Goal: Task Accomplishment & Management: Manage account settings

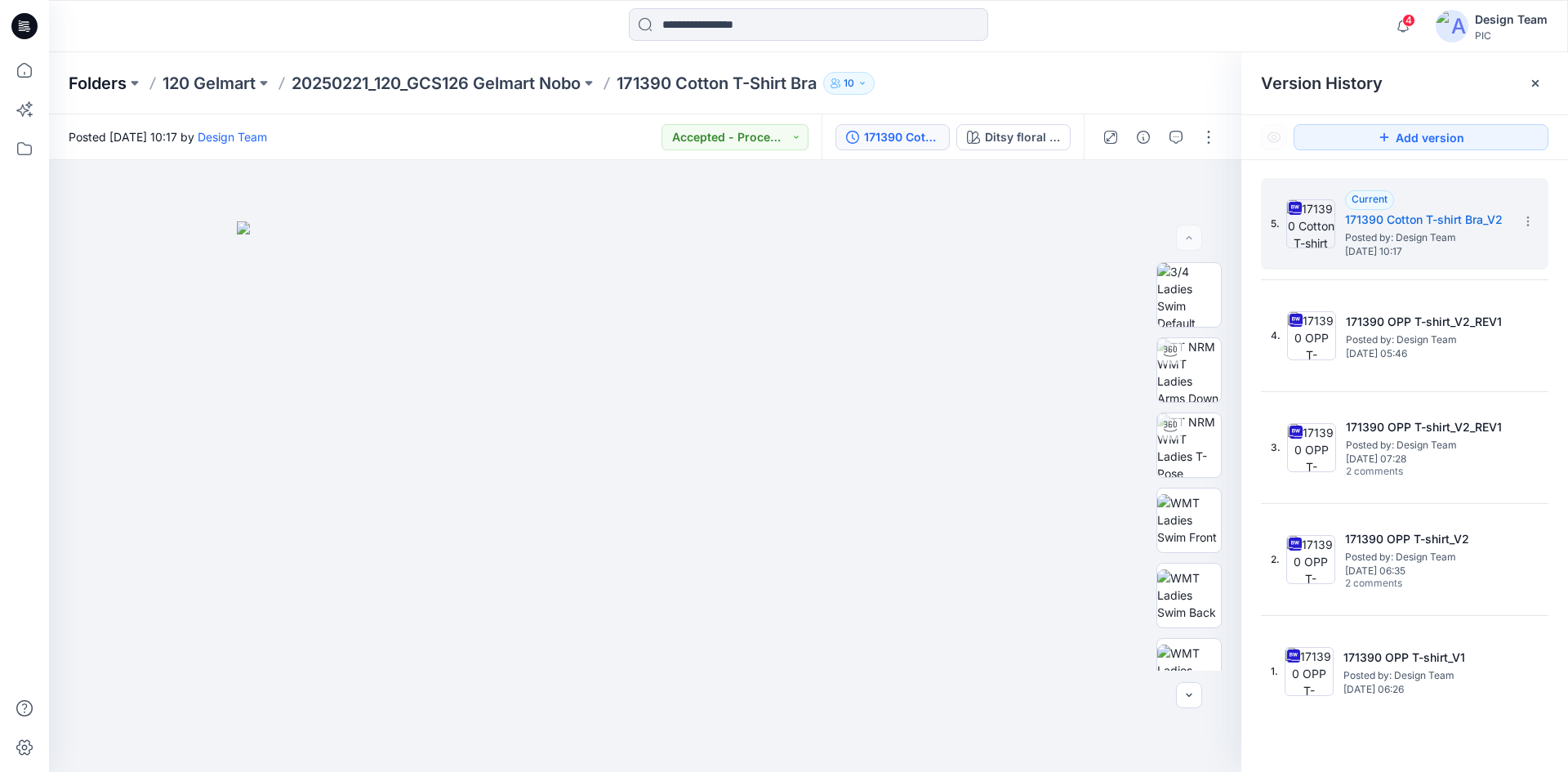
click at [99, 79] on p "Folders" at bounding box center [97, 83] width 58 height 22
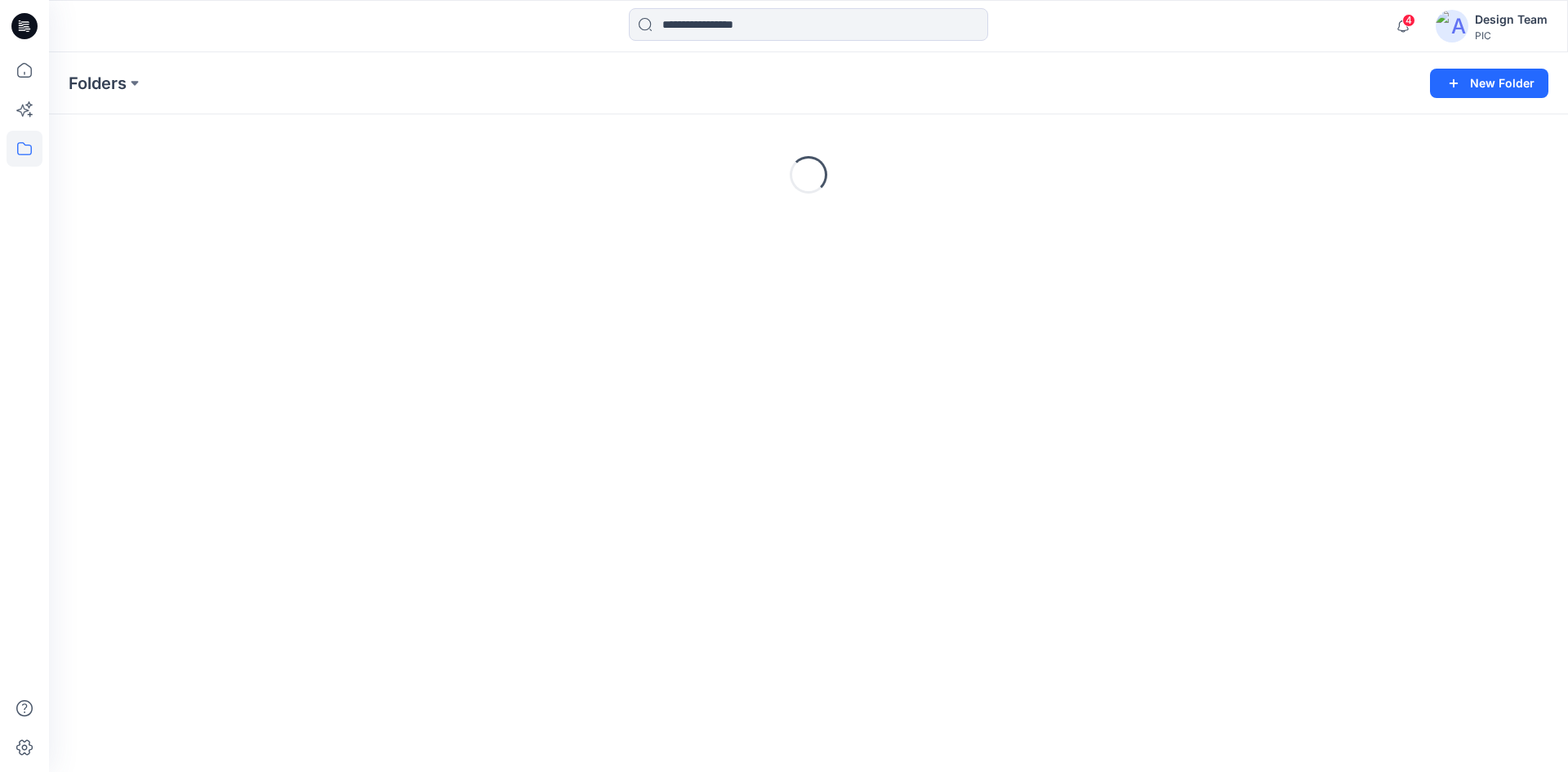
click at [18, 24] on icon at bounding box center [24, 25] width 26 height 26
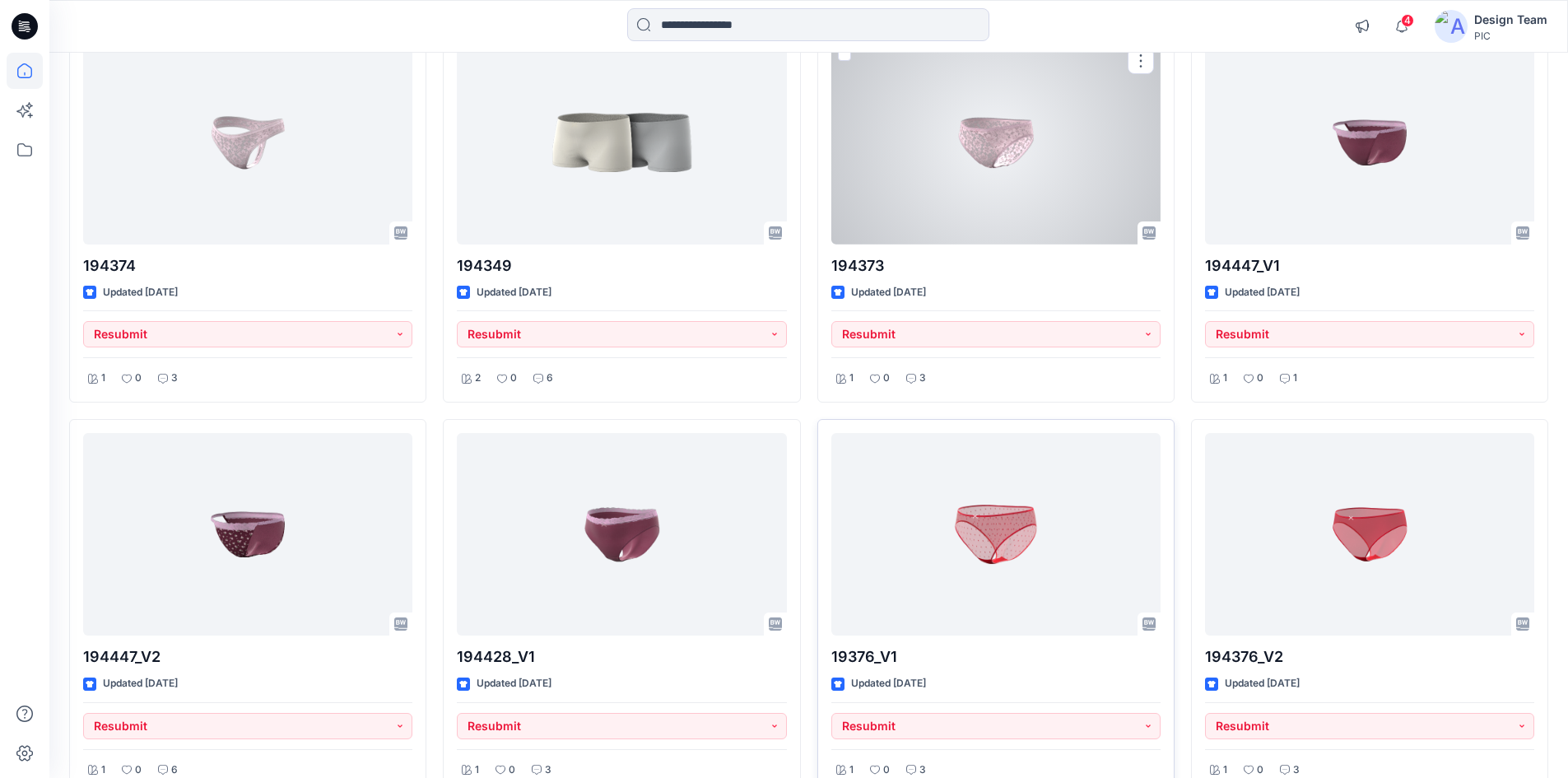
scroll to position [2688, 0]
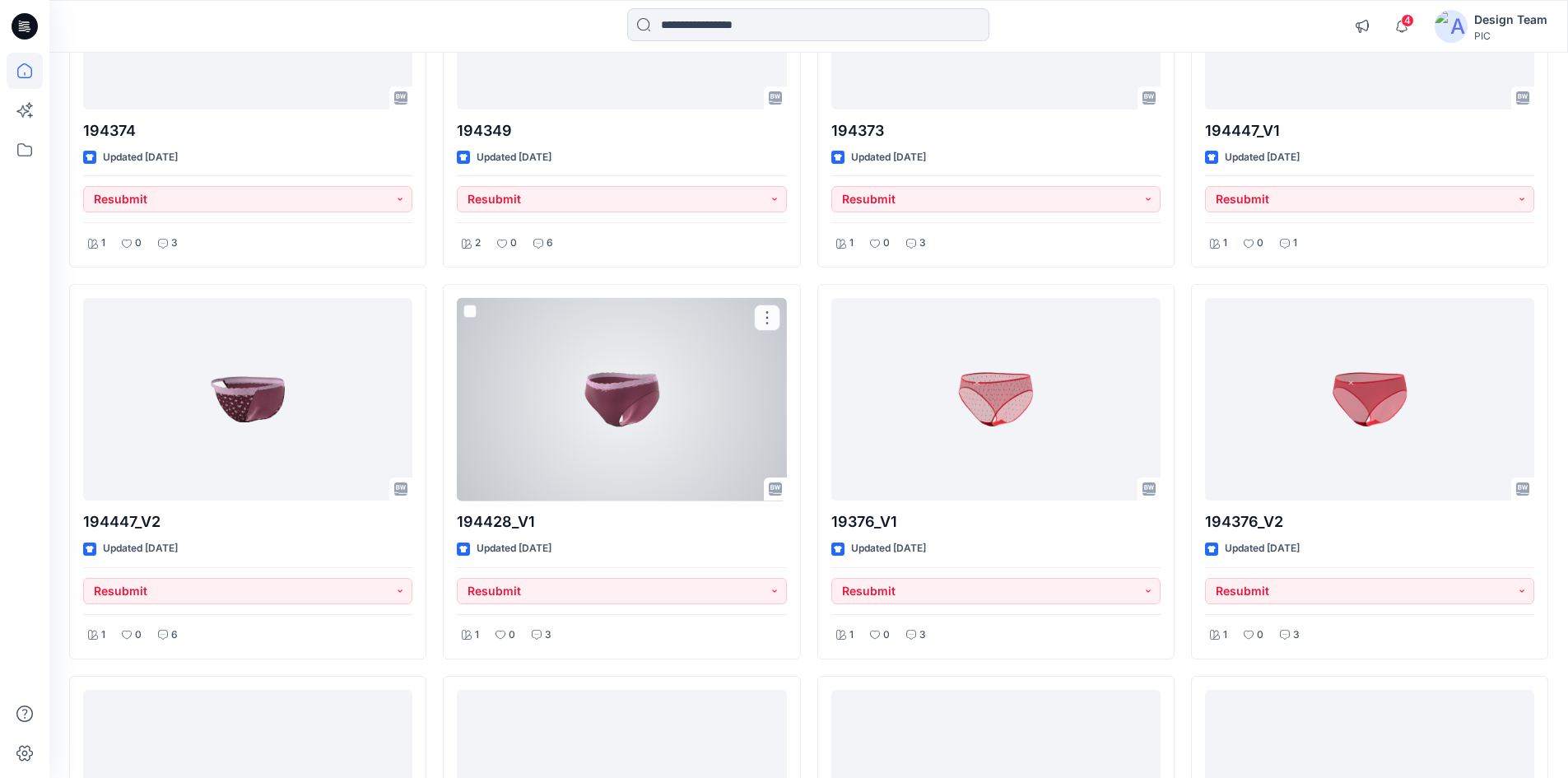
click at [561, 461] on div at bounding box center [621, 399] width 329 height 203
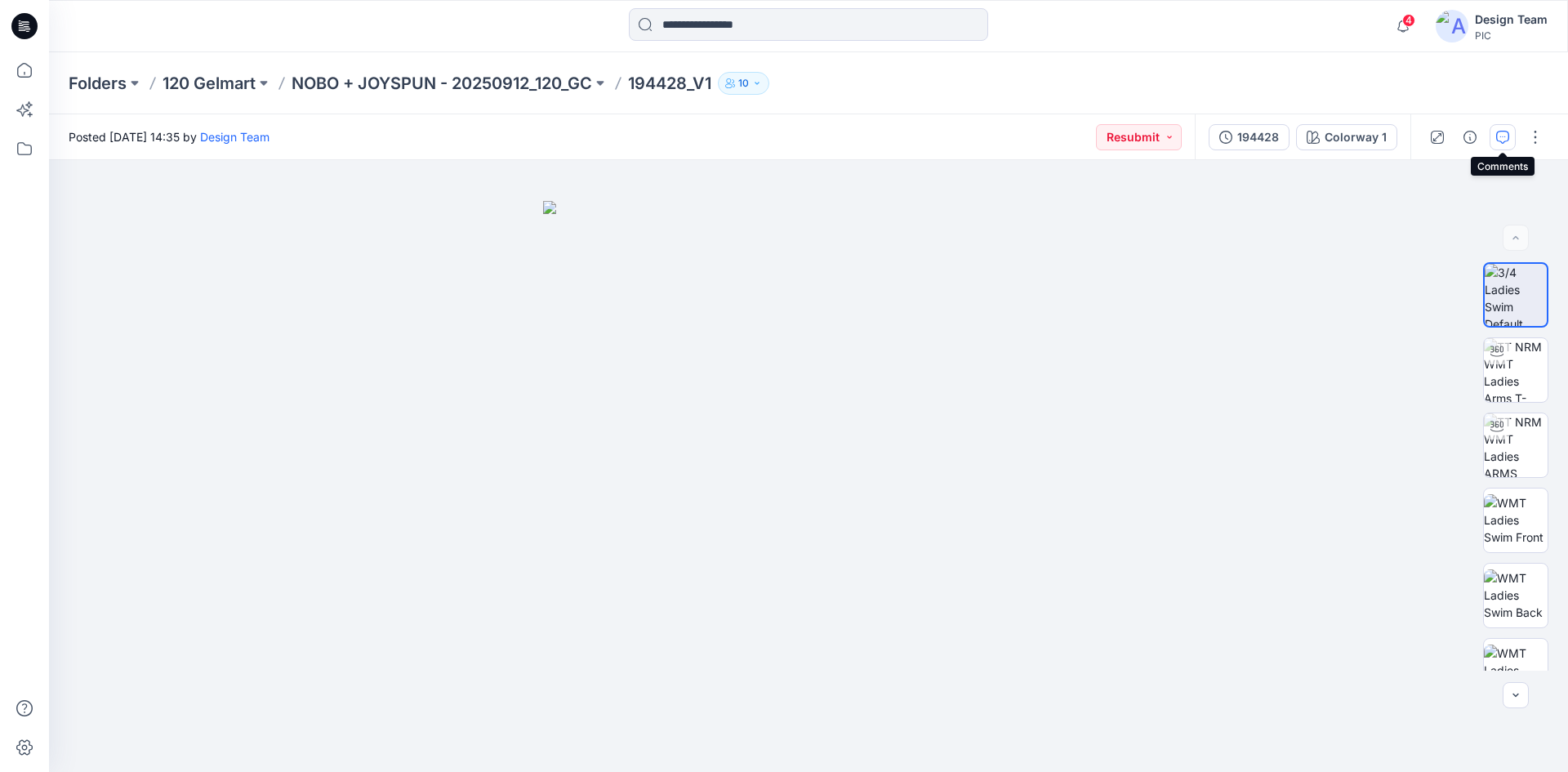
click at [1503, 146] on button "button" at bounding box center [1503, 137] width 26 height 26
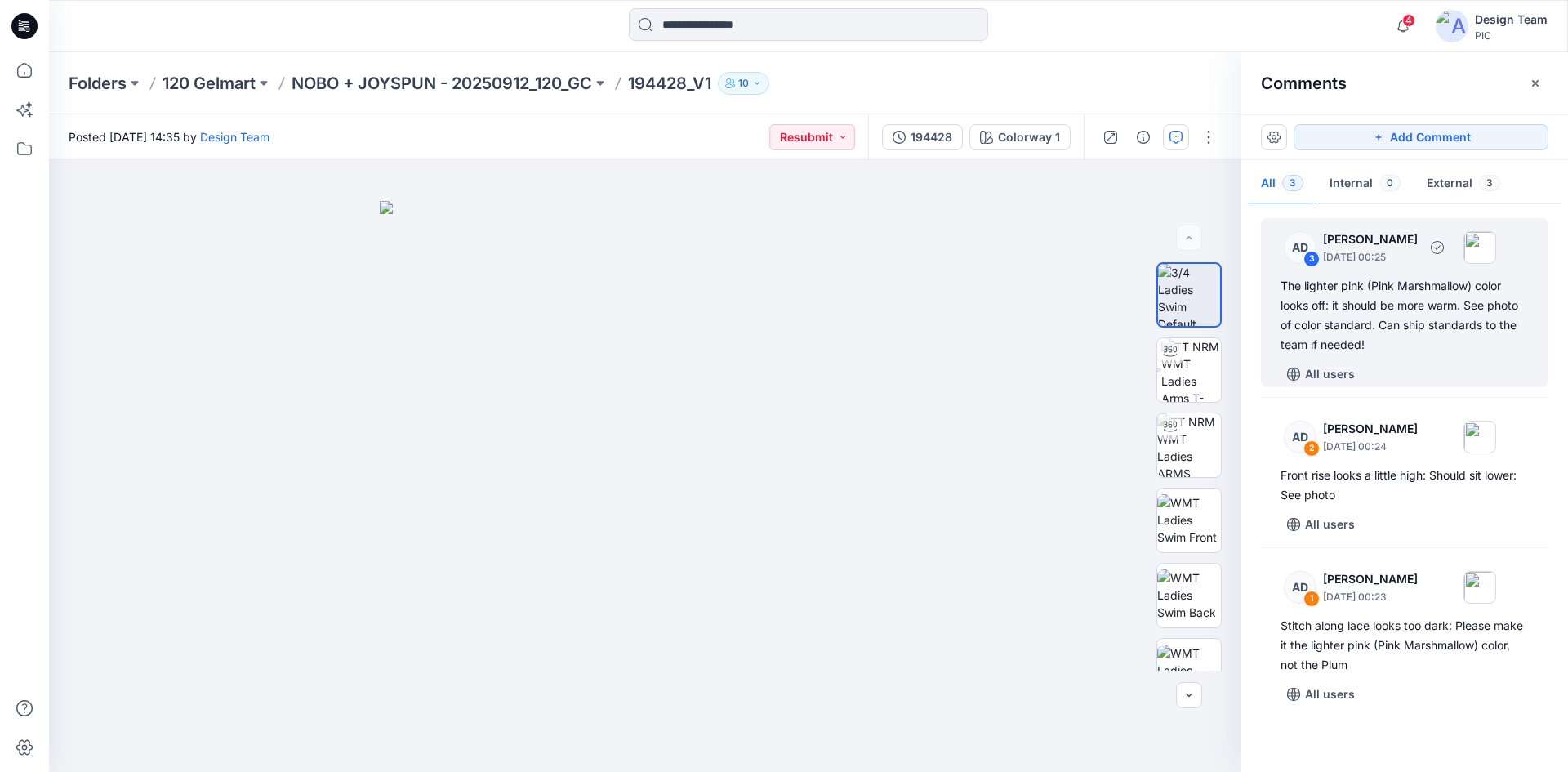
click at [1343, 316] on div "The lighter pink (Pink Marshmallow) color looks off: it should be more warm. Se…" at bounding box center [1405, 315] width 248 height 78
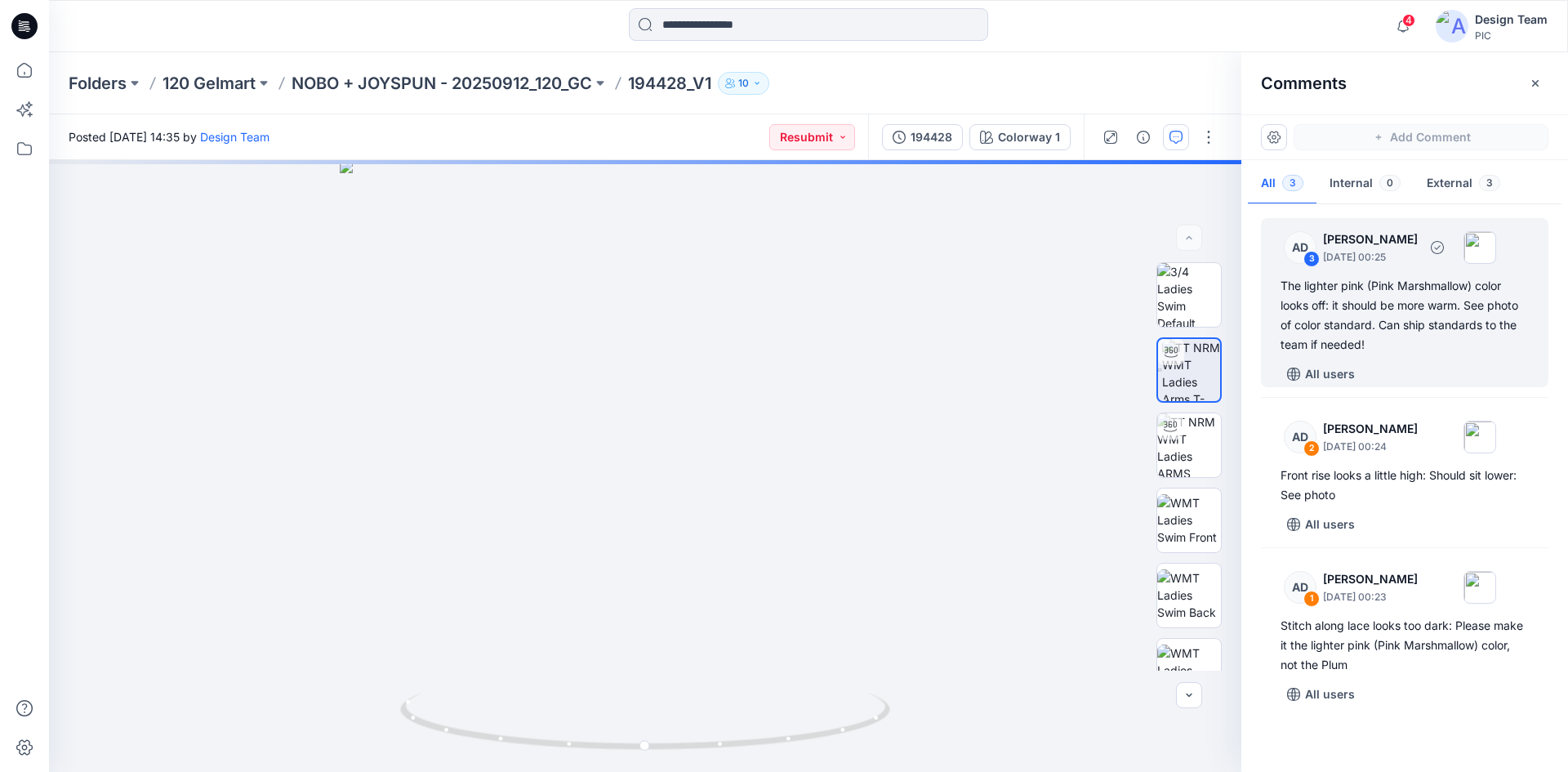
click at [1308, 261] on div "3" at bounding box center [1311, 259] width 17 height 17
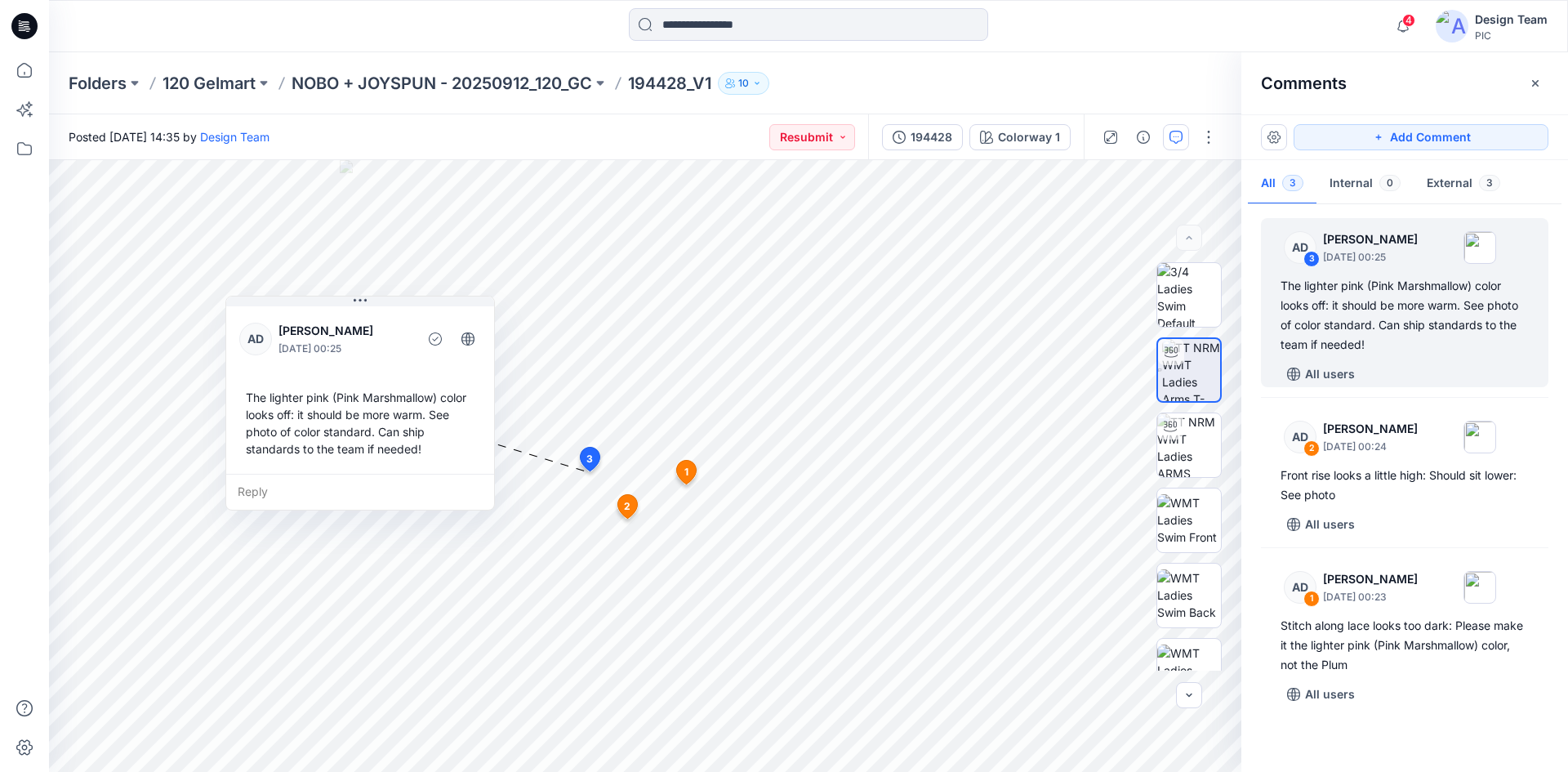
click at [23, 30] on icon at bounding box center [22, 29] width 8 height 1
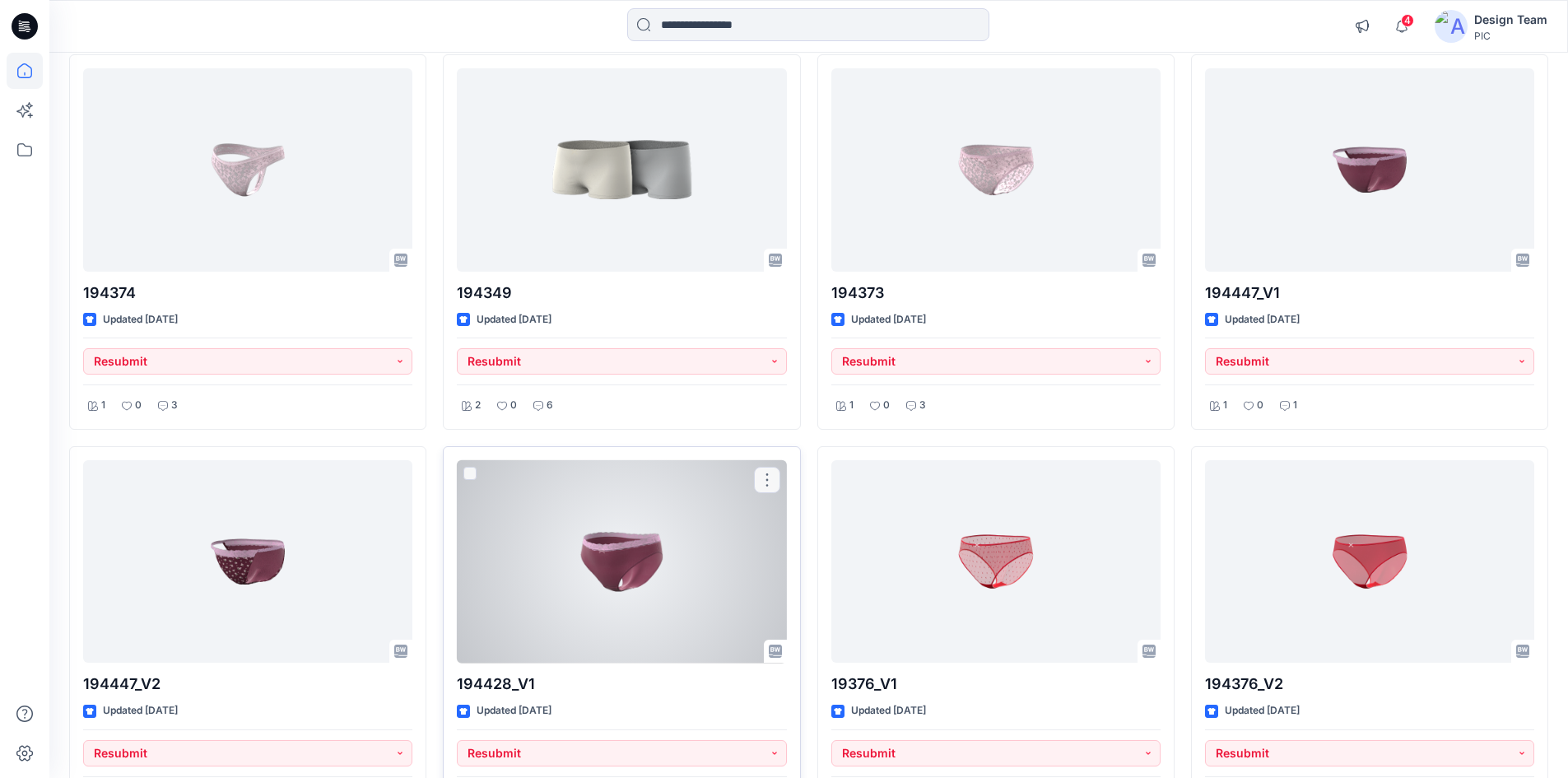
scroll to position [2523, 0]
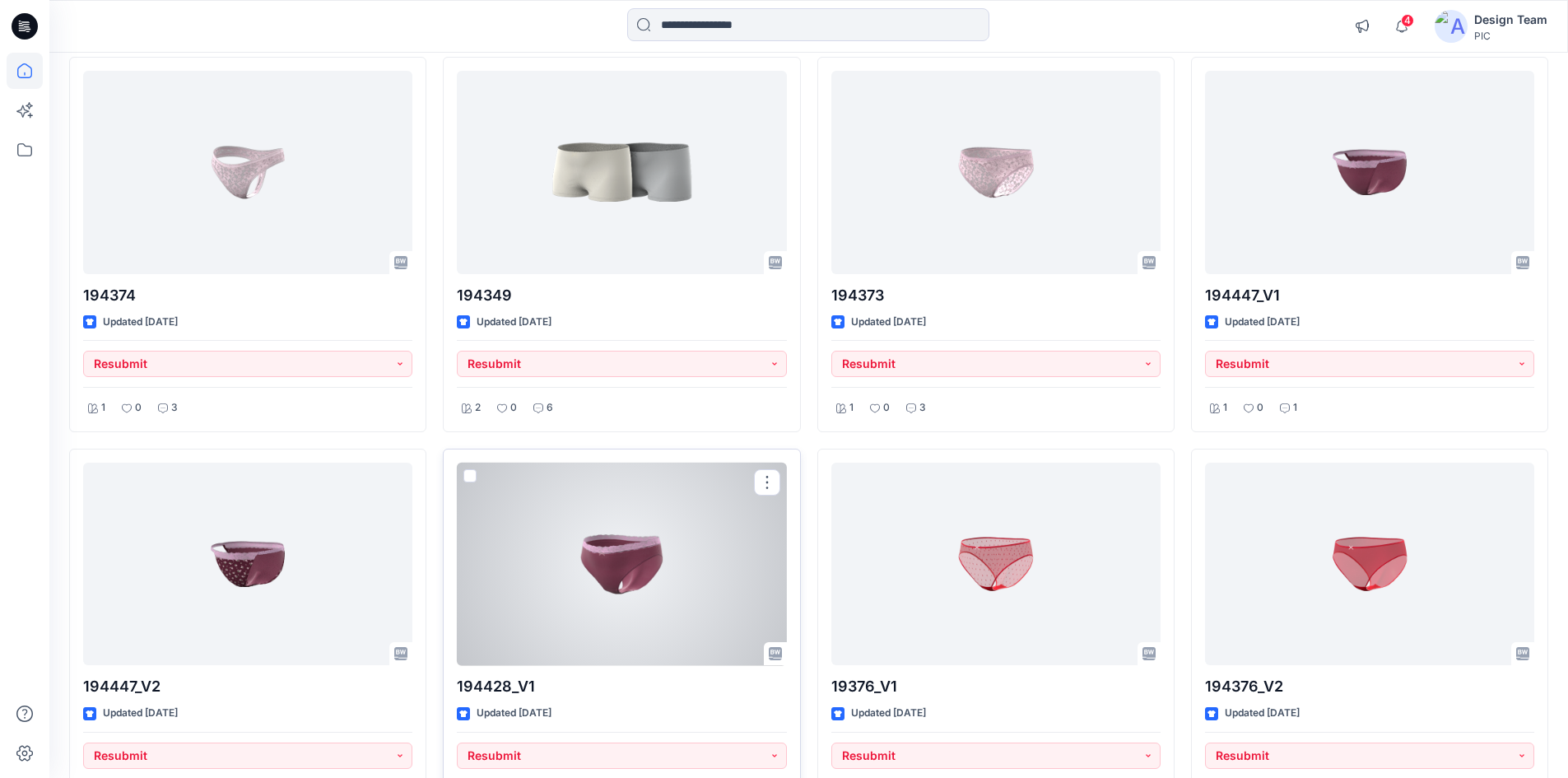
click at [626, 550] on div at bounding box center [621, 564] width 329 height 203
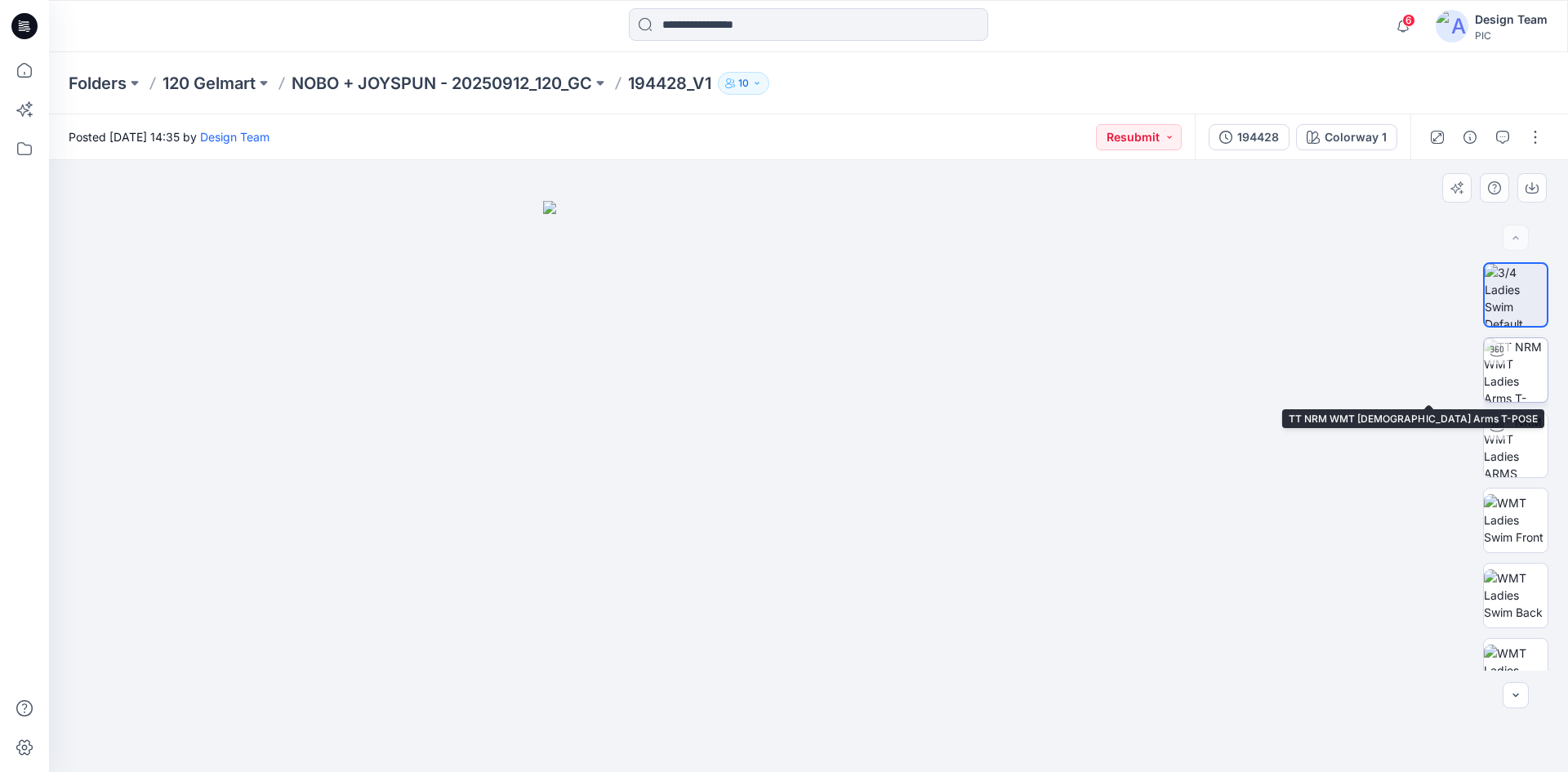
click at [1520, 375] on img at bounding box center [1515, 369] width 64 height 64
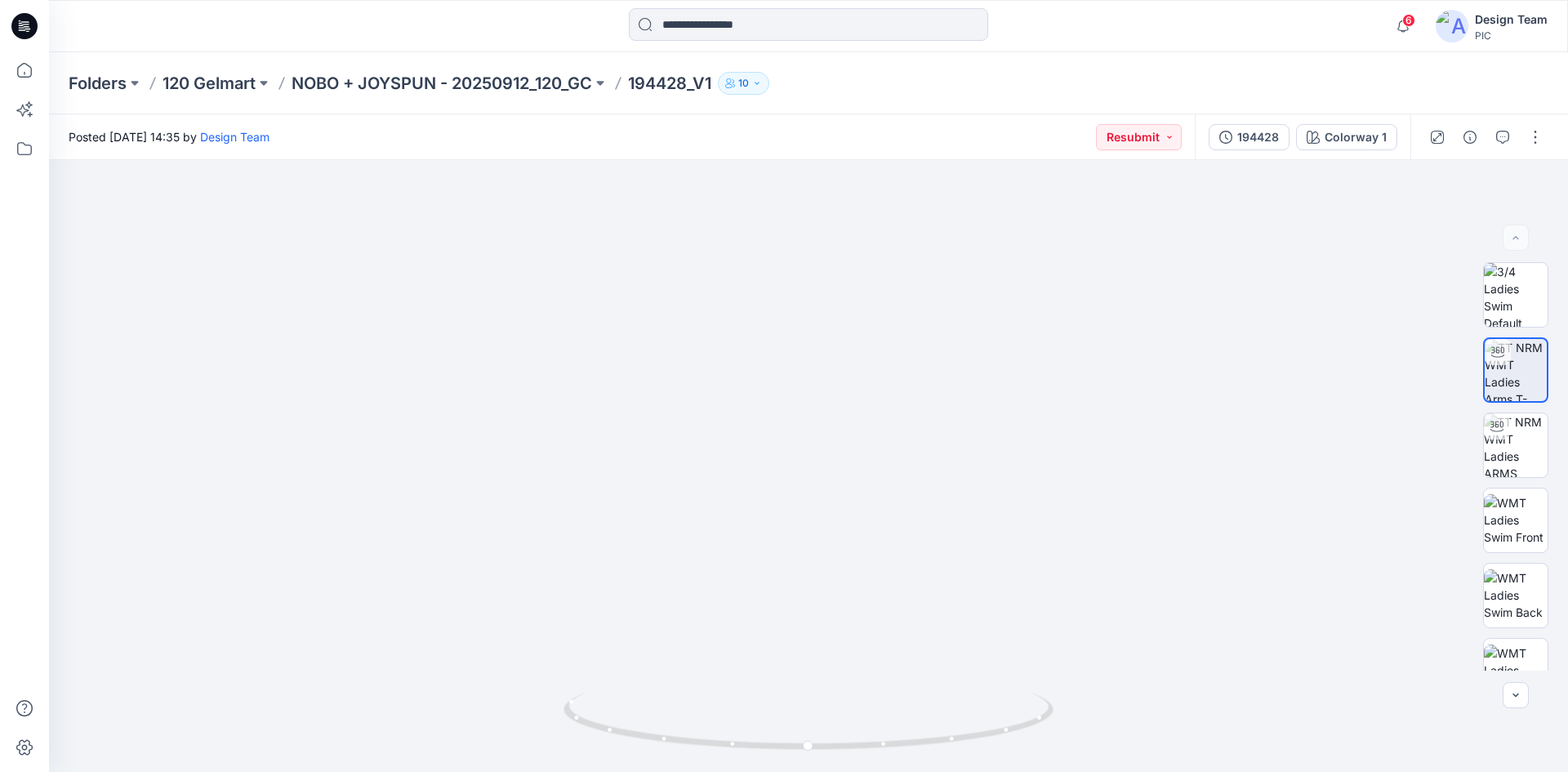
click at [22, 21] on icon at bounding box center [24, 25] width 26 height 26
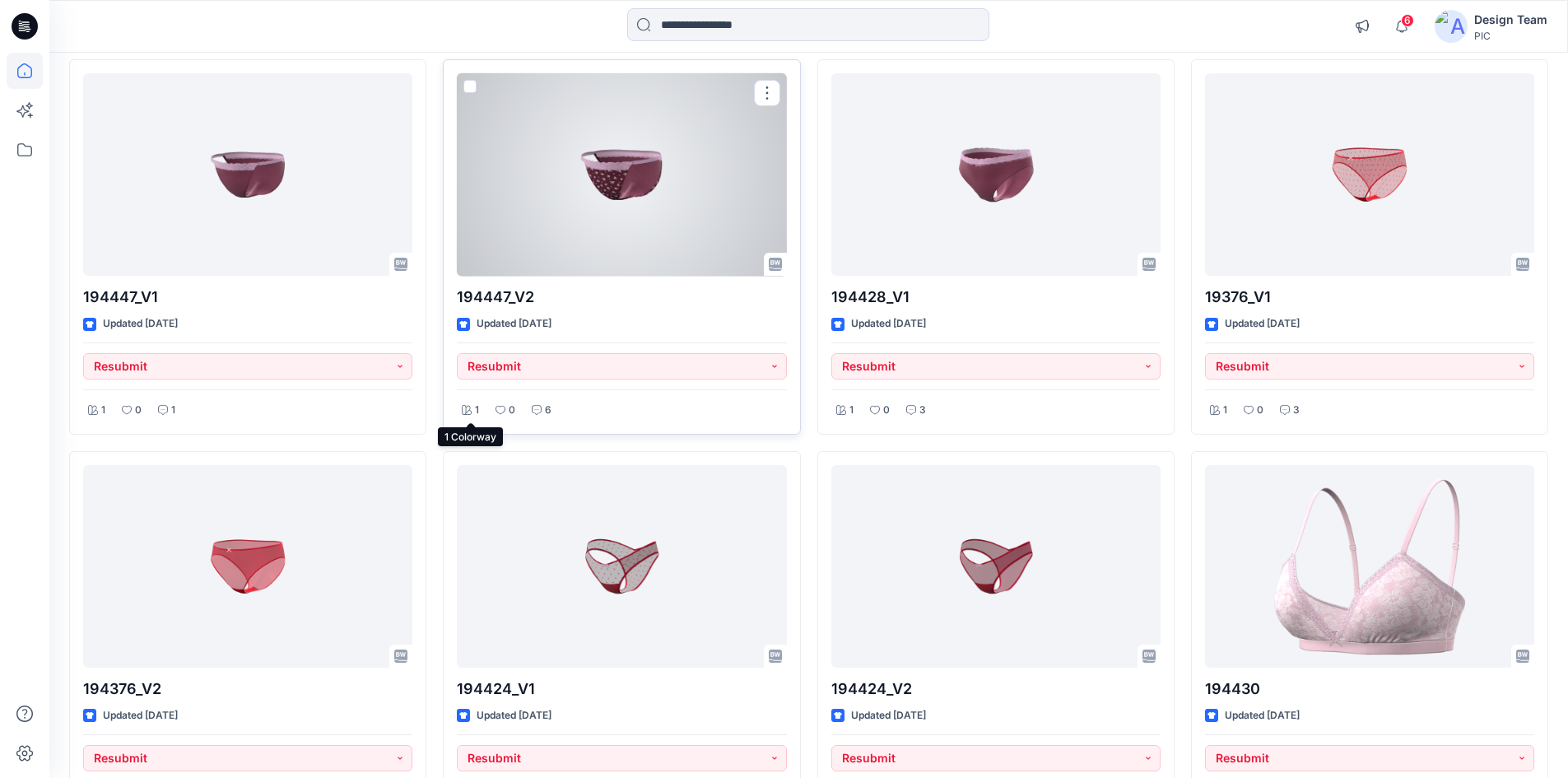
scroll to position [2829, 0]
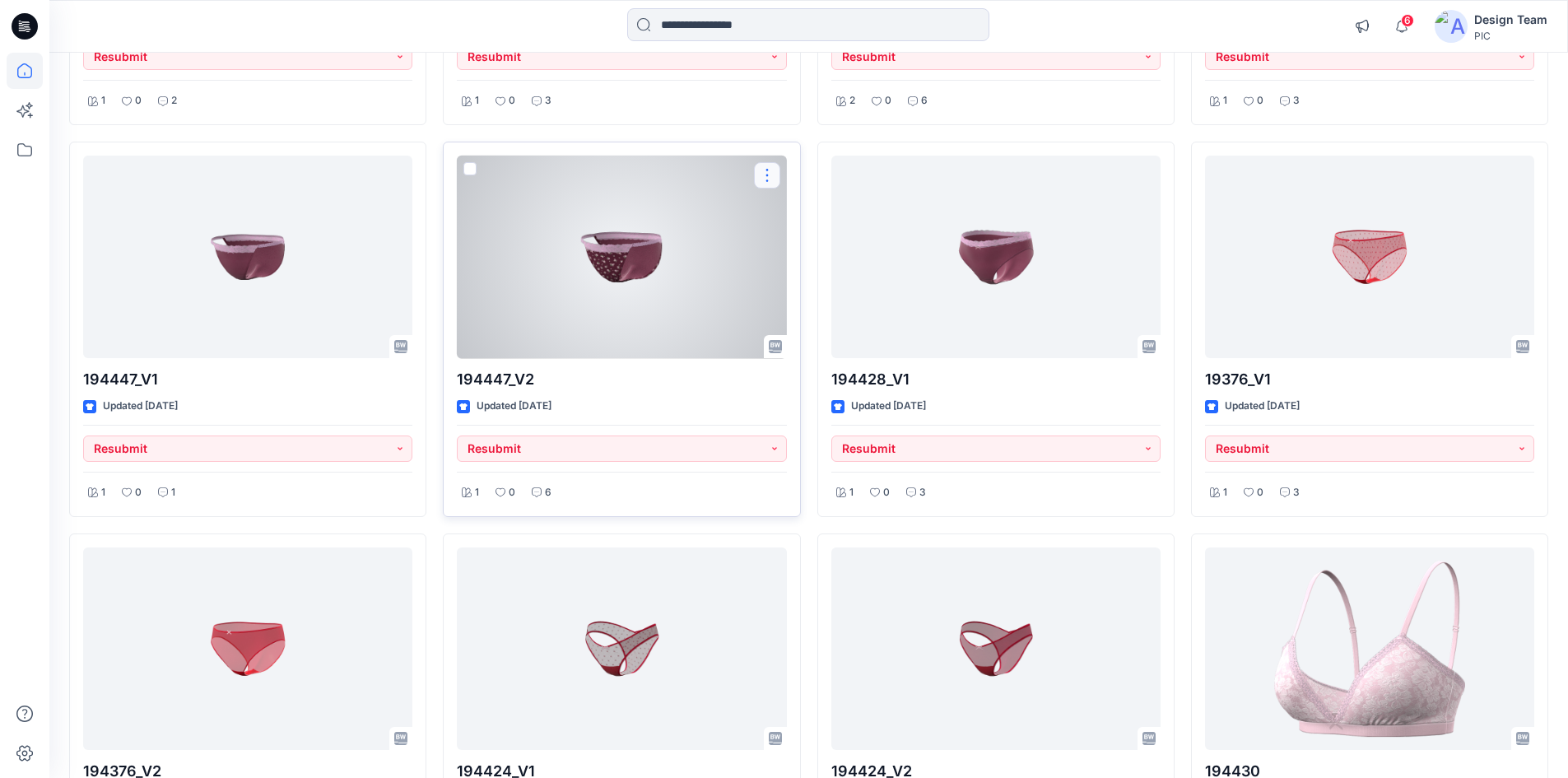
click at [763, 167] on button "button" at bounding box center [766, 175] width 27 height 27
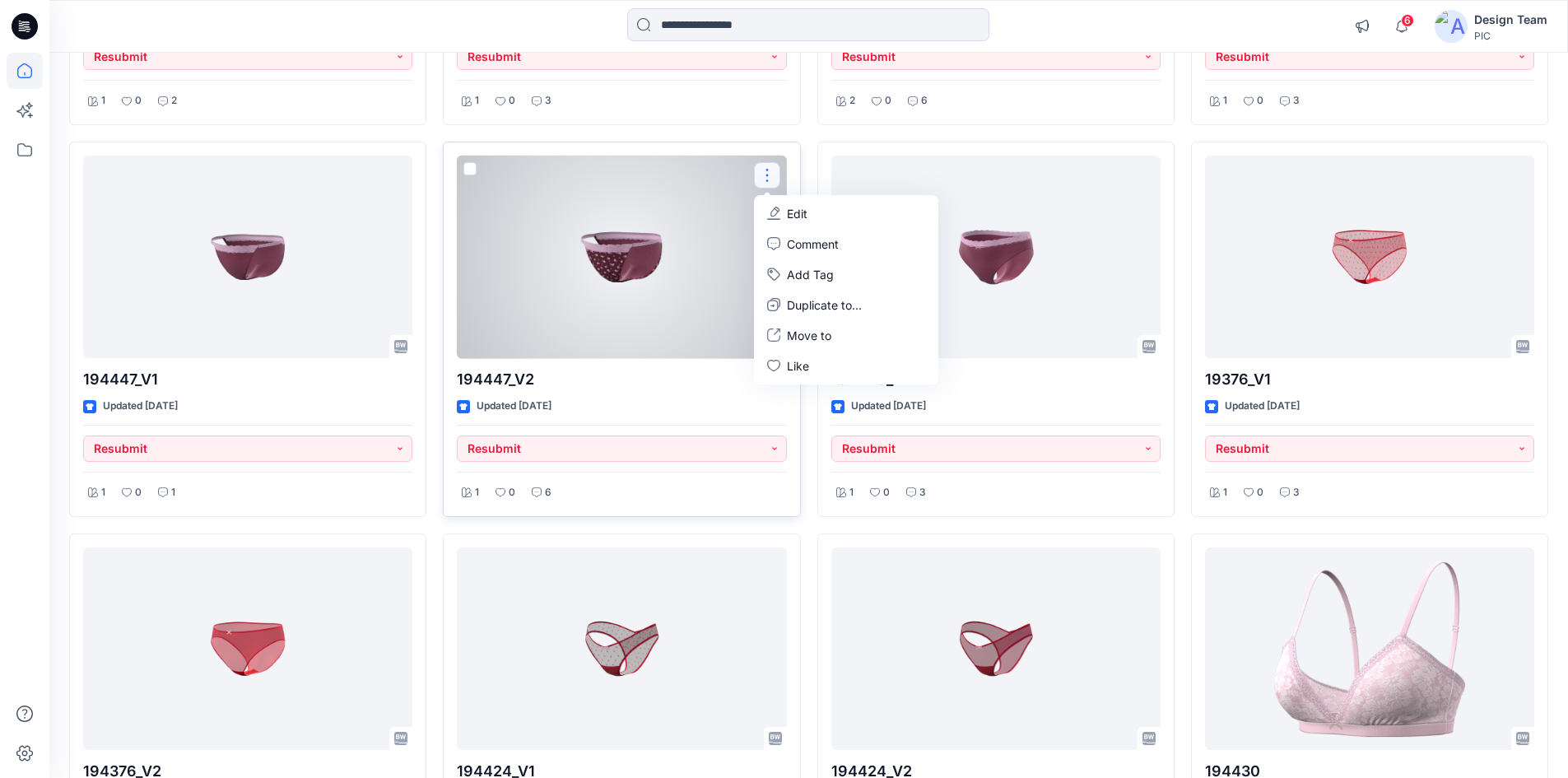
click at [658, 262] on div at bounding box center [621, 257] width 329 height 203
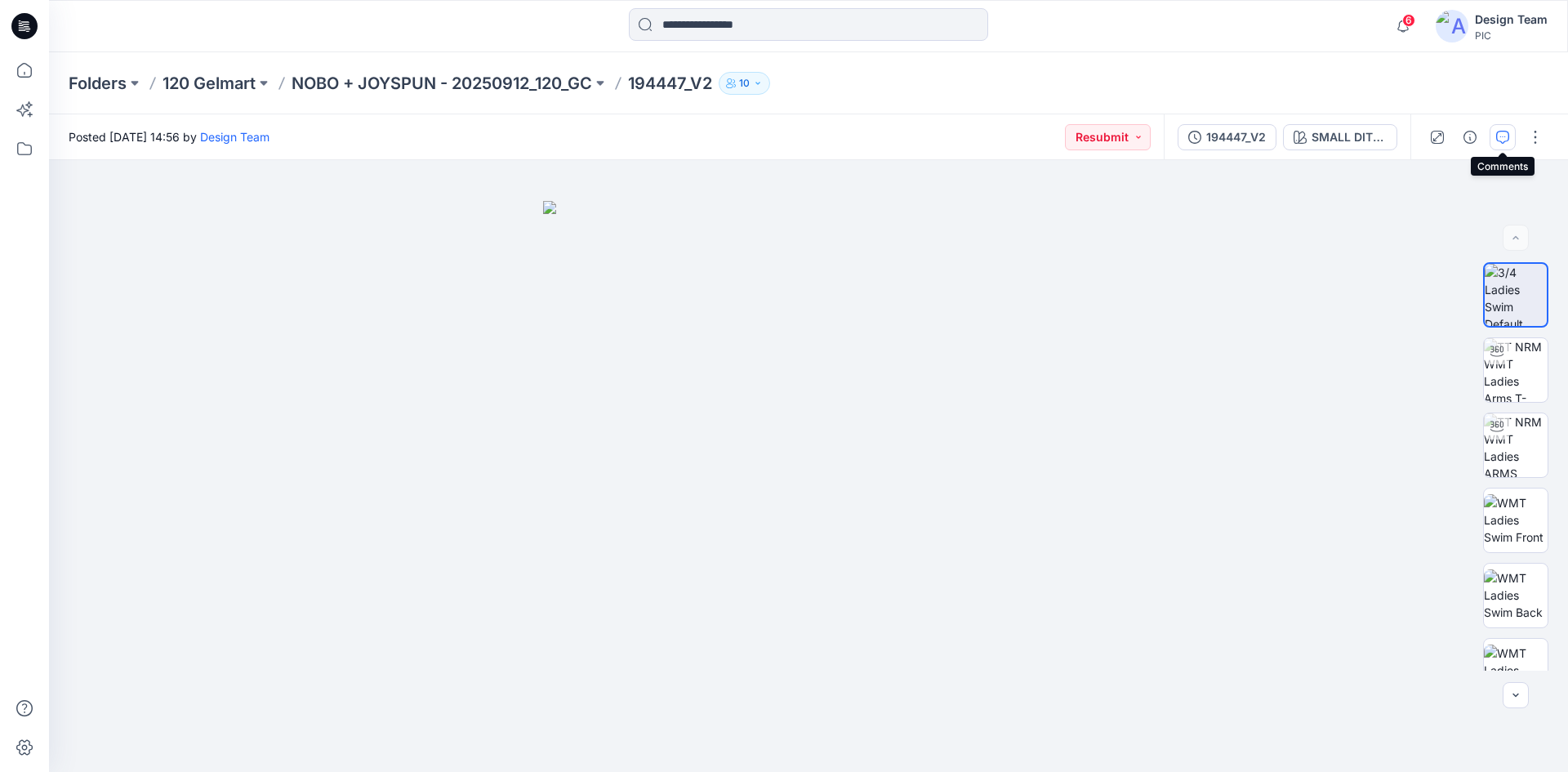
click at [1495, 137] on button "button" at bounding box center [1503, 137] width 26 height 26
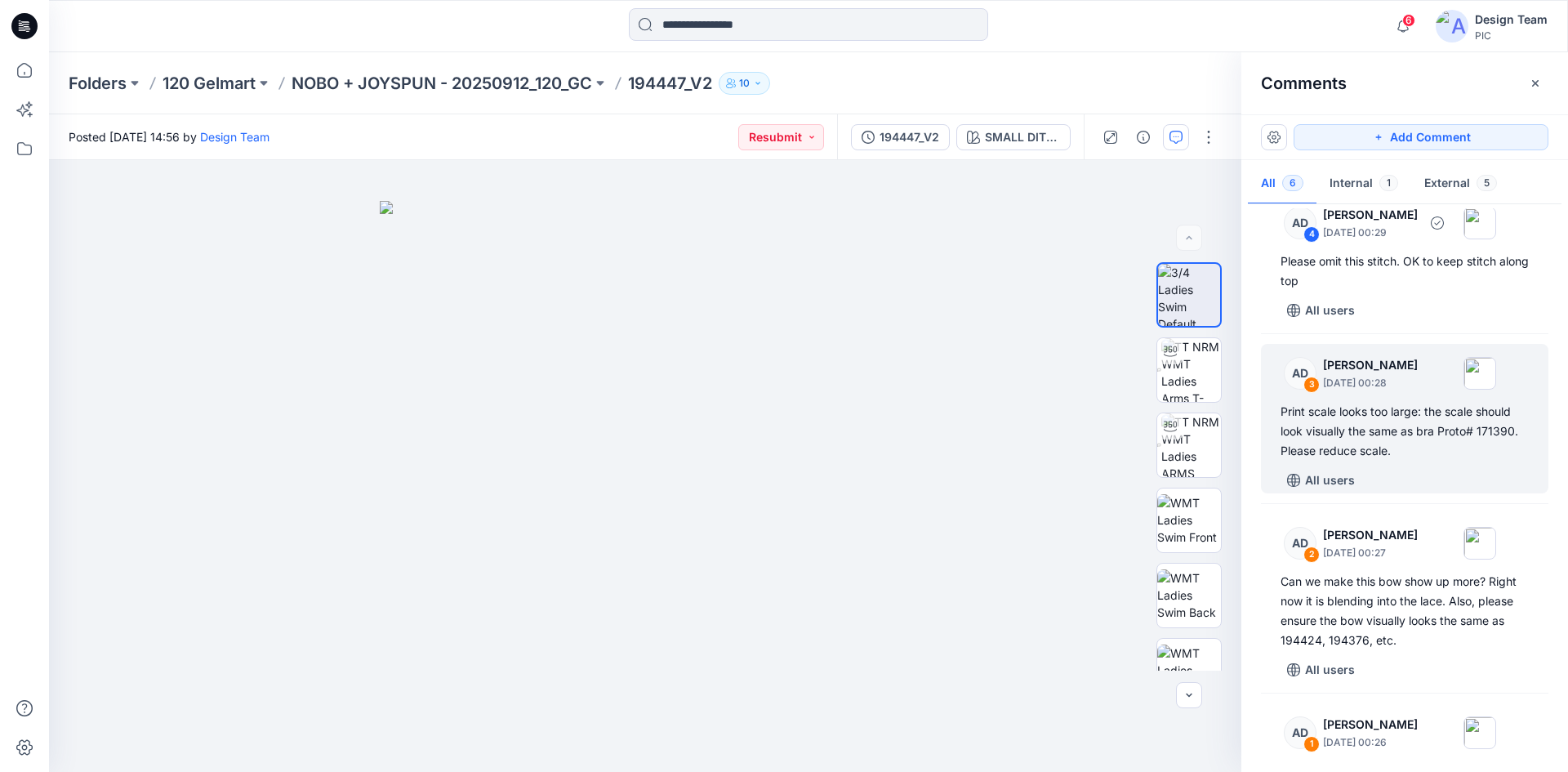
scroll to position [326, 0]
drag, startPoint x: 1474, startPoint y: 424, endPoint x: 1503, endPoint y: 430, distance: 29.6
click at [1517, 429] on div "Print scale looks too large: the scale should look visually the same as bra Pro…" at bounding box center [1405, 429] width 248 height 59
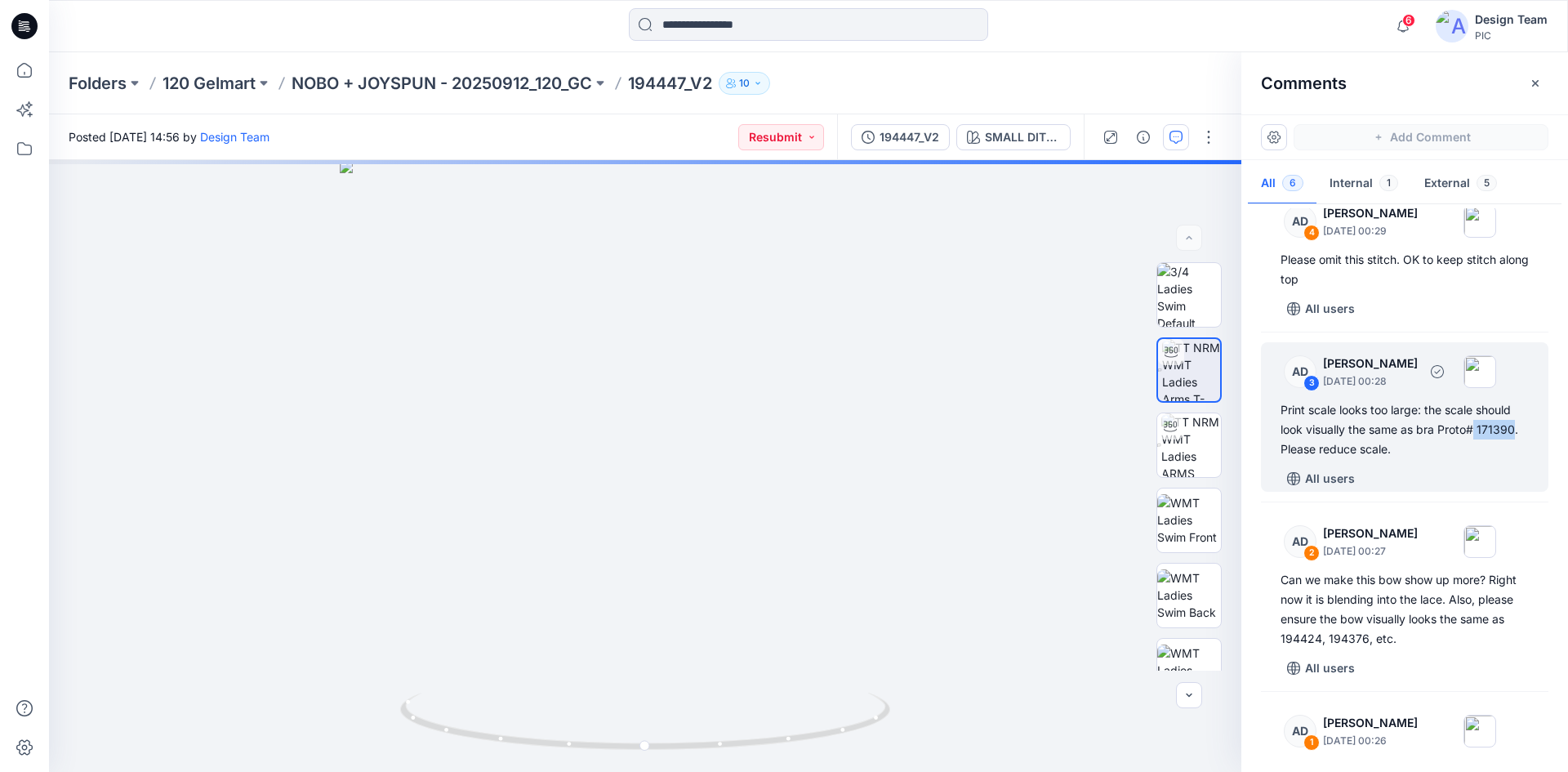
copy div "171390"
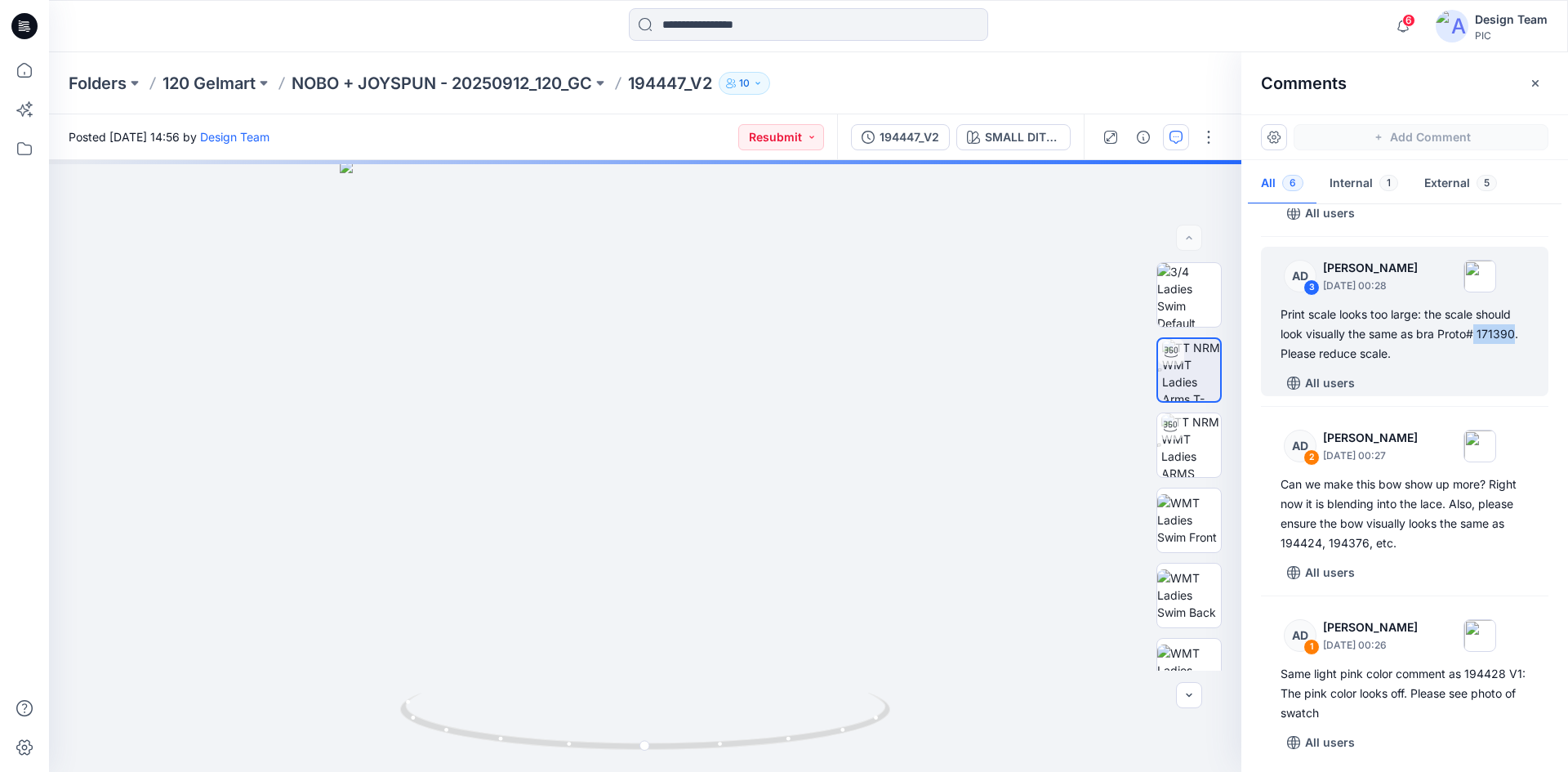
scroll to position [428, 0]
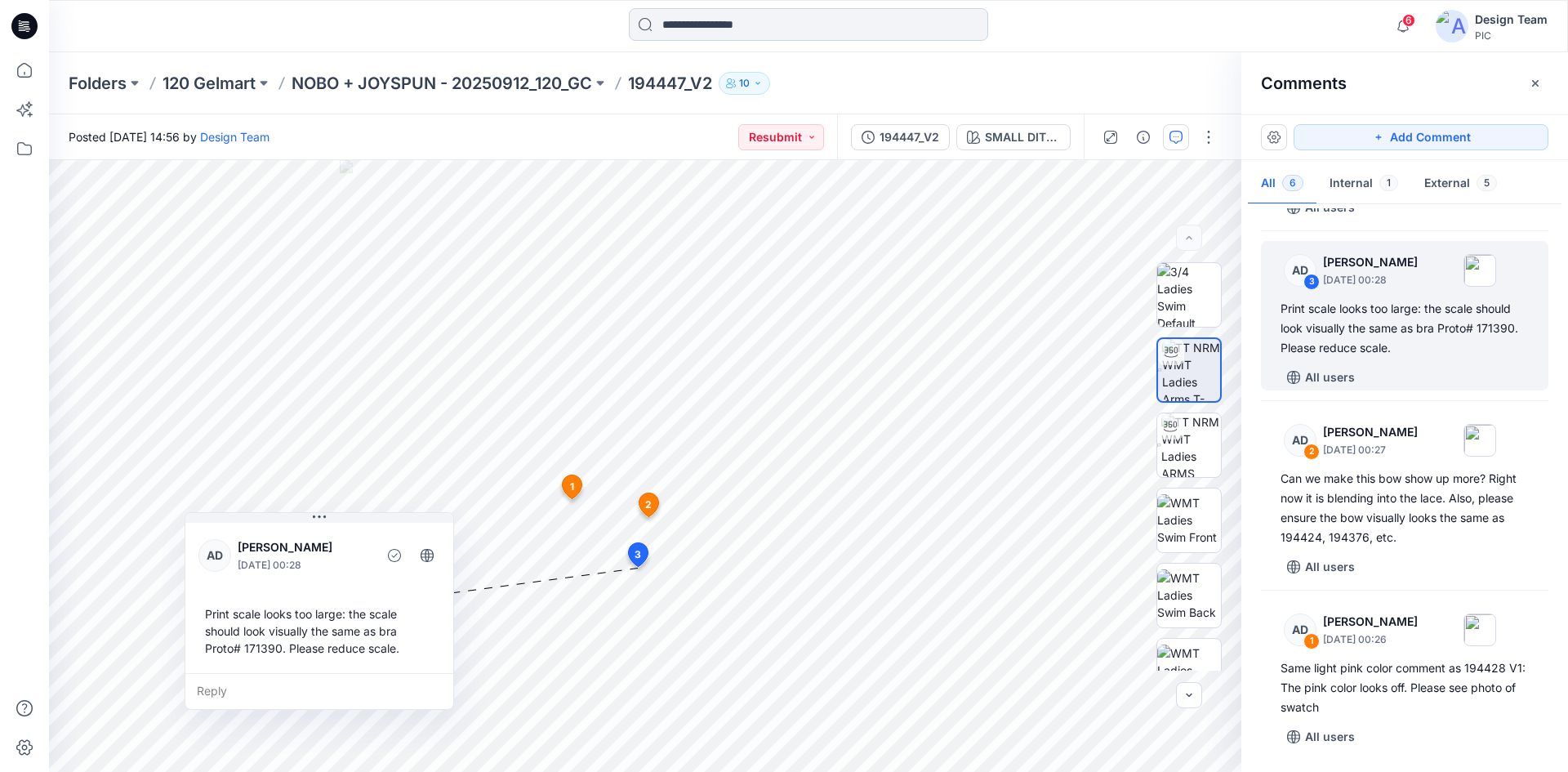
click at [686, 25] on input at bounding box center [808, 23] width 360 height 32
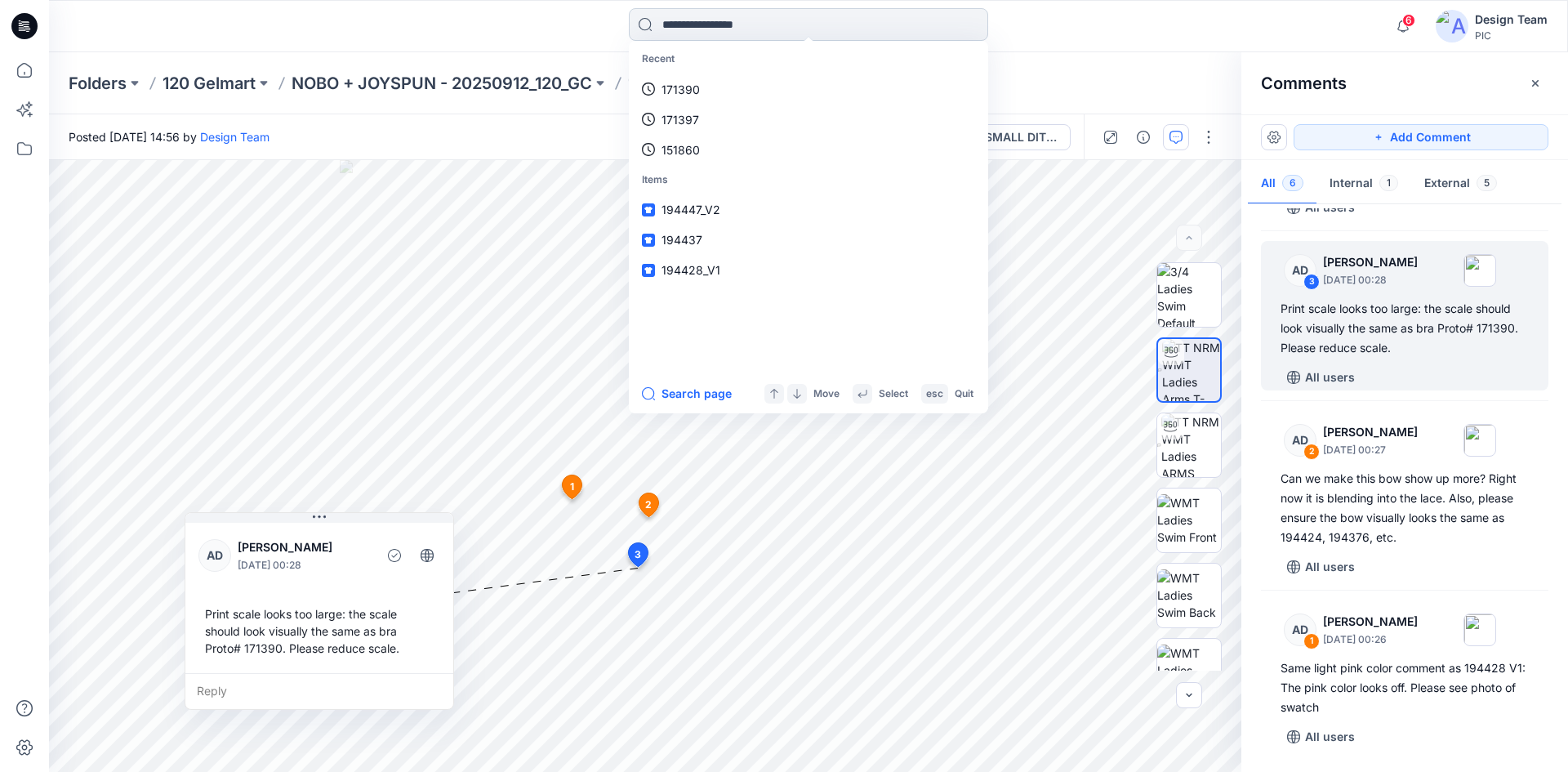
paste input "******"
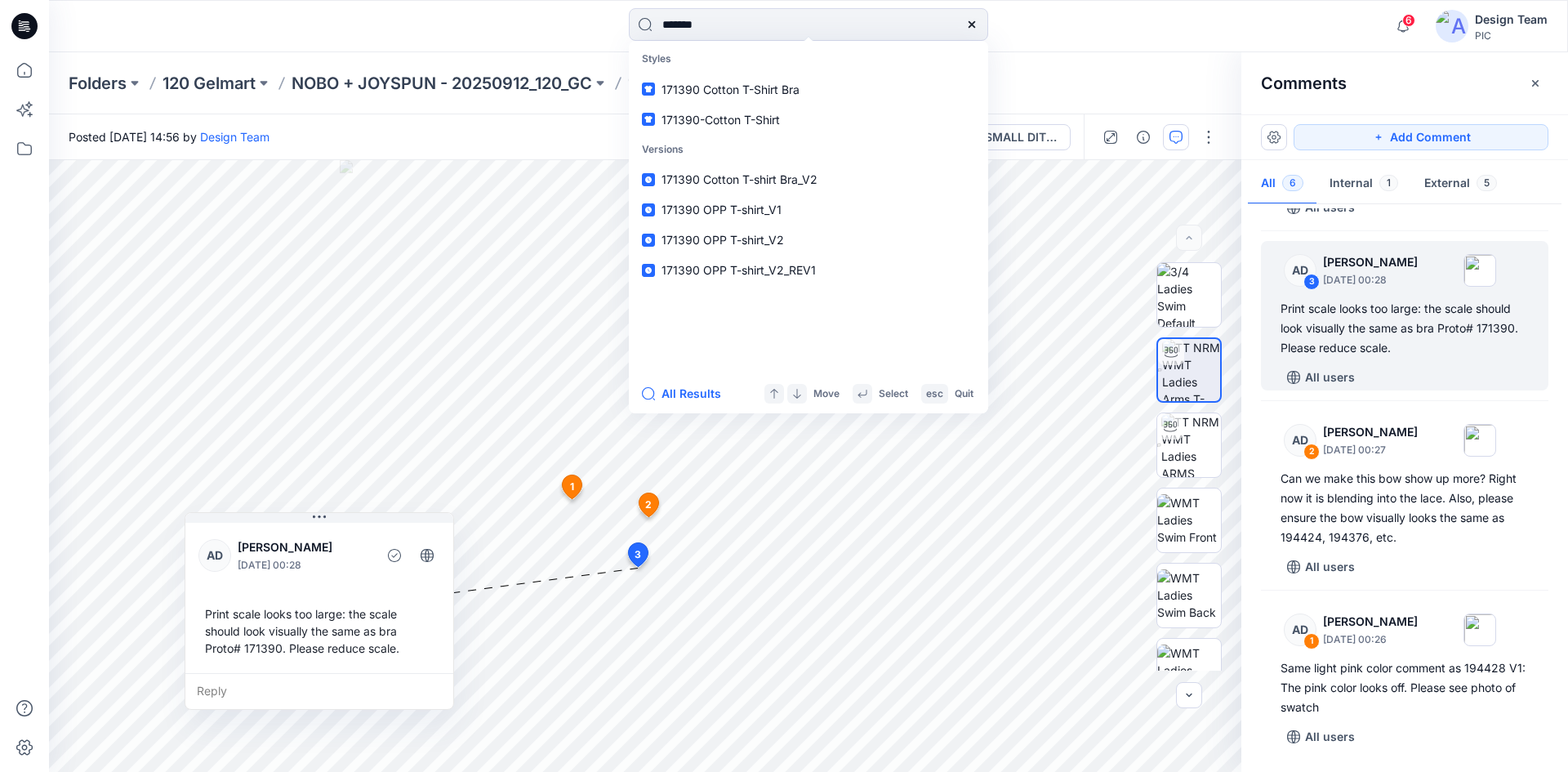
type input "******"
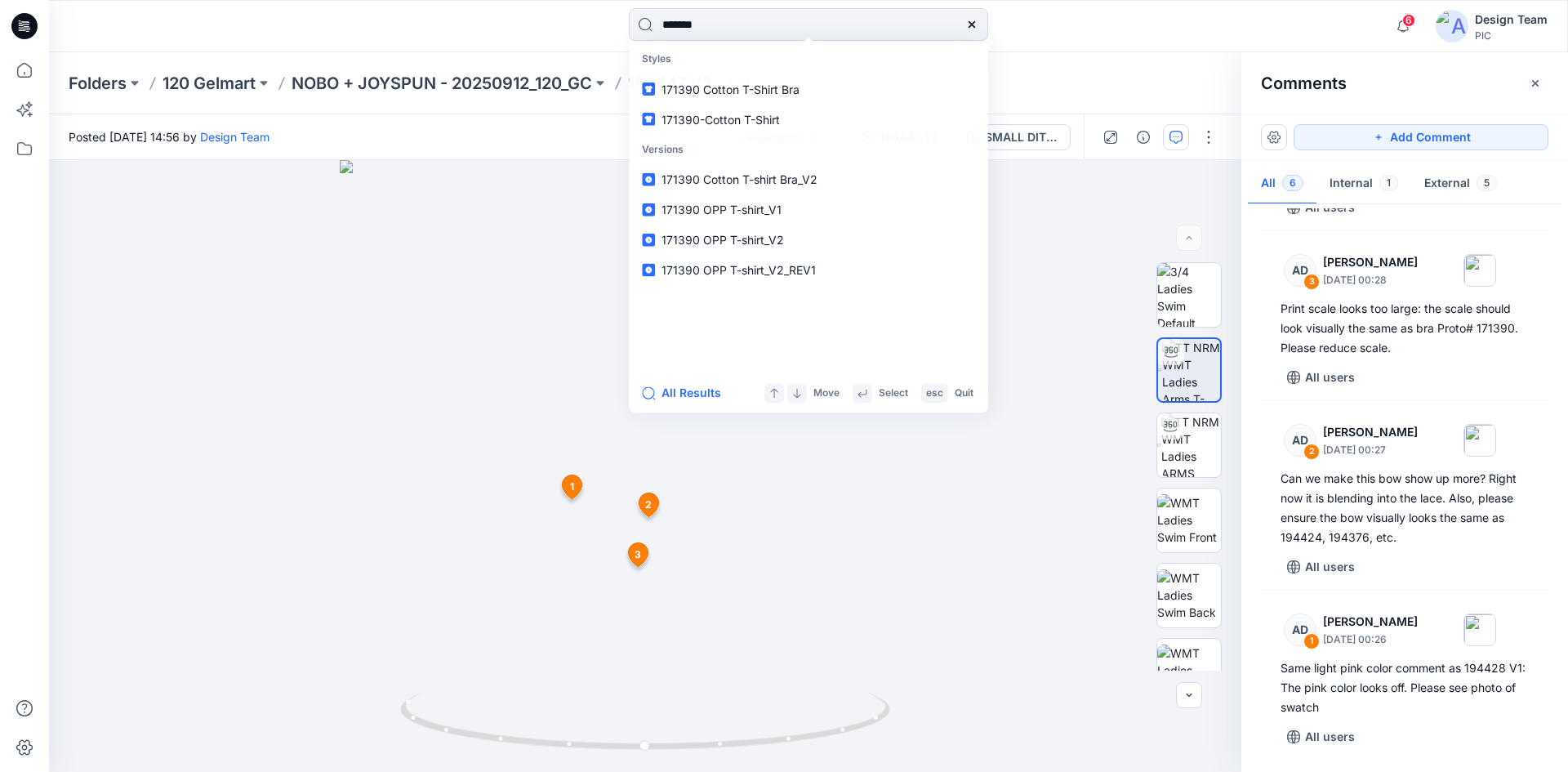
drag, startPoint x: 706, startPoint y: 25, endPoint x: 616, endPoint y: 15, distance: 90.6
click at [616, 15] on div "****** Styles 171390 Cotton T-Shirt Bra 171390-Cotton T-Shirt Versions 171390 C…" at bounding box center [808, 25] width 760 height 36
drag, startPoint x: 681, startPoint y: 25, endPoint x: 544, endPoint y: 25, distance: 137.0
click at [544, 25] on div "****** Styles 171390 Cotton T-Shirt Bra 171390-Cotton T-Shirt Versions 171390 C…" at bounding box center [808, 25] width 760 height 36
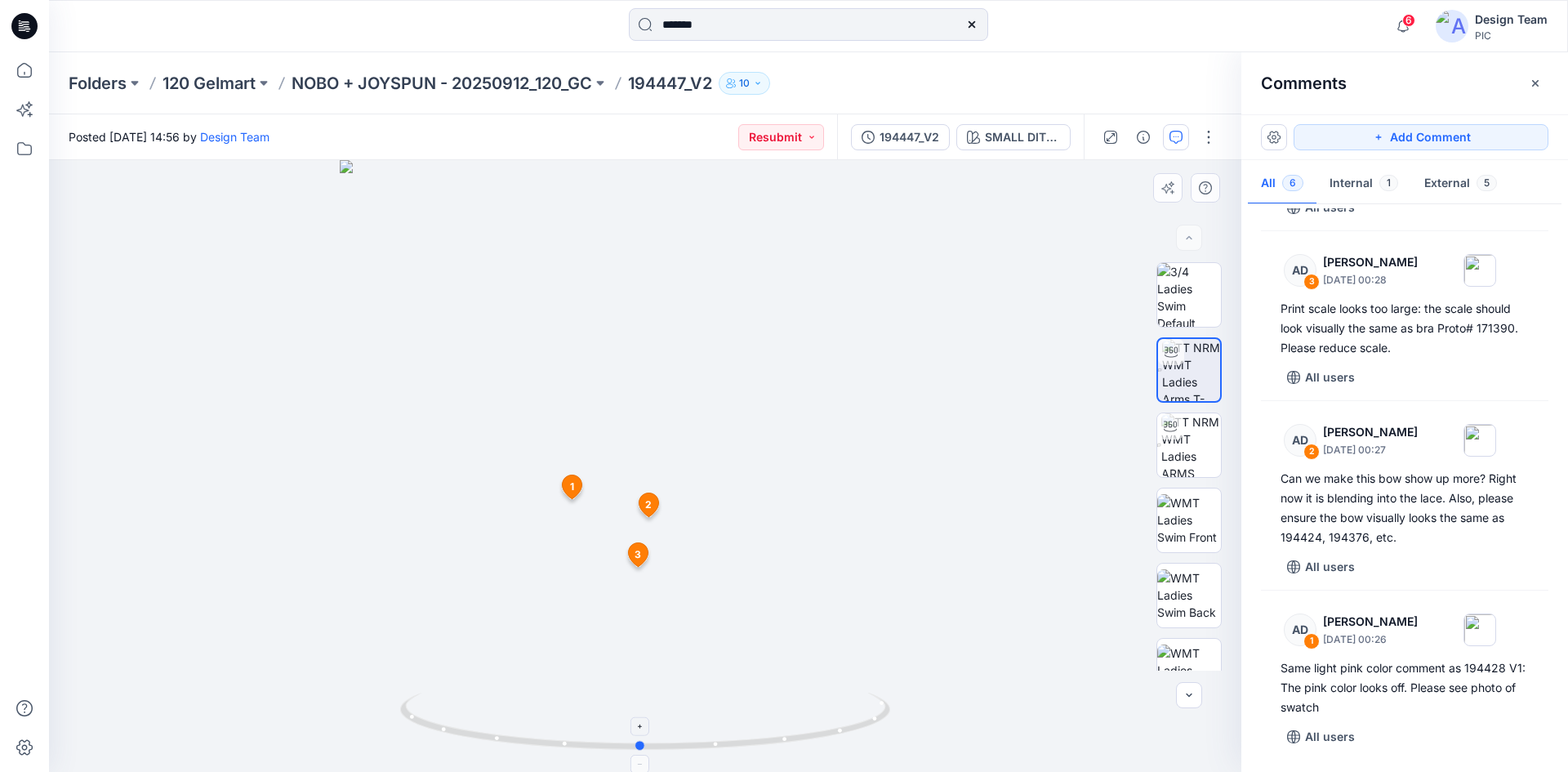
drag, startPoint x: 593, startPoint y: 743, endPoint x: 594, endPoint y: 722, distance: 21.0
click at [594, 722] on icon at bounding box center [646, 723] width 494 height 62
click at [910, 129] on div "194447_V2" at bounding box center [909, 137] width 60 height 18
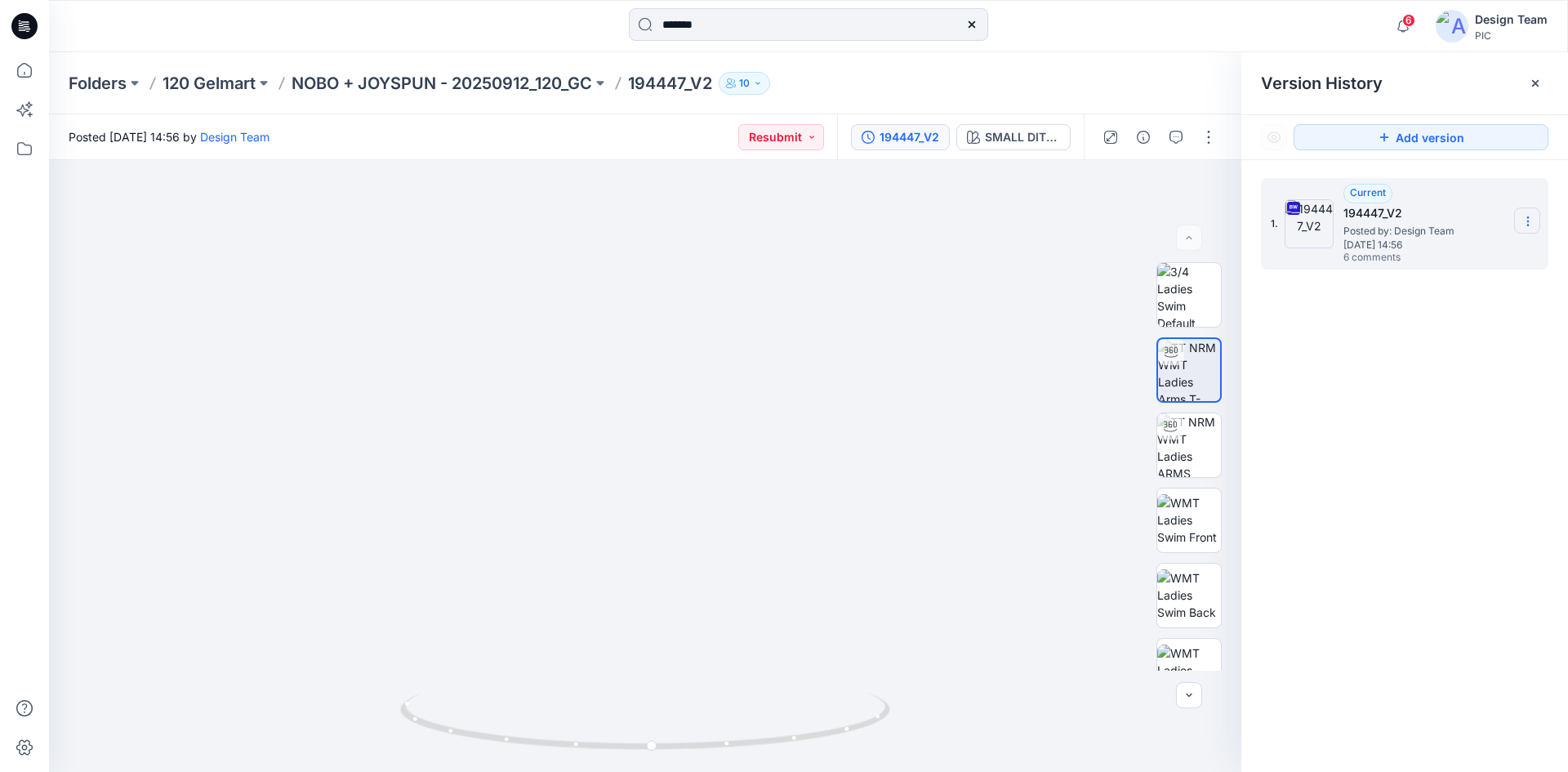
click at [1534, 220] on icon at bounding box center [1528, 221] width 13 height 13
drag, startPoint x: 1452, startPoint y: 259, endPoint x: 1438, endPoint y: 255, distance: 14.6
click at [1451, 259] on span "Download Source BW File" at bounding box center [1446, 253] width 137 height 20
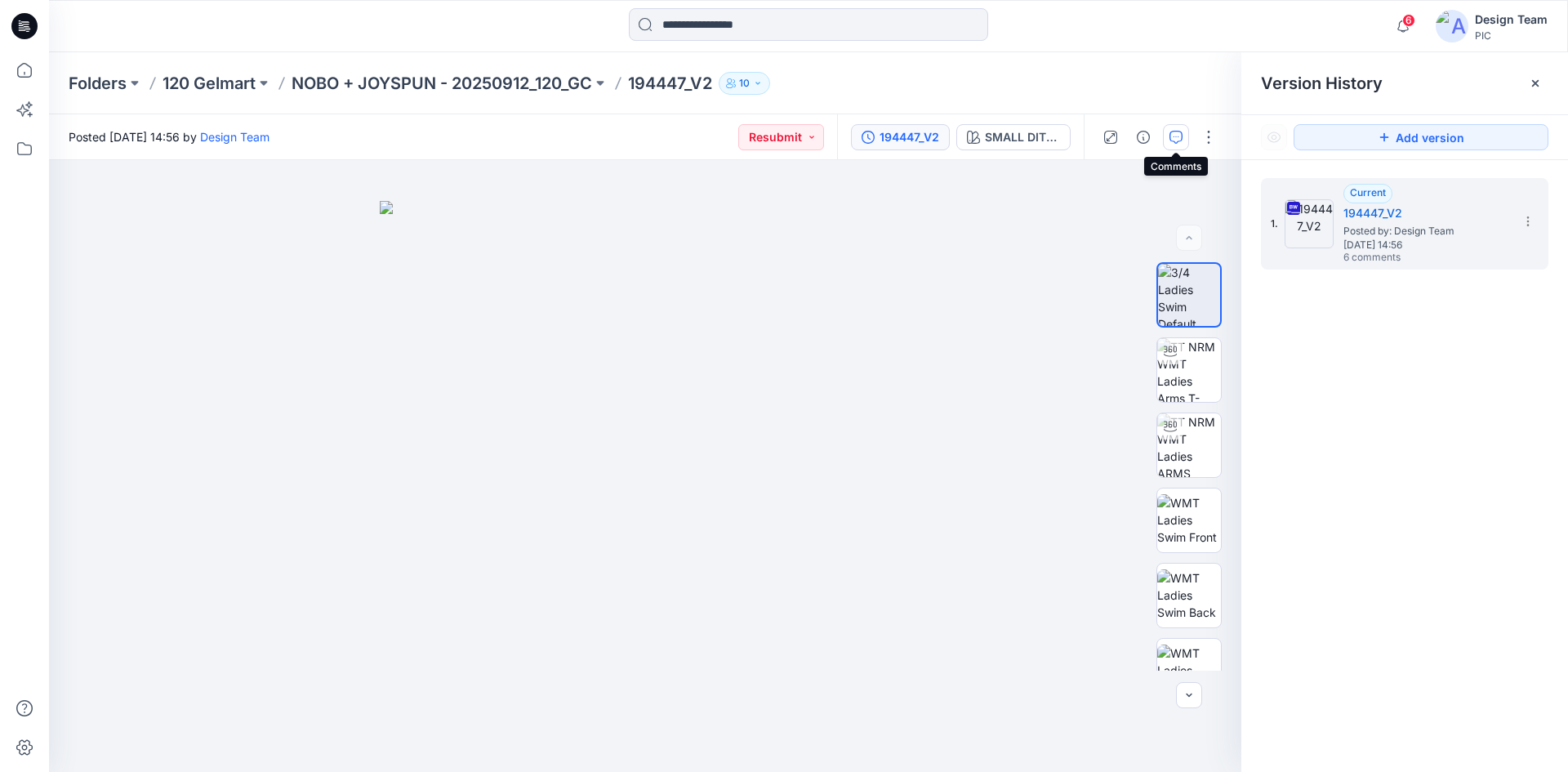
click at [1178, 141] on icon "button" at bounding box center [1175, 137] width 13 height 13
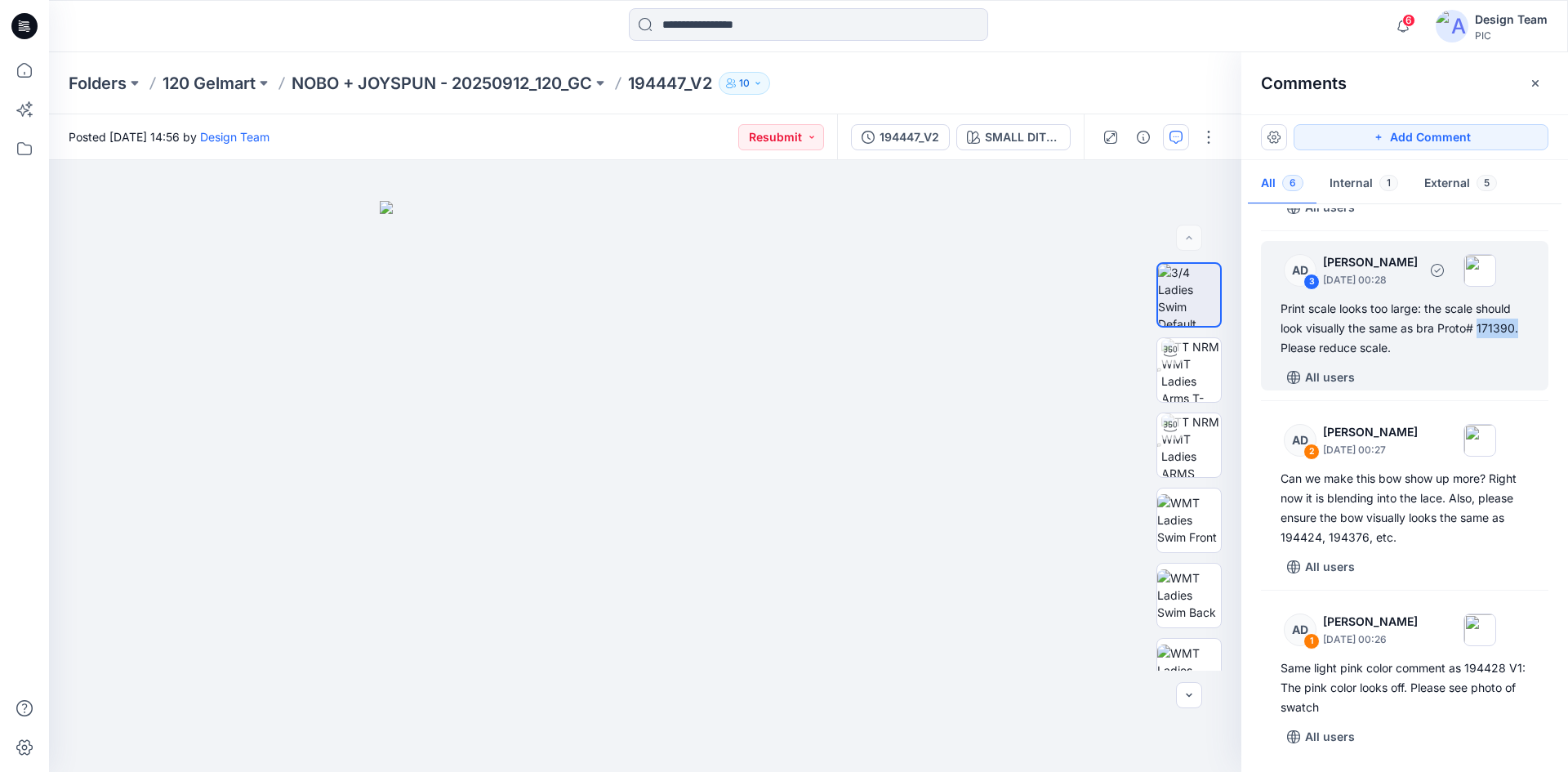
drag, startPoint x: 1478, startPoint y: 325, endPoint x: 1507, endPoint y: 330, distance: 29.4
click at [1522, 328] on div "AD 3 Alex Degner September 26, 2025 00:28 Print scale looks too large: the scal…" at bounding box center [1405, 315] width 287 height 150
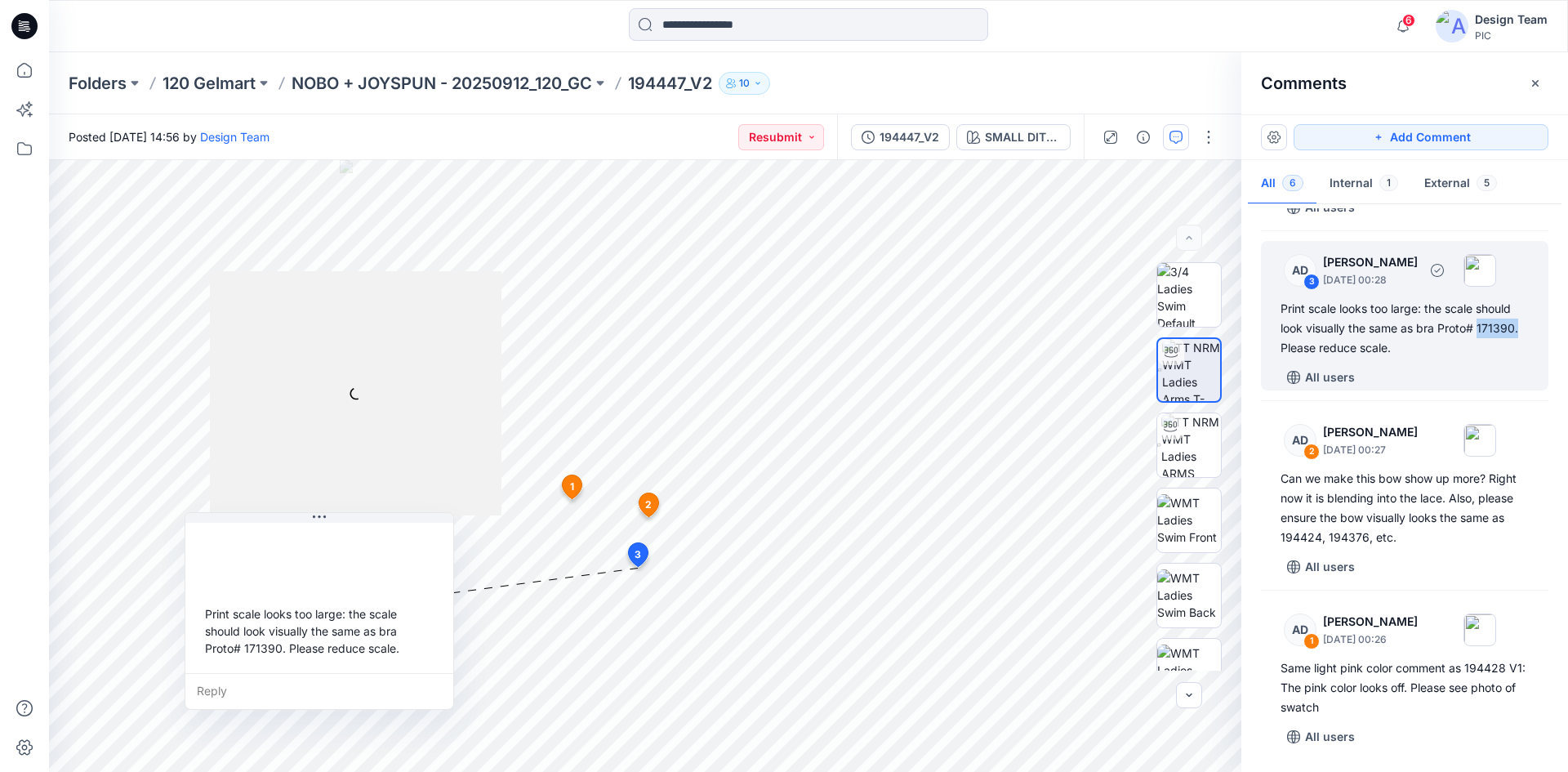
copy div "171390."
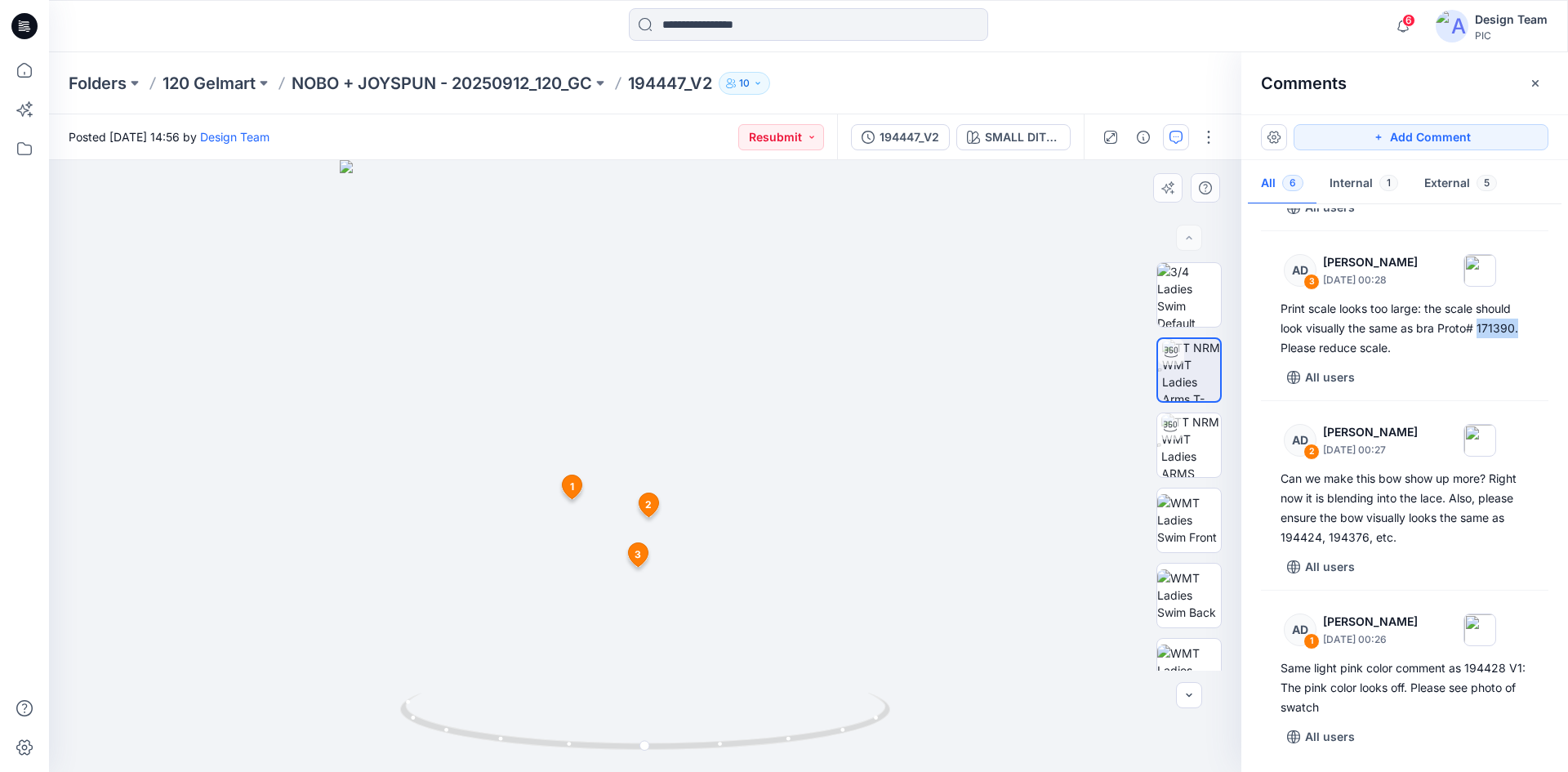
click at [638, 559] on span "3" at bounding box center [637, 554] width 7 height 15
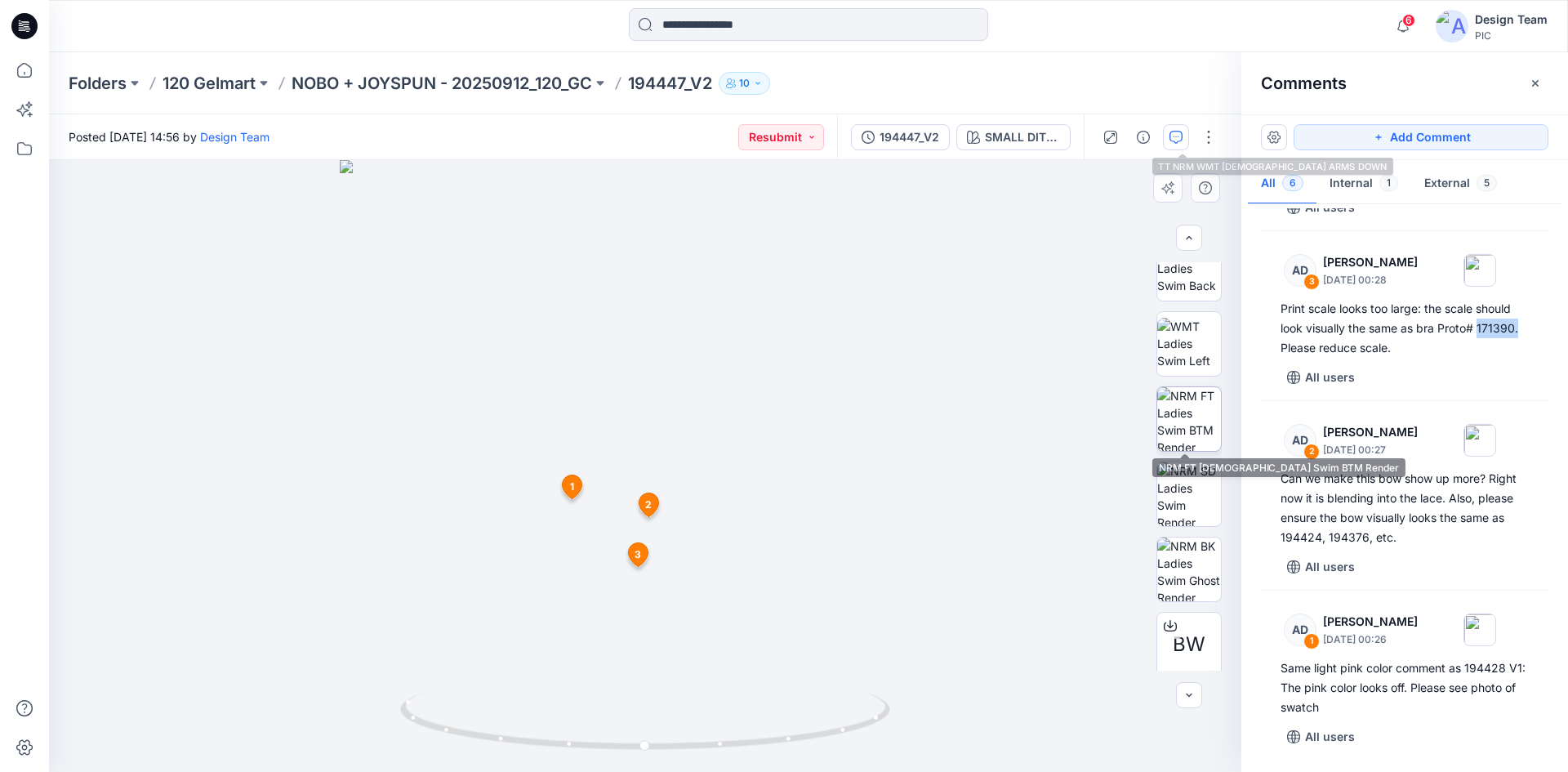
scroll to position [333, 0]
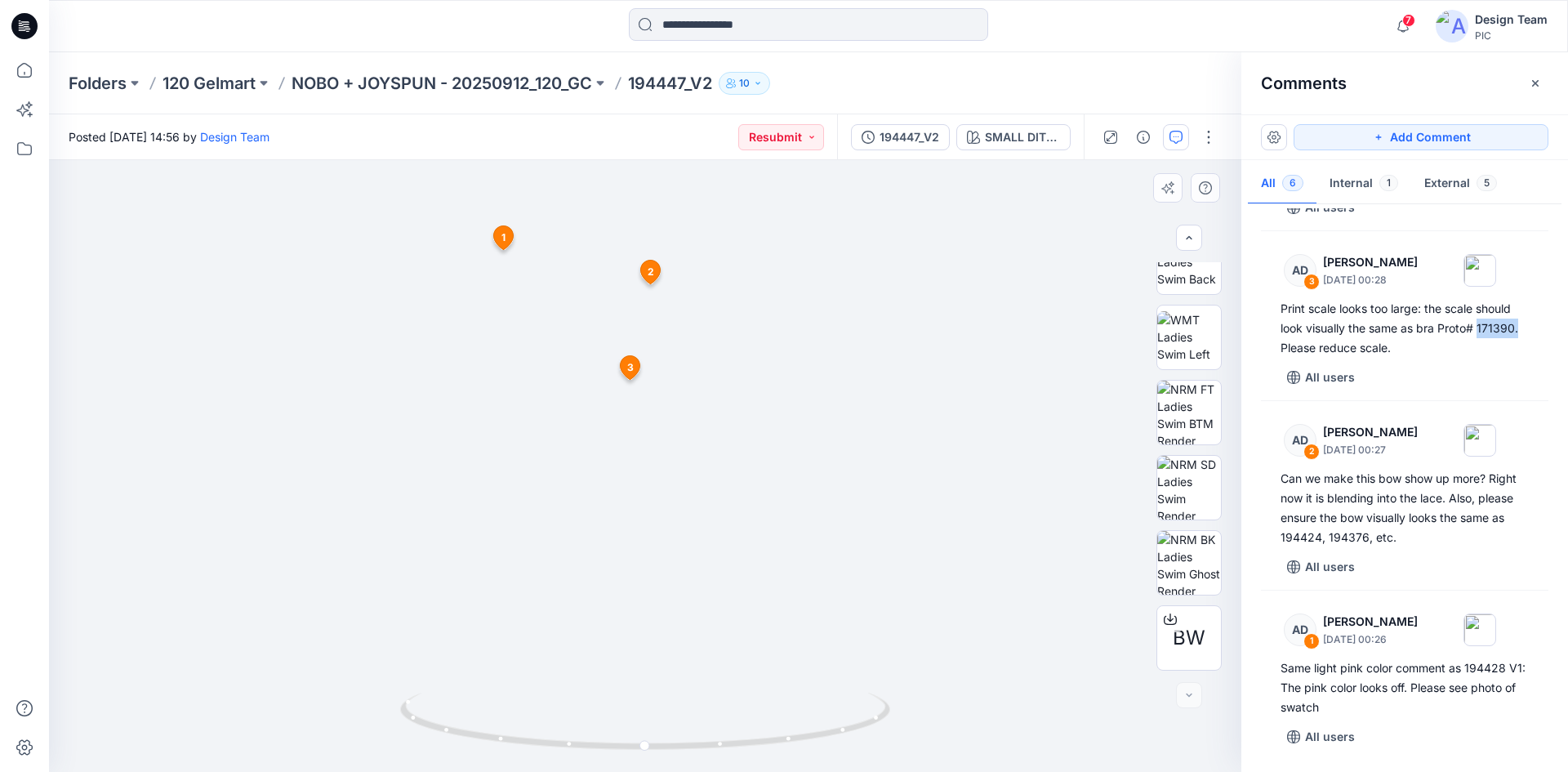
drag, startPoint x: 661, startPoint y: 461, endPoint x: 715, endPoint y: 169, distance: 297.0
click at [718, 164] on img at bounding box center [644, 186] width 1172 height 1172
click at [630, 340] on span "3" at bounding box center [629, 340] width 7 height 15
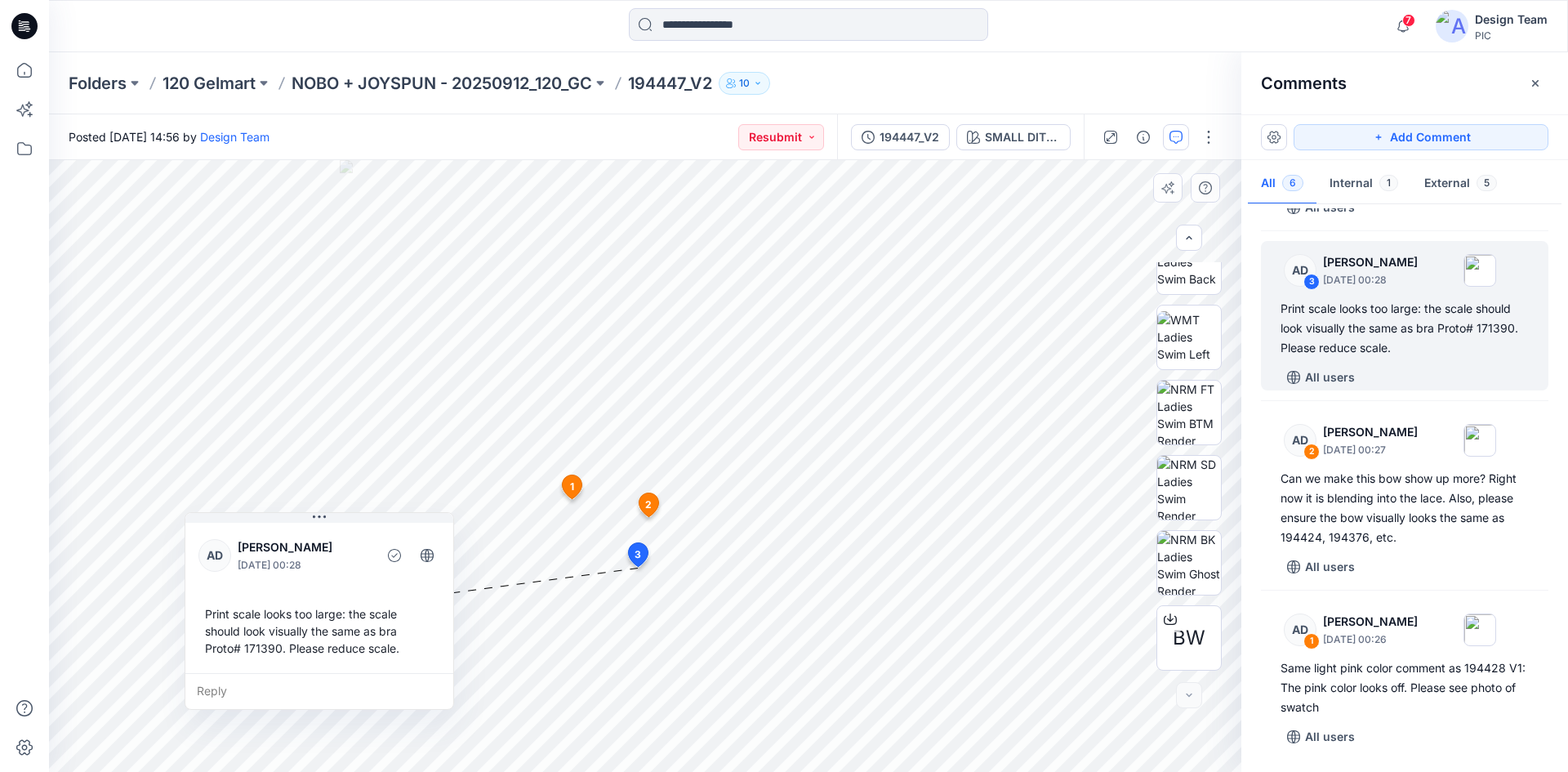
click at [335, 622] on div "Print scale looks too large: the scale should look visually the same as bra Pro…" at bounding box center [319, 630] width 241 height 64
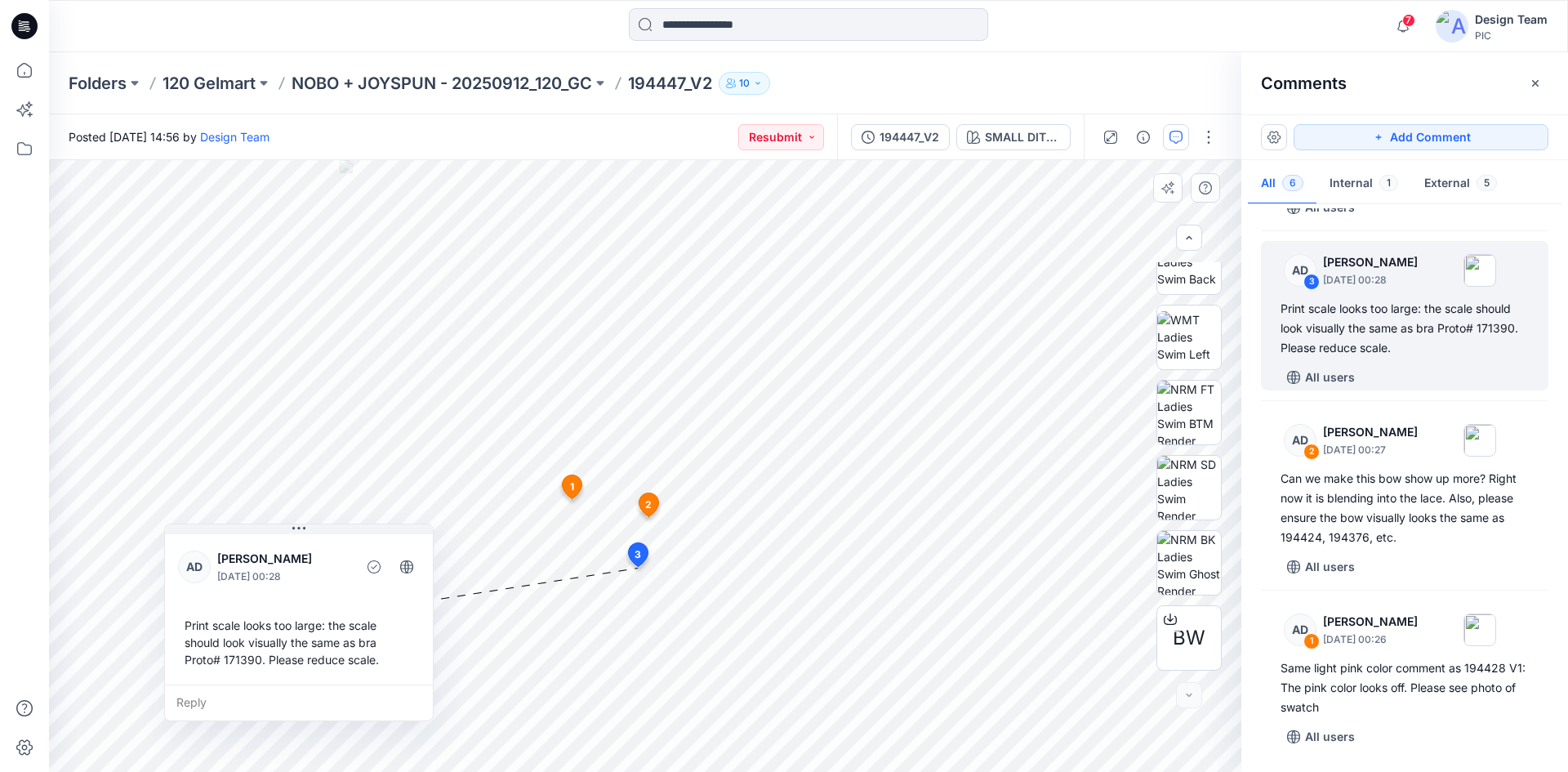
drag, startPoint x: 397, startPoint y: 646, endPoint x: 382, endPoint y: 660, distance: 20.5
click at [382, 660] on div "Print scale looks too large: the scale should look visually the same as bra Pro…" at bounding box center [298, 642] width 241 height 64
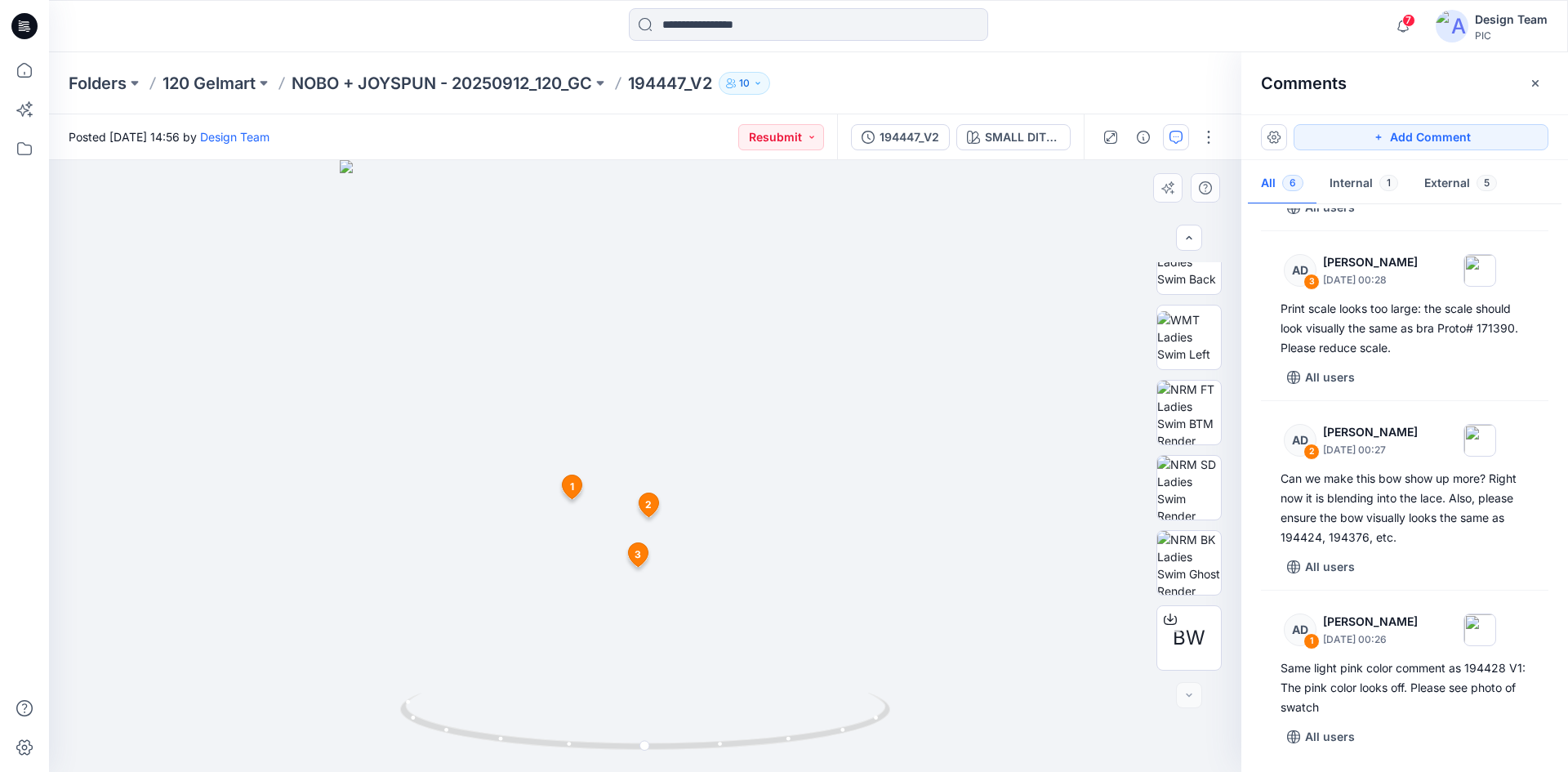
click at [636, 551] on span "3" at bounding box center [637, 554] width 7 height 15
click at [650, 506] on span "2" at bounding box center [648, 504] width 7 height 15
click at [545, 553] on img at bounding box center [644, 221] width 1592 height 1102
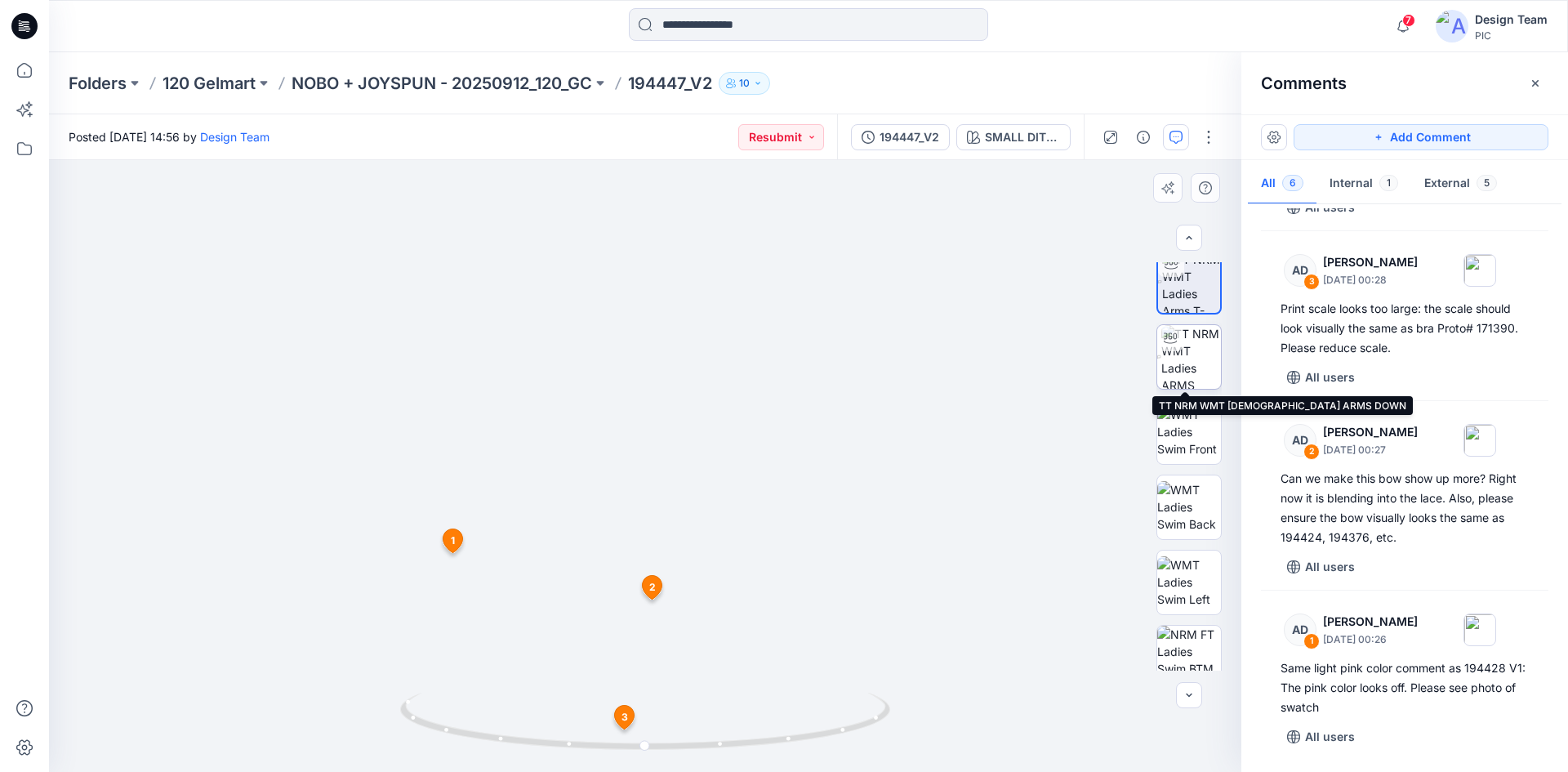
click at [1180, 367] on img at bounding box center [1191, 357] width 60 height 64
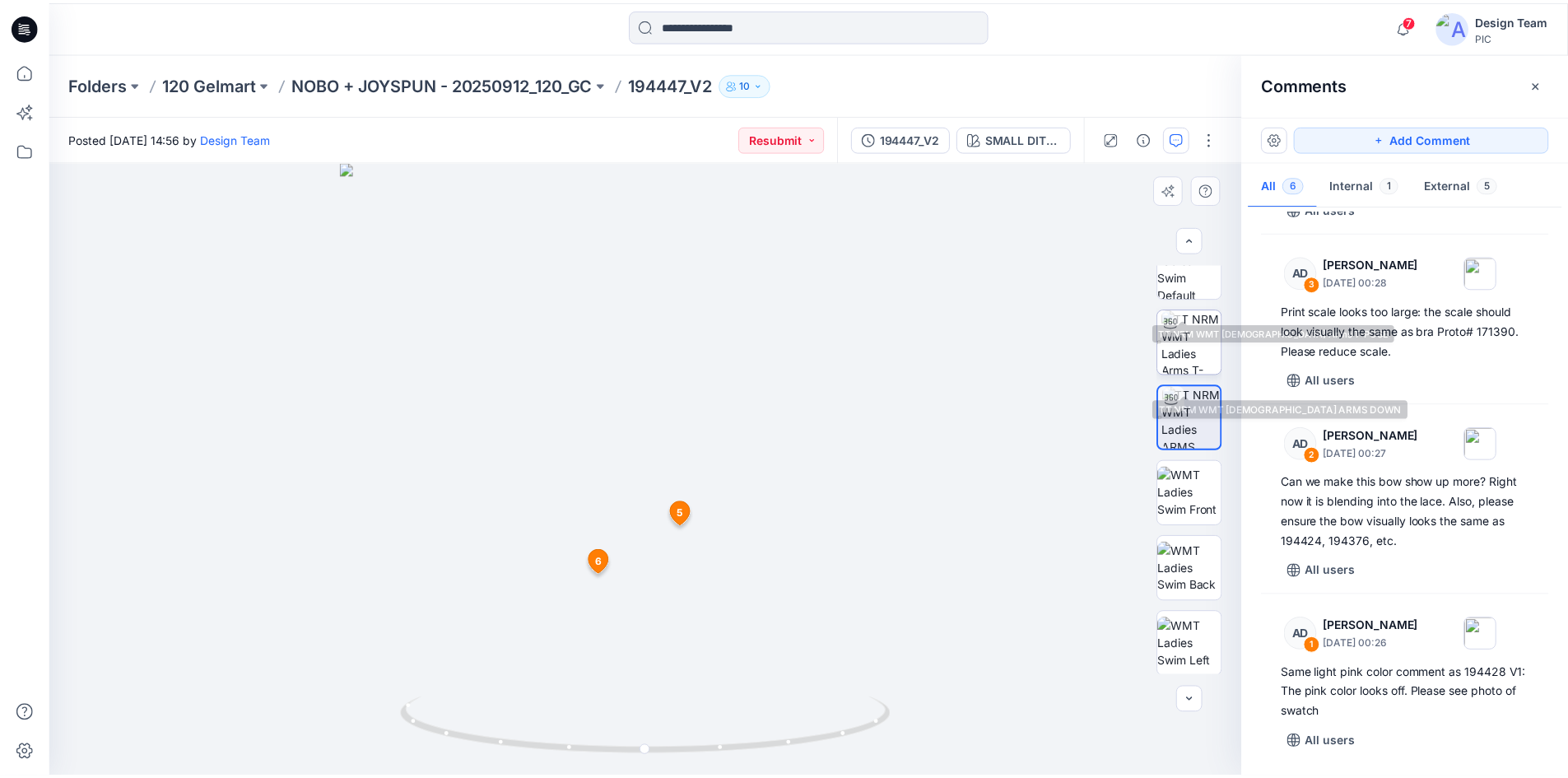
scroll to position [0, 0]
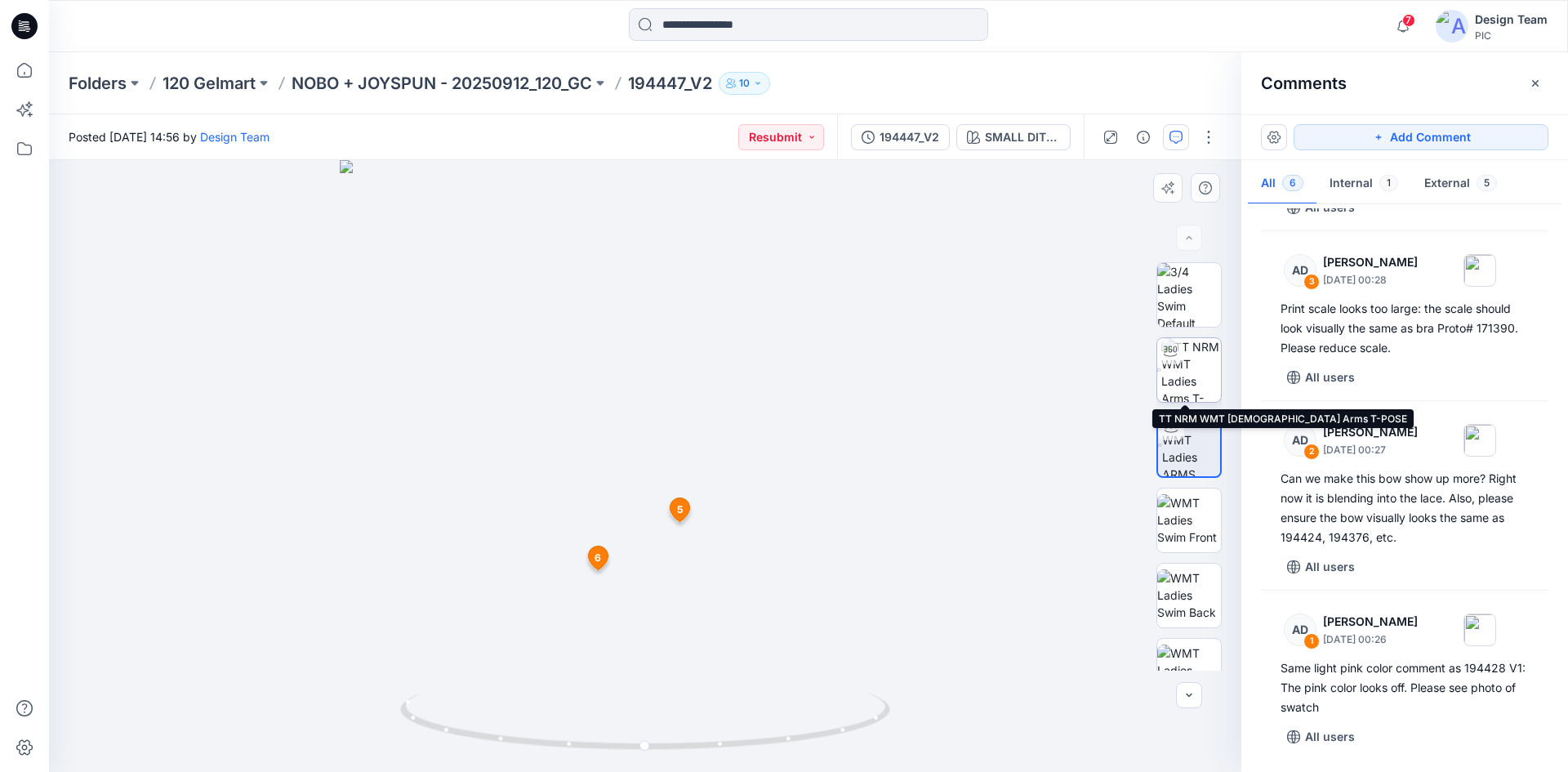
click at [1174, 374] on img at bounding box center [1191, 369] width 60 height 64
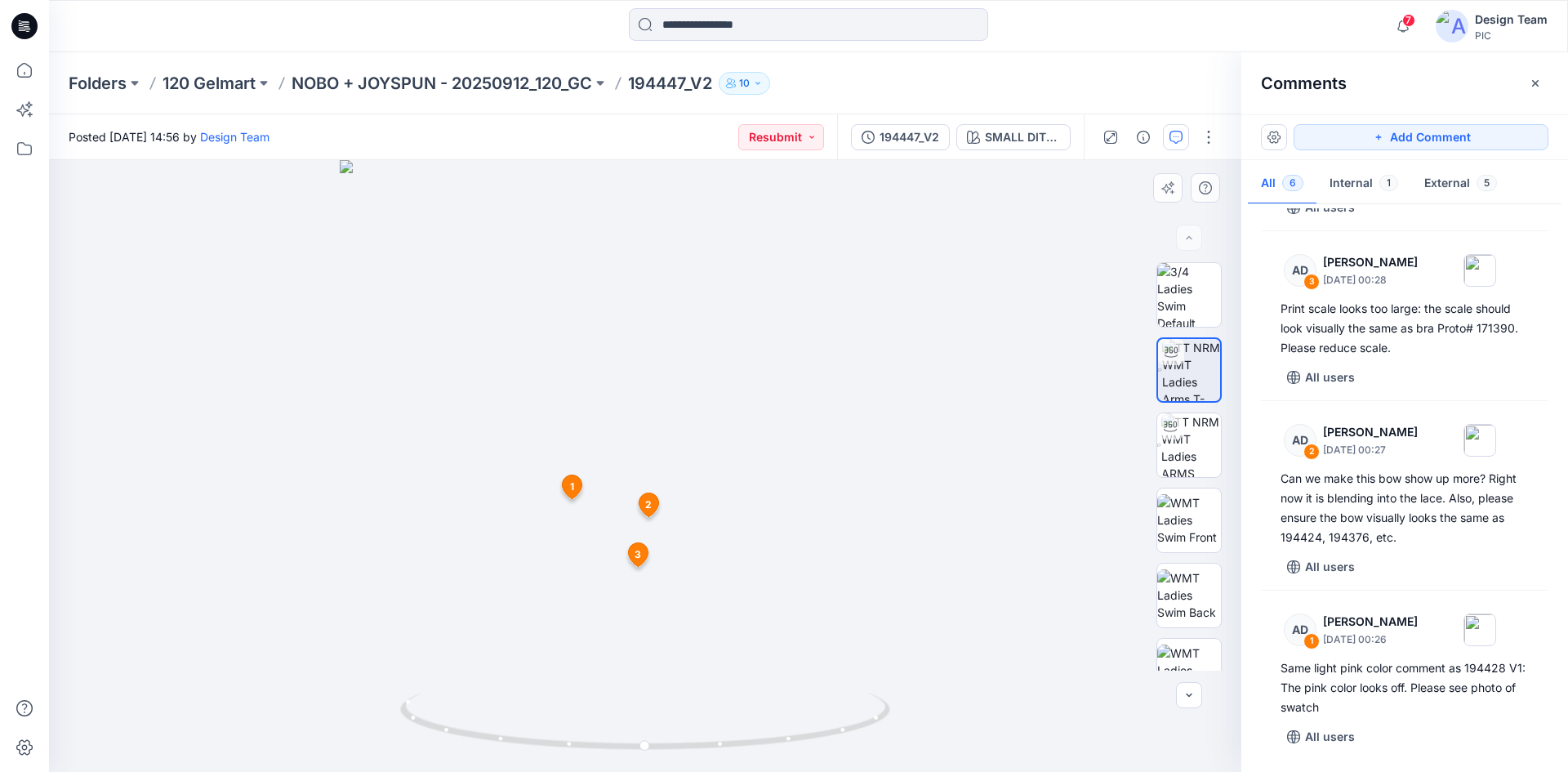
click at [650, 508] on span "2" at bounding box center [648, 504] width 7 height 15
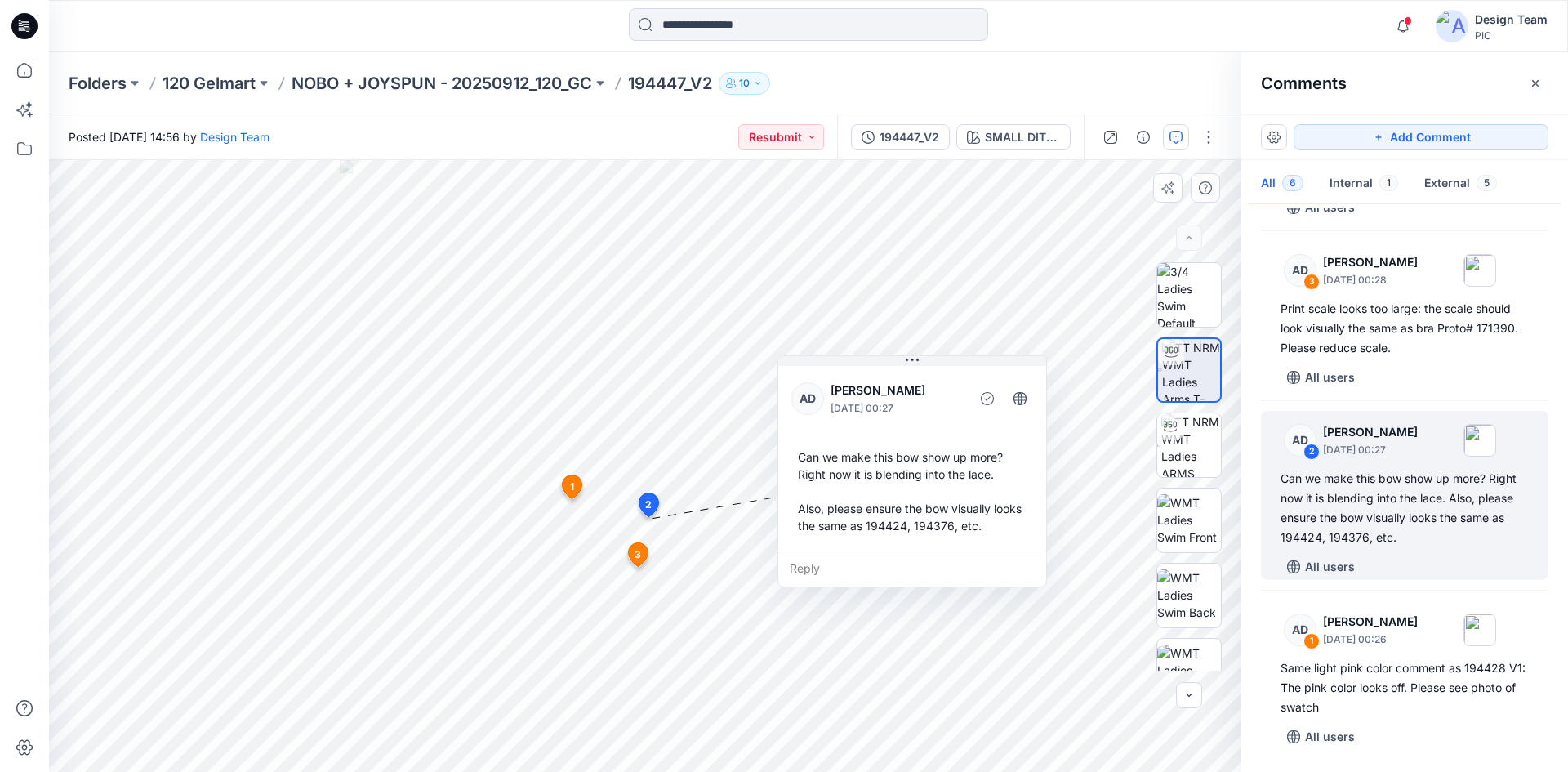
drag, startPoint x: 708, startPoint y: 689, endPoint x: 862, endPoint y: 519, distance: 229.4
click at [862, 519] on div "Can we make this bow show up more? Right now it is blending into the lace. Also…" at bounding box center [912, 491] width 241 height 99
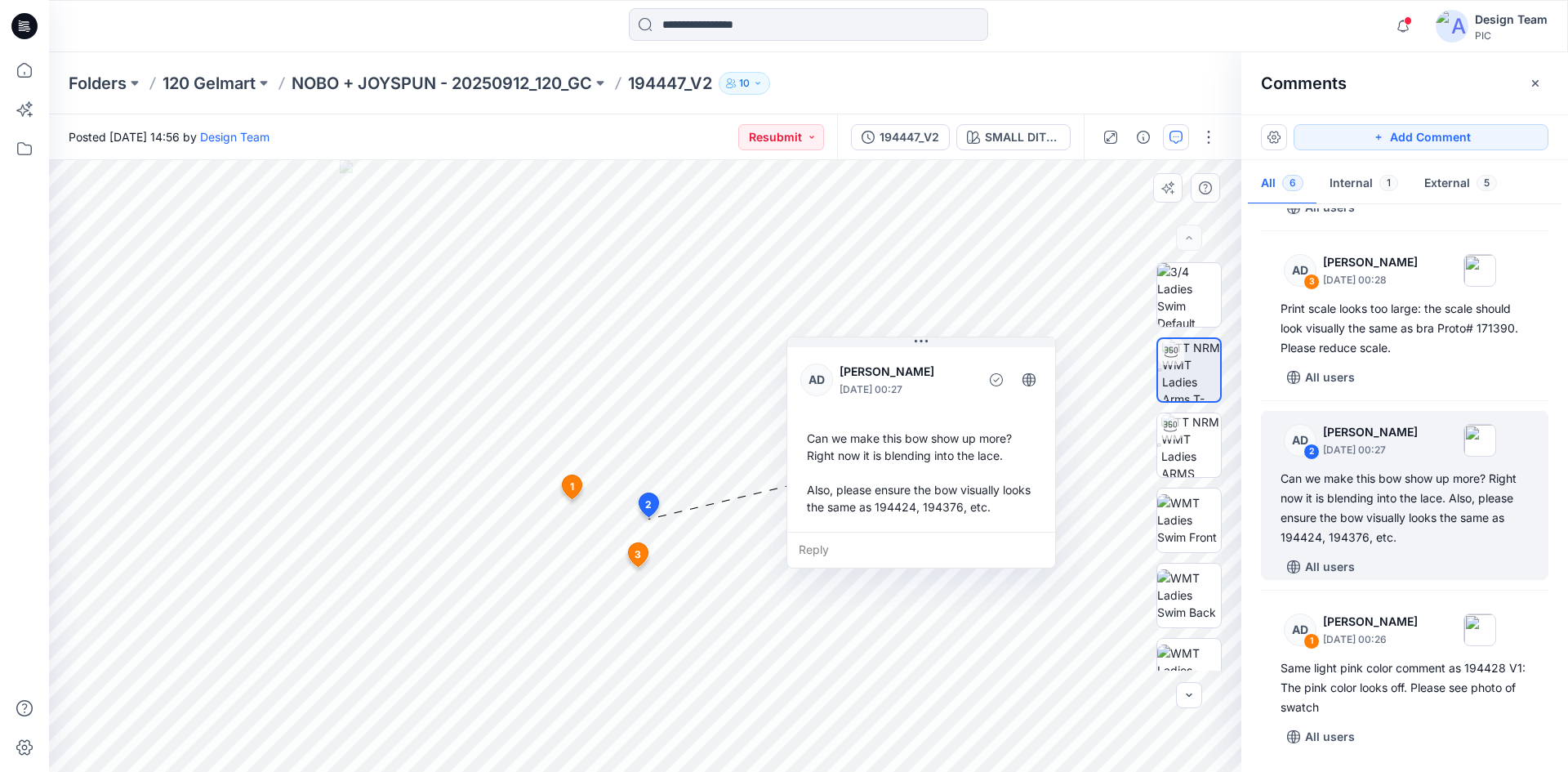
drag, startPoint x: 873, startPoint y: 534, endPoint x: 882, endPoint y: 515, distance: 21.0
click at [882, 515] on div "Can we make this bow show up more? Right now it is blending into the lace. Also…" at bounding box center [921, 472] width 241 height 99
click at [648, 506] on span "2" at bounding box center [648, 504] width 7 height 15
click at [641, 502] on icon at bounding box center [648, 505] width 20 height 23
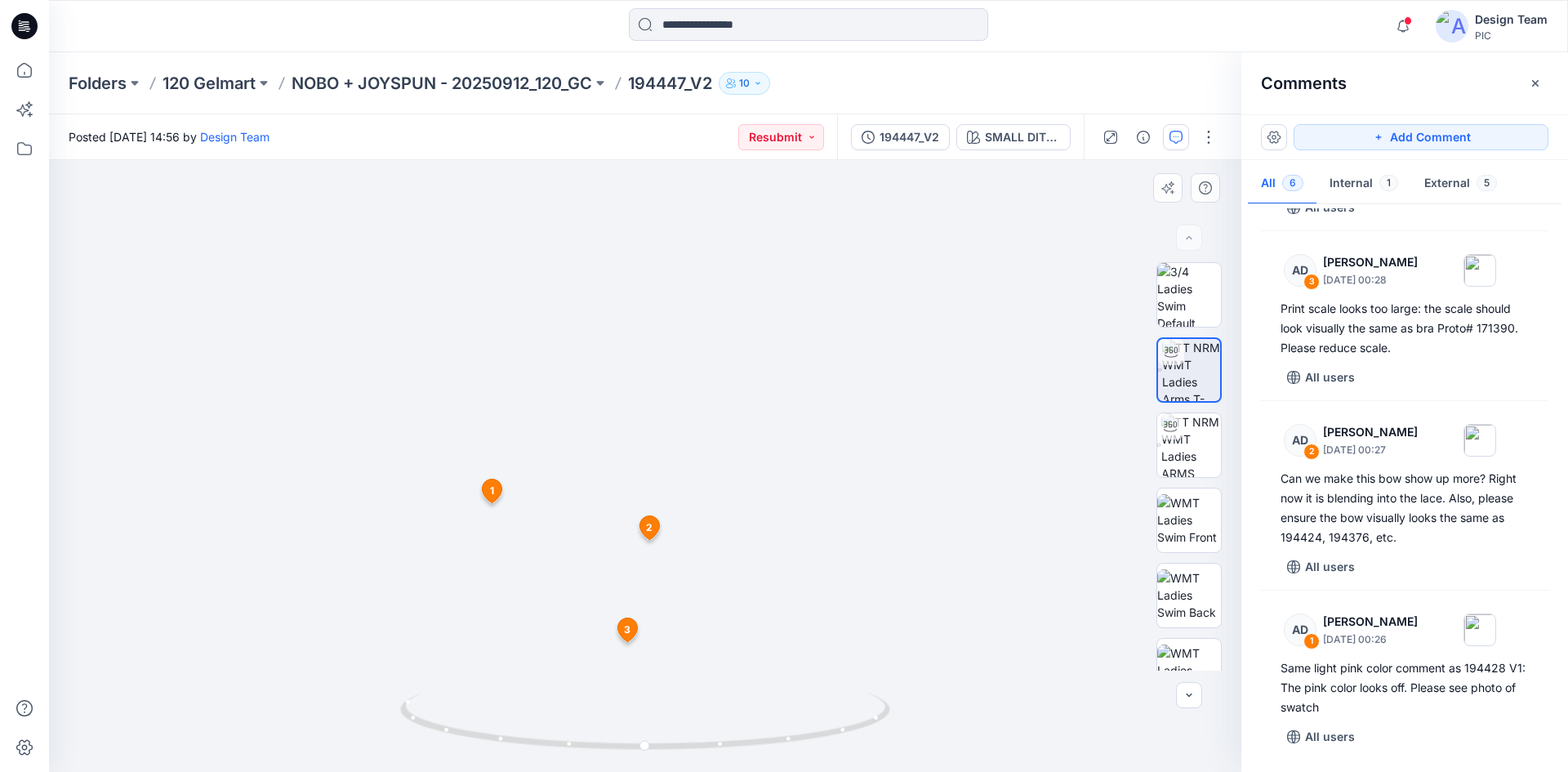
drag, startPoint x: 395, startPoint y: 629, endPoint x: 394, endPoint y: 598, distance: 31.0
click at [394, 598] on img at bounding box center [643, 289] width 1252 height 963
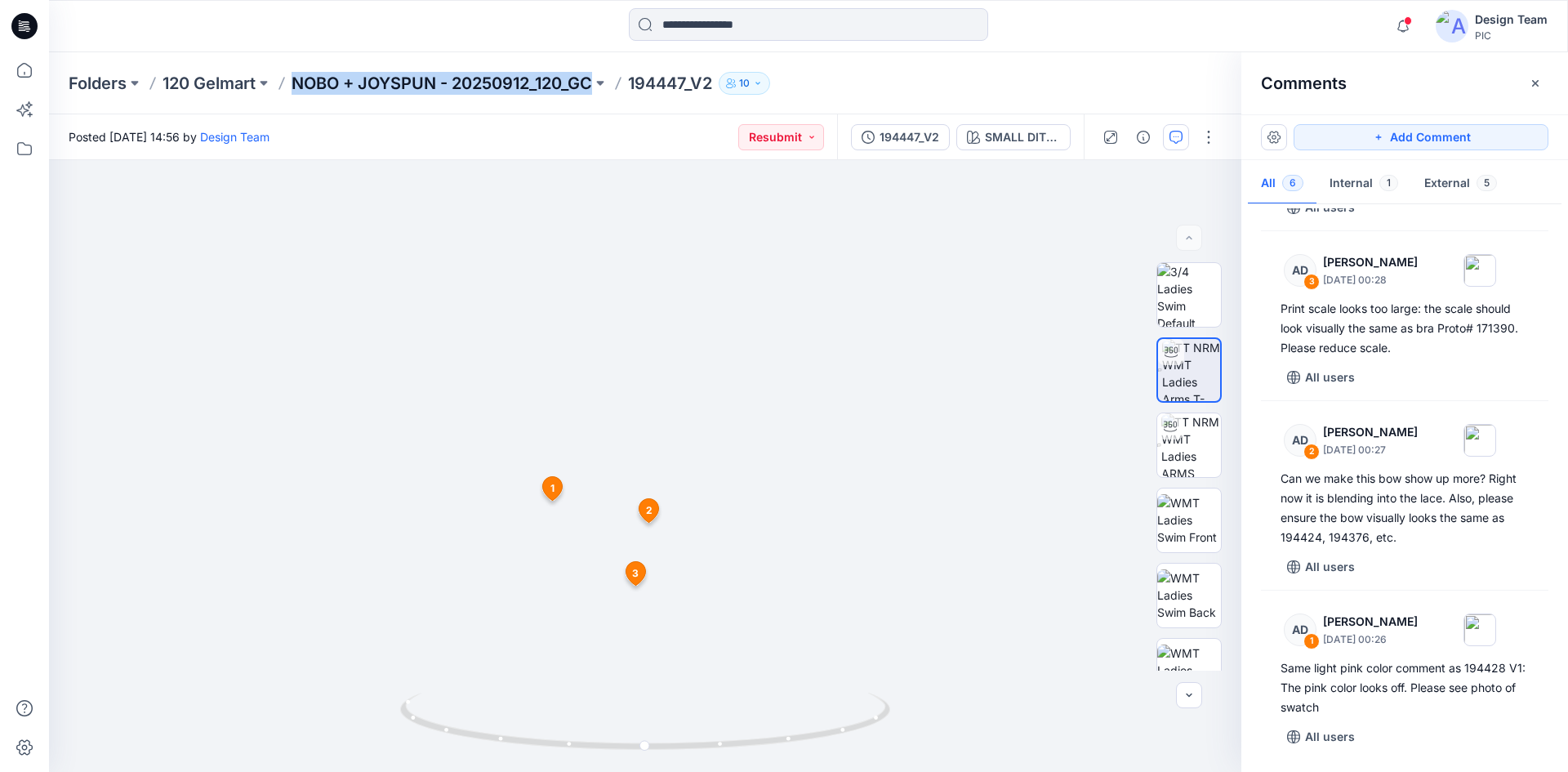
drag, startPoint x: 292, startPoint y: 80, endPoint x: 593, endPoint y: 82, distance: 301.0
click at [593, 82] on div "Folders 120 Gelmart NOBO + JOYSPUN - 20250912_120_GC 194447_V2 10" at bounding box center [745, 83] width 1353 height 22
copy p "NOBO + JOYSPUN - 20250912_120_GC"
click at [26, 29] on icon at bounding box center [27, 28] width 6 height 1
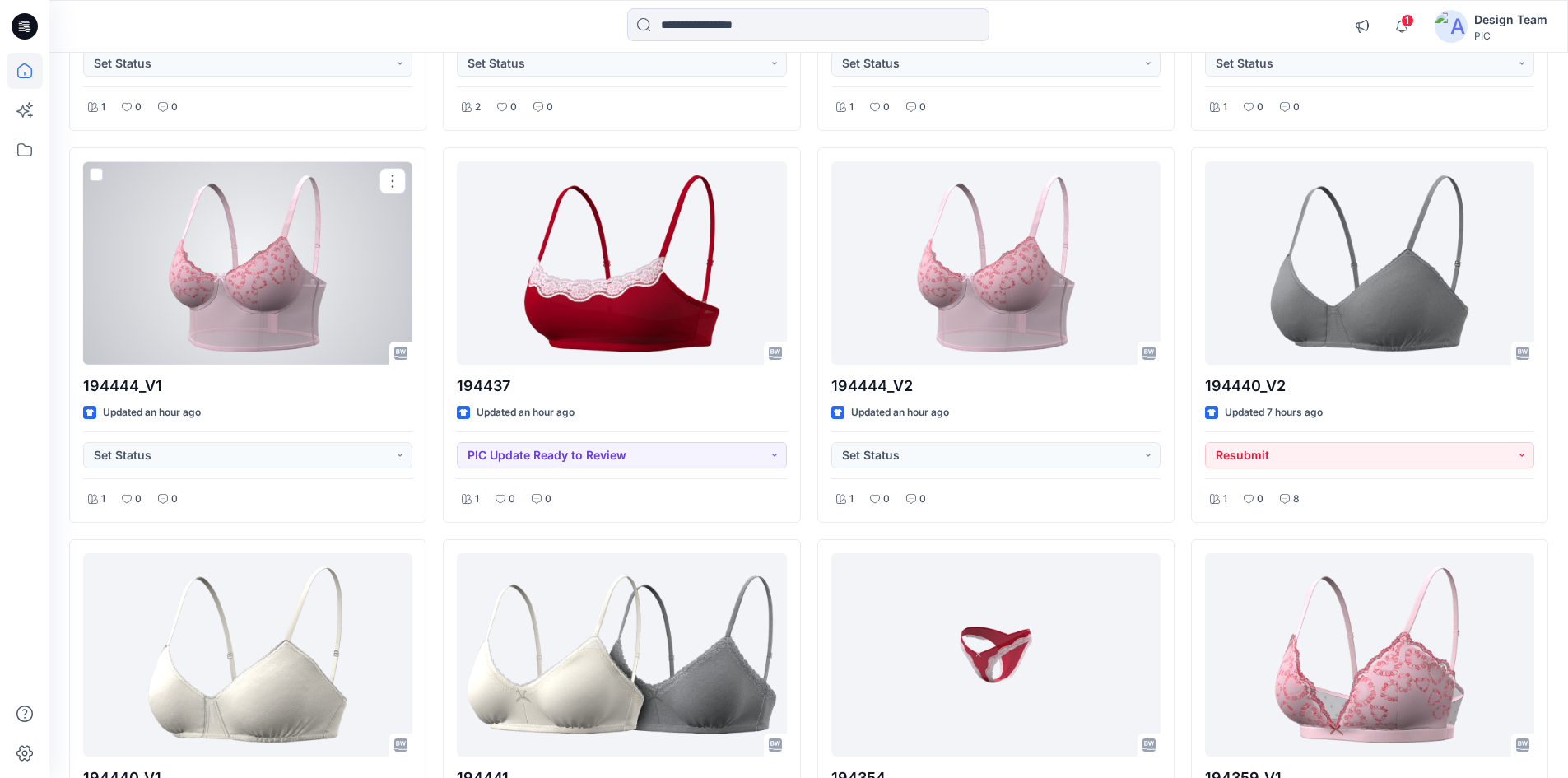
scroll to position [77, 0]
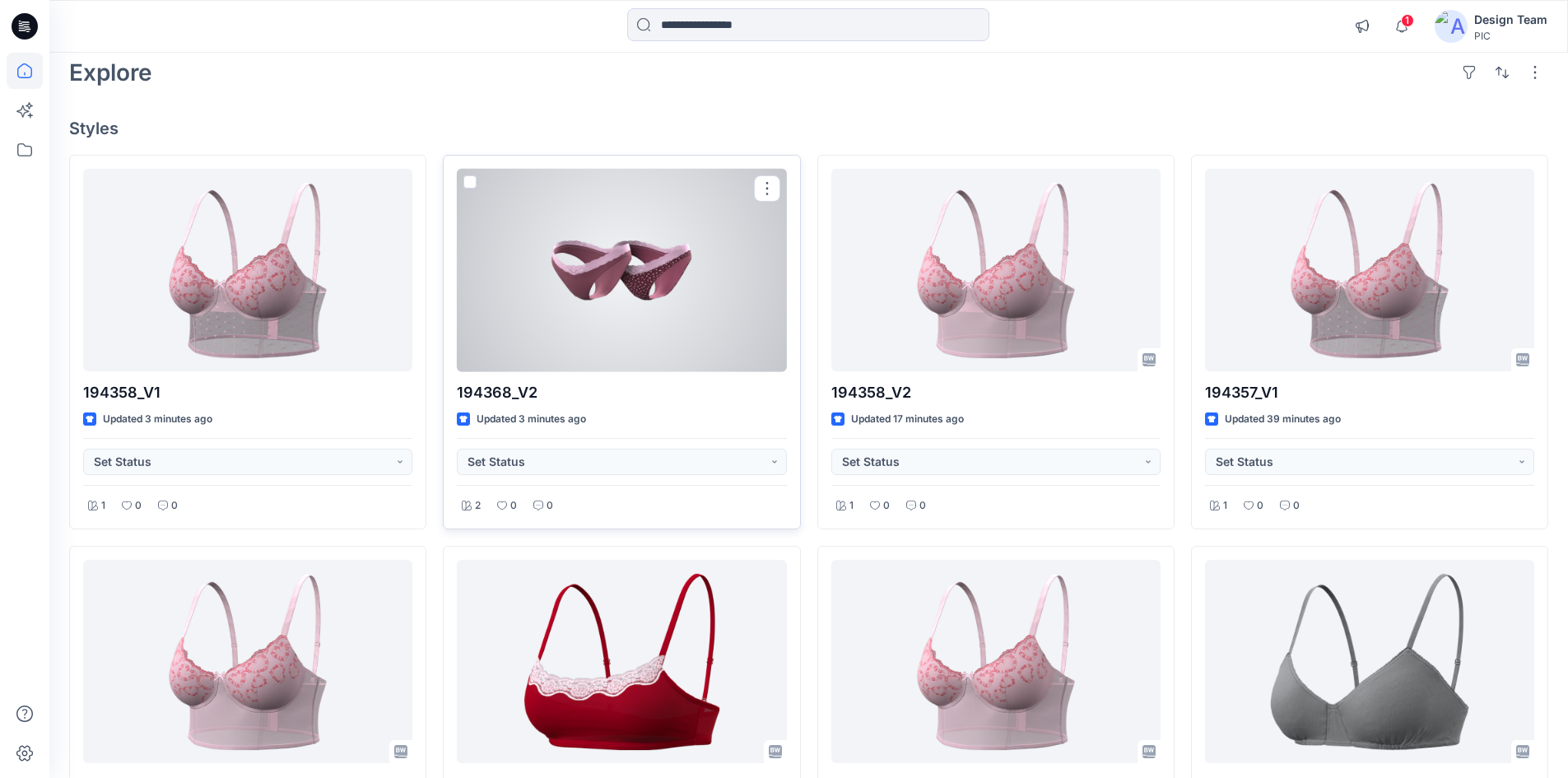
click at [590, 296] on div at bounding box center [621, 270] width 329 height 203
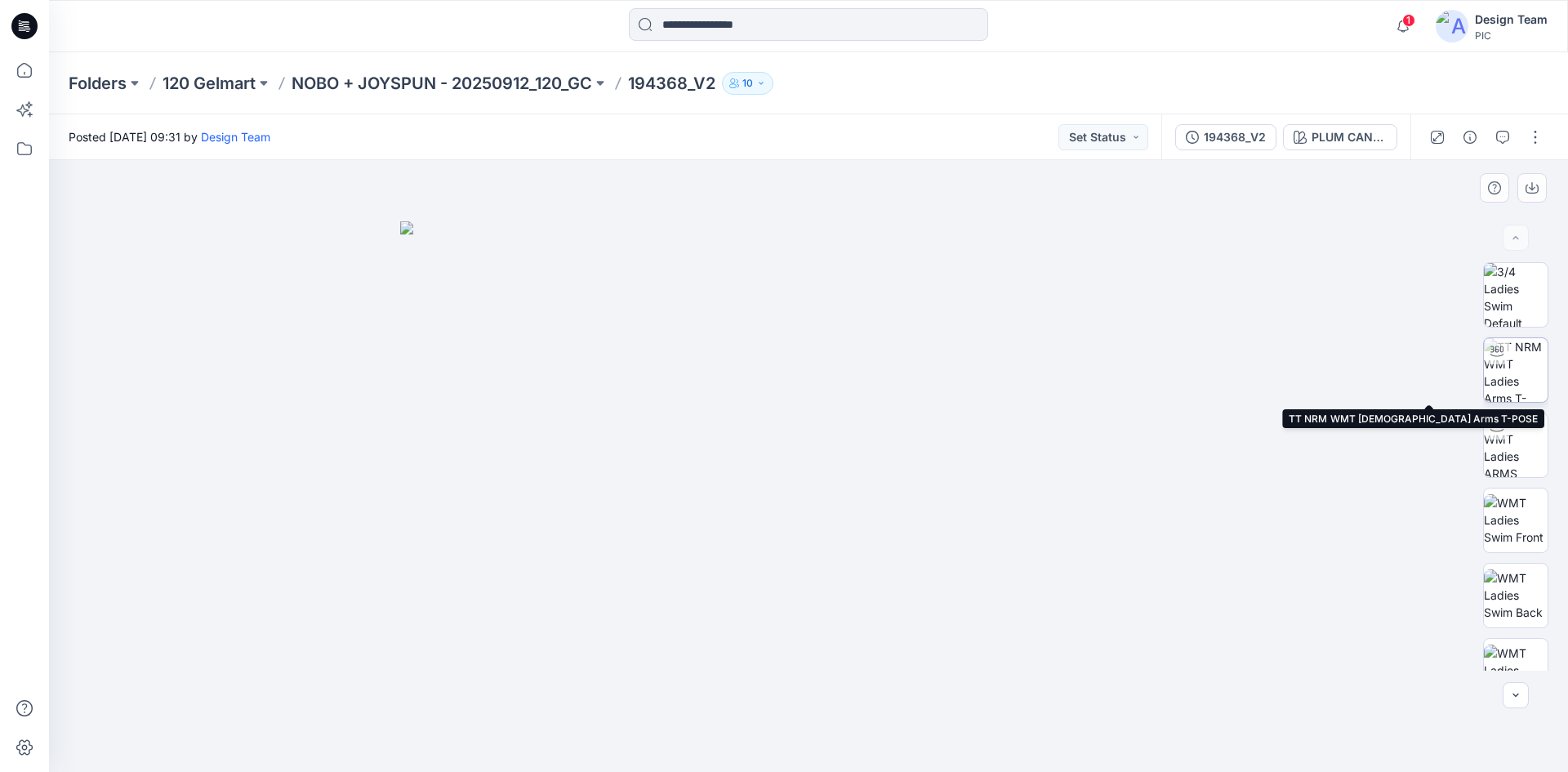
click at [1492, 377] on img at bounding box center [1515, 369] width 64 height 64
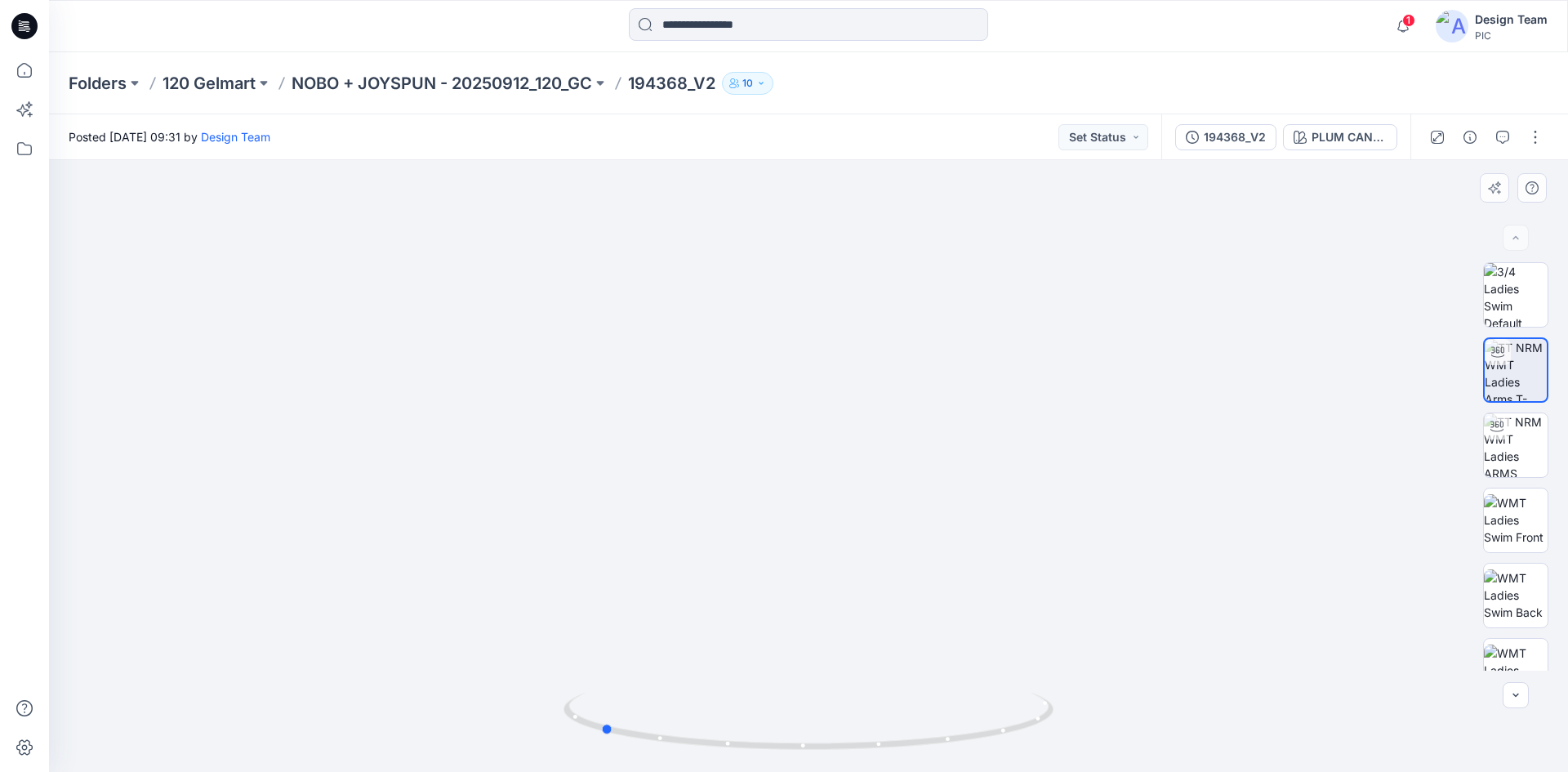
drag, startPoint x: 813, startPoint y: 749, endPoint x: 1095, endPoint y: 739, distance: 282.2
click at [1095, 739] on div at bounding box center [808, 466] width 1519 height 612
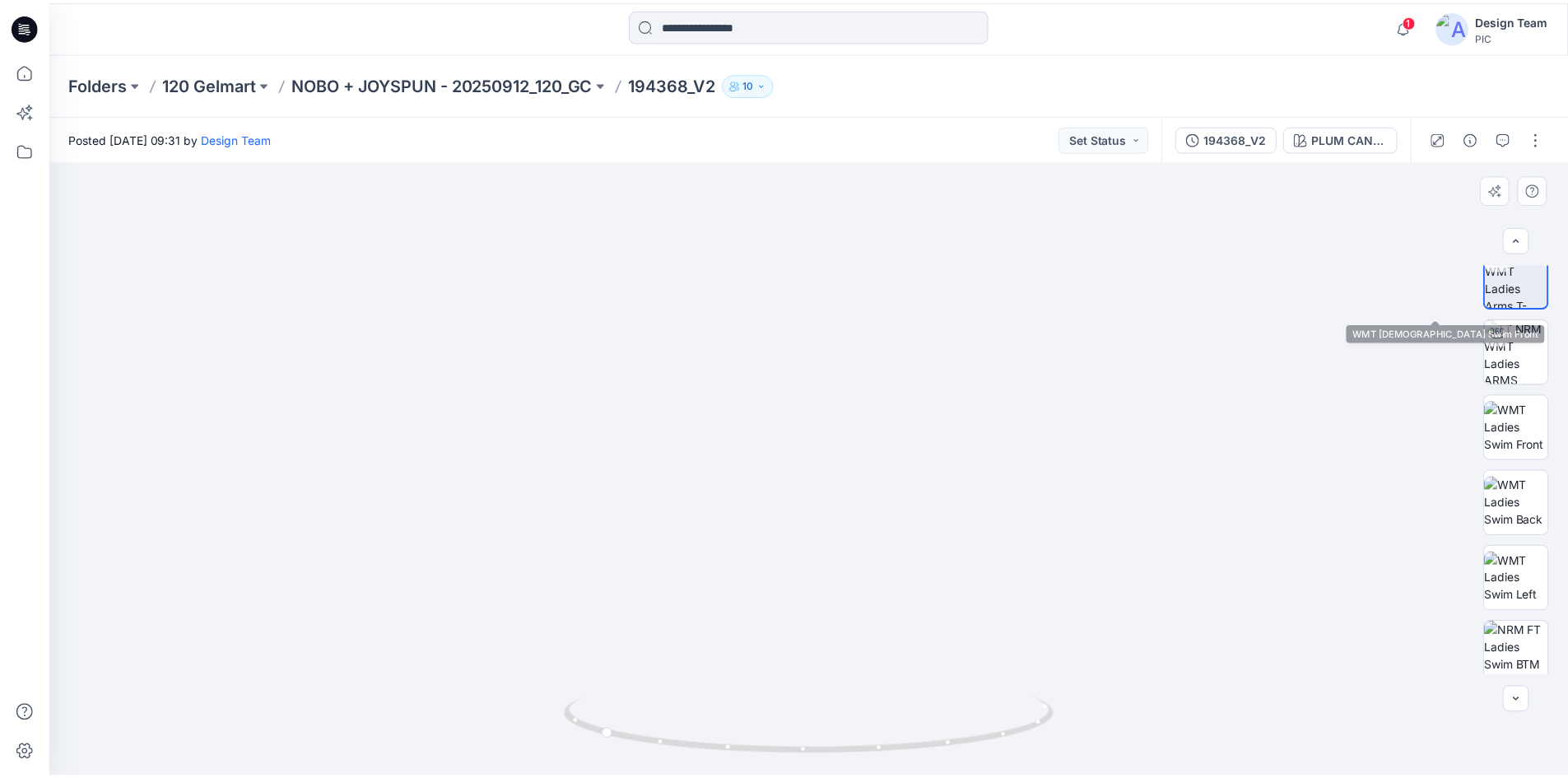
scroll to position [247, 0]
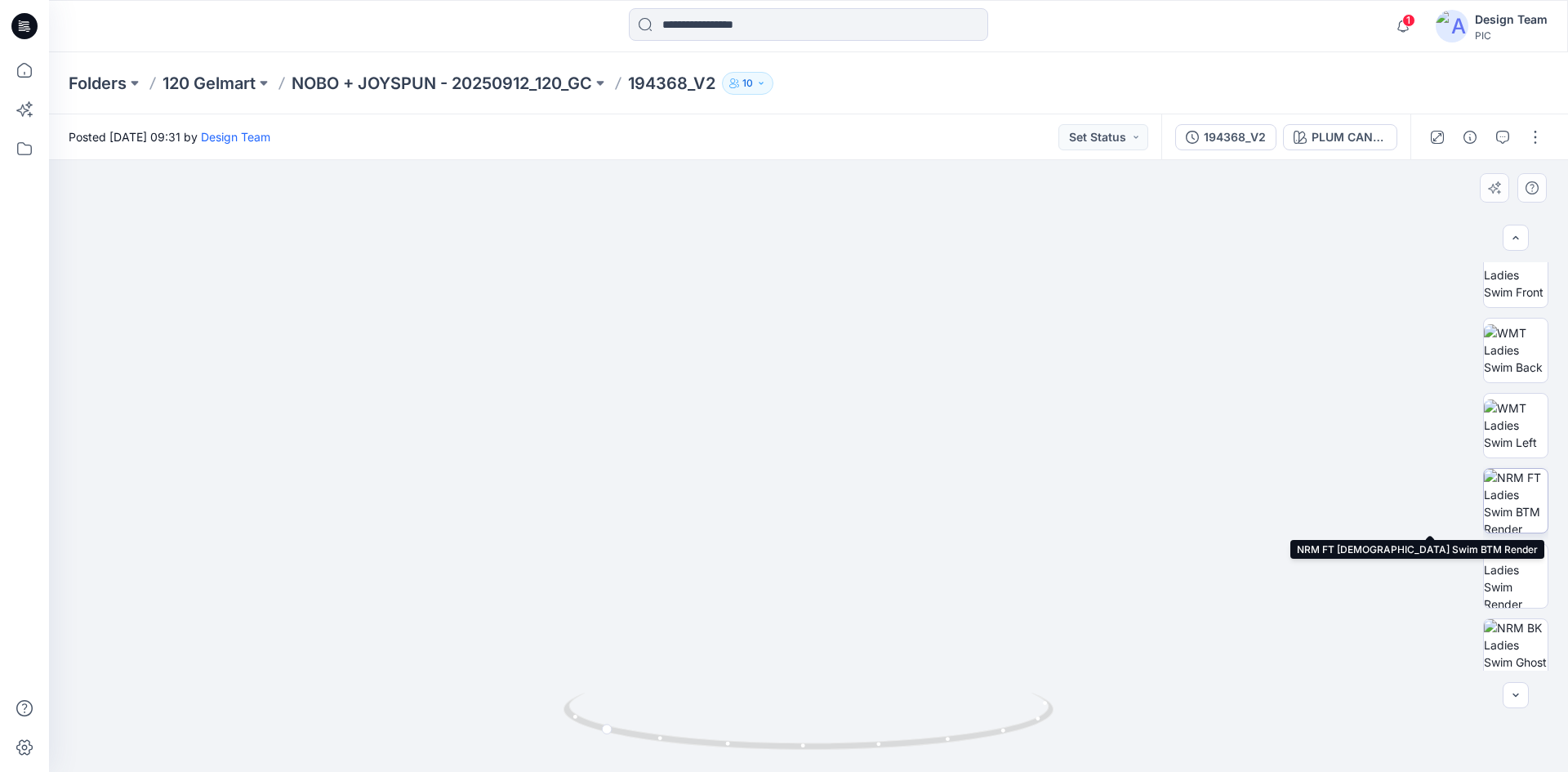
click at [1505, 493] on img at bounding box center [1515, 500] width 64 height 64
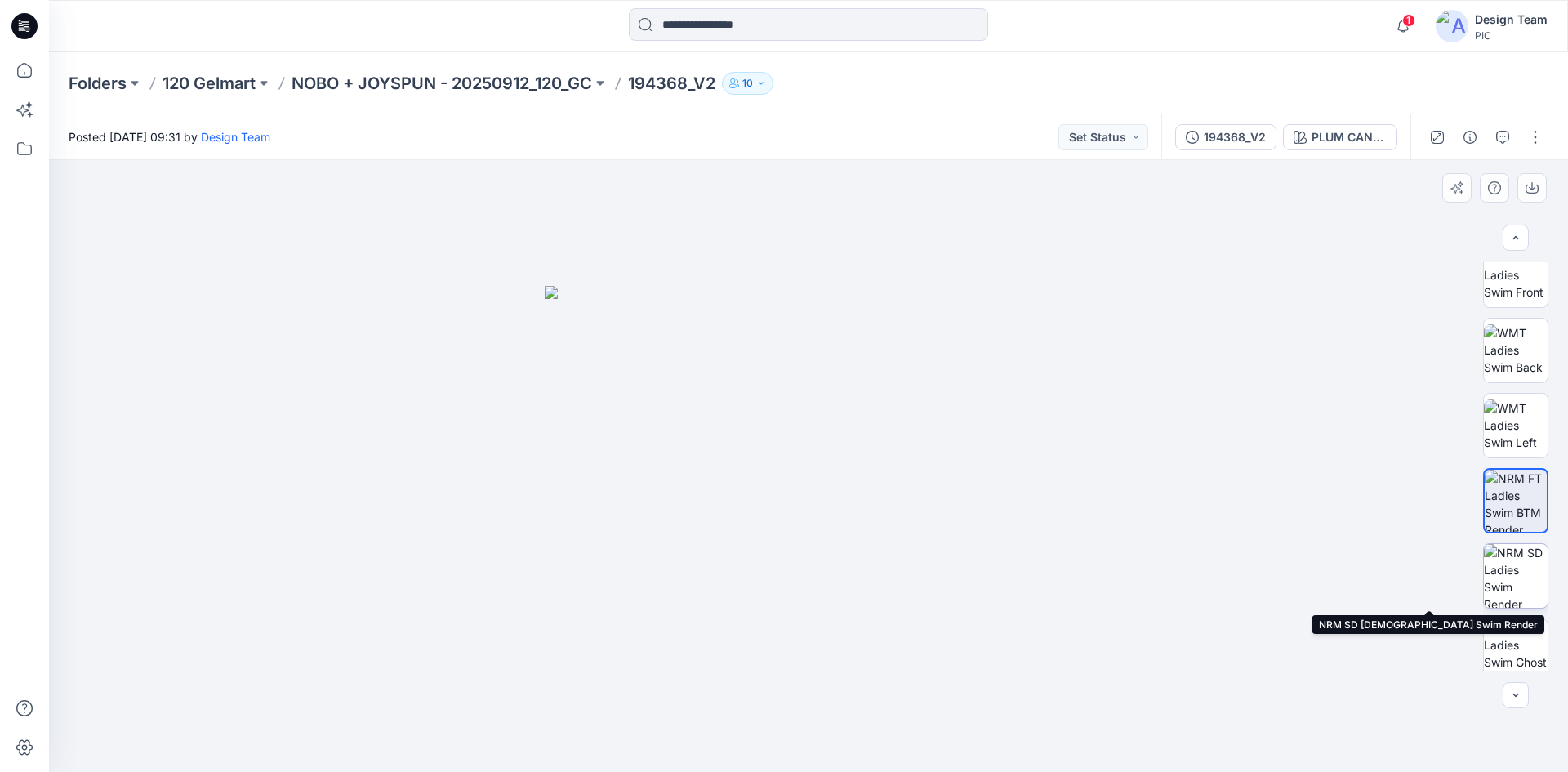
click at [1507, 579] on img at bounding box center [1515, 575] width 64 height 64
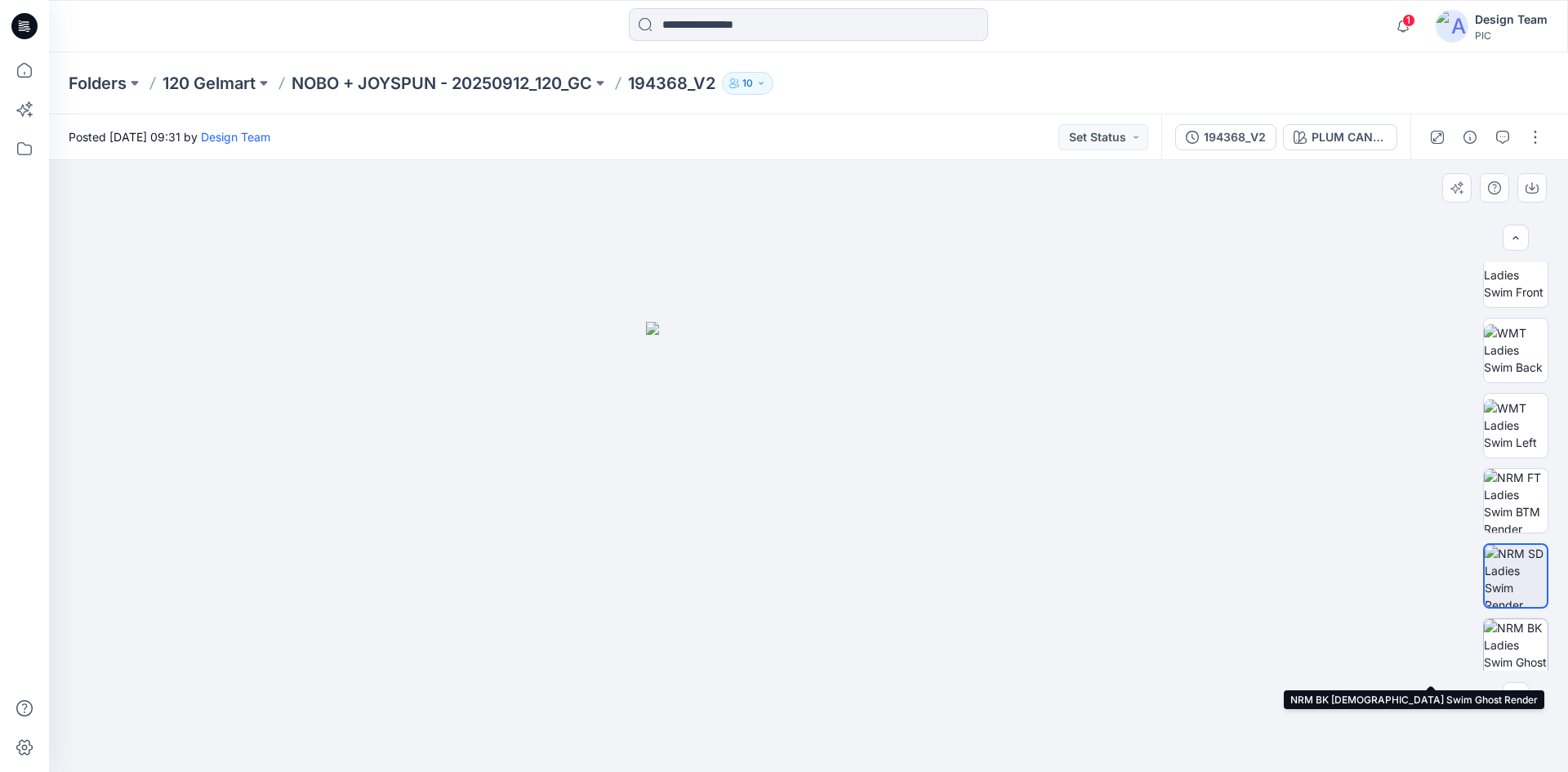
click at [1512, 640] on img at bounding box center [1515, 650] width 64 height 64
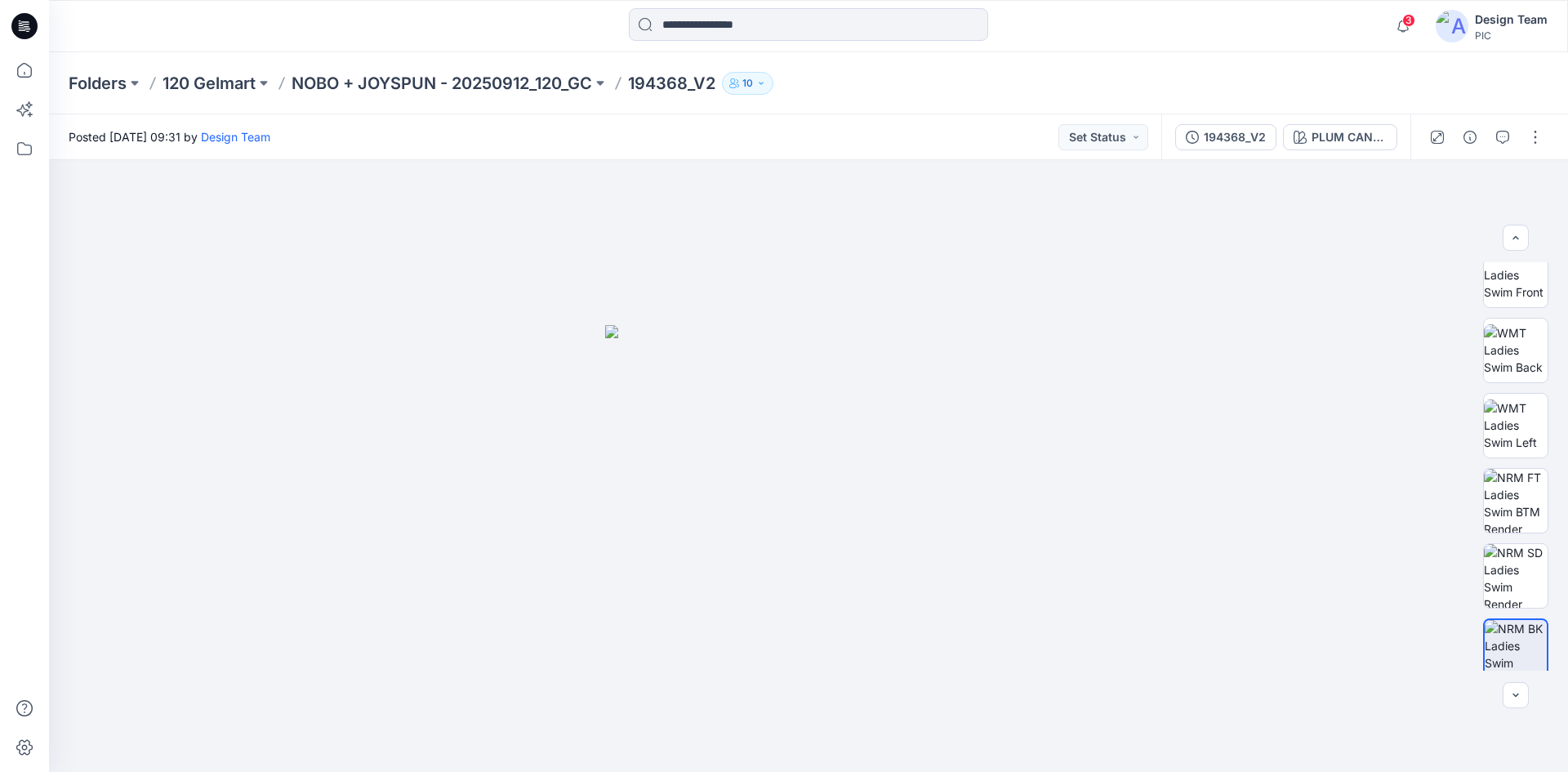
click at [16, 14] on icon at bounding box center [24, 25] width 26 height 52
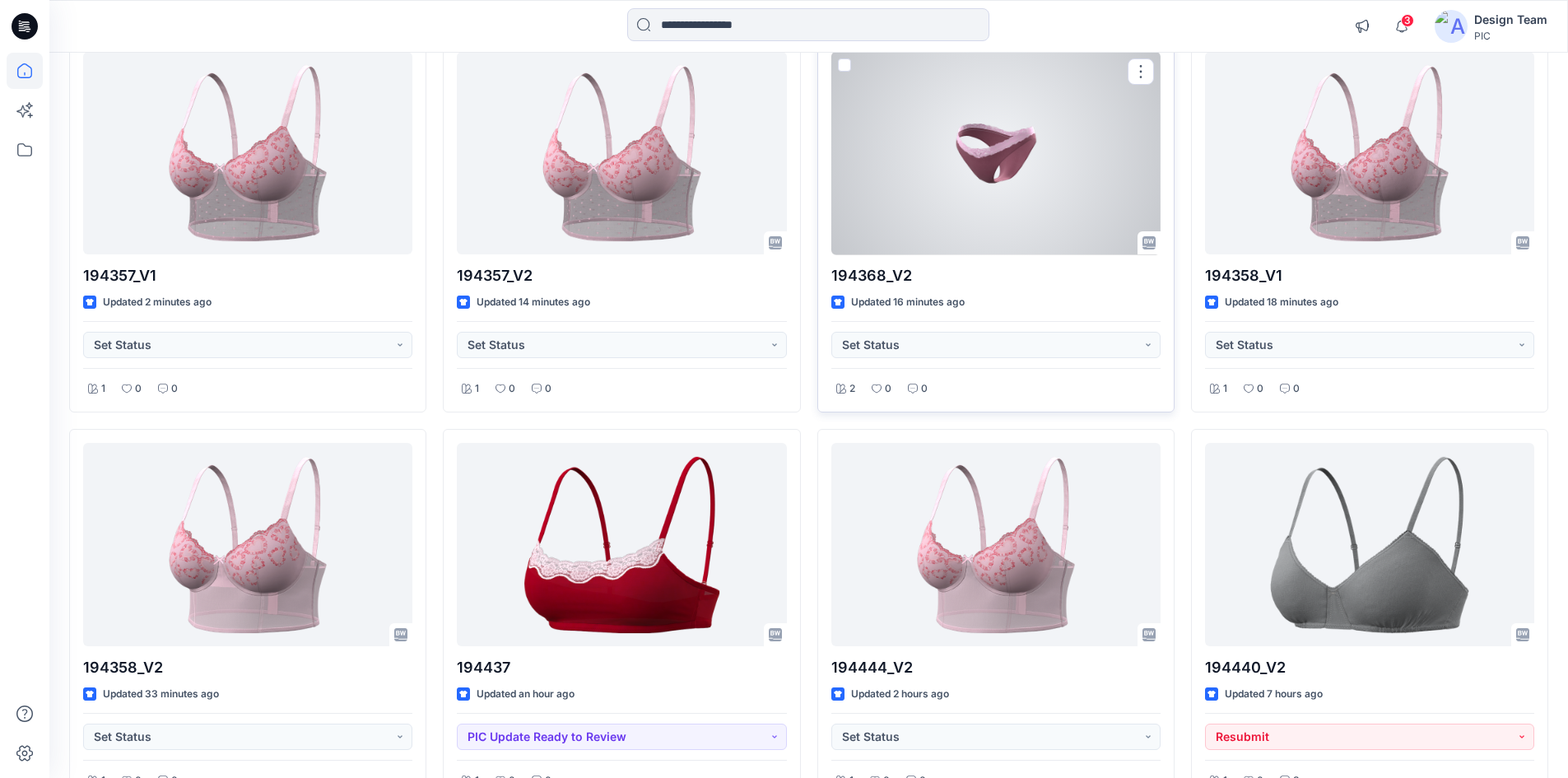
scroll to position [114, 0]
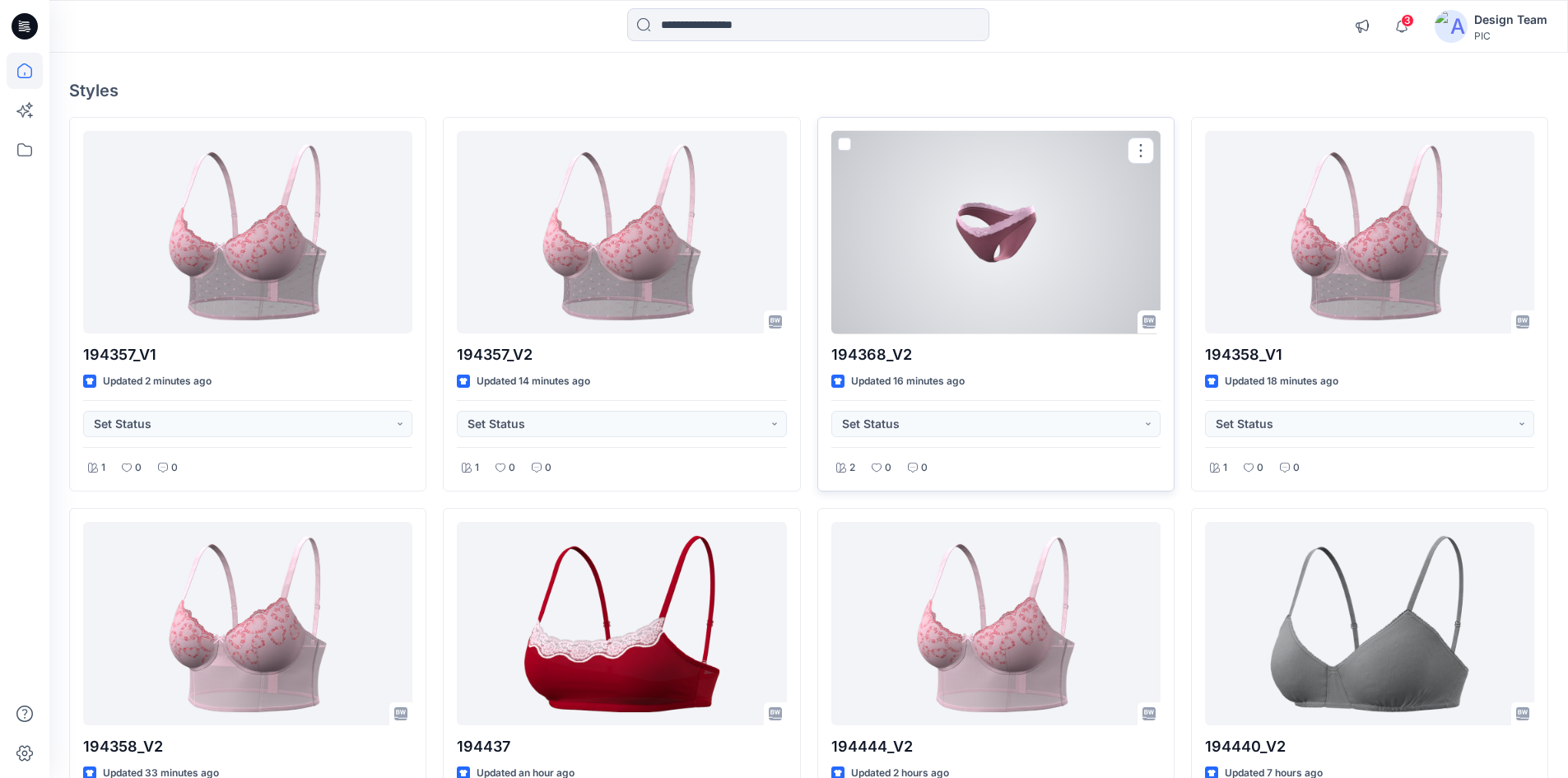
click at [1025, 274] on div at bounding box center [996, 232] width 329 height 203
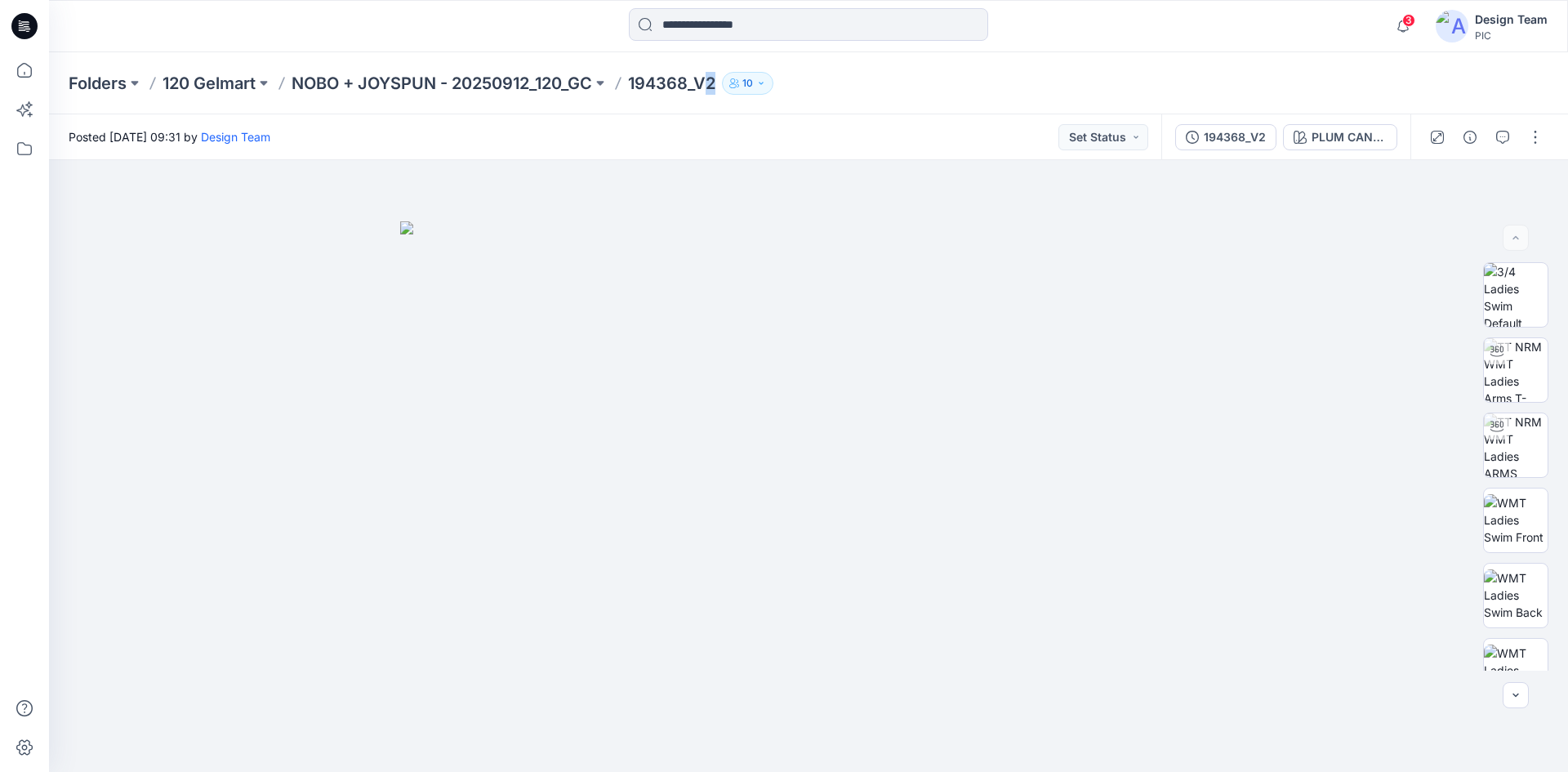
drag, startPoint x: 712, startPoint y: 77, endPoint x: 722, endPoint y: 85, distance: 12.8
click at [716, 85] on p "194368_V2" at bounding box center [672, 83] width 87 height 22
click at [853, 91] on div "Folders 120 Gelmart NOBO + JOYSPUN - 20250912_120_GC 194368_V2 10" at bounding box center [745, 83] width 1353 height 22
click at [1531, 133] on button "button" at bounding box center [1535, 137] width 26 height 26
click at [1439, 216] on p "Edit" at bounding box center [1431, 221] width 21 height 18
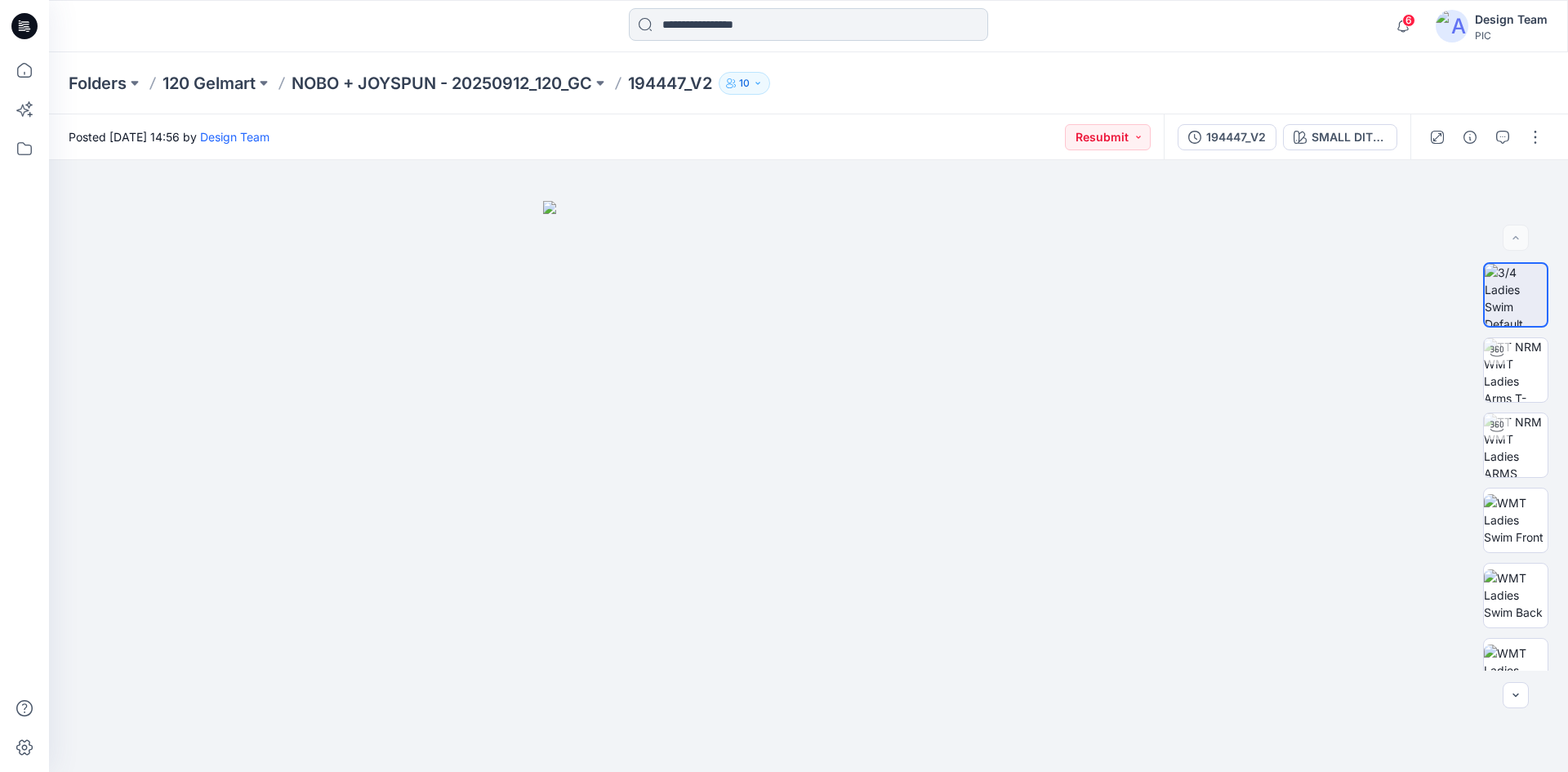
click at [676, 27] on input at bounding box center [808, 23] width 360 height 32
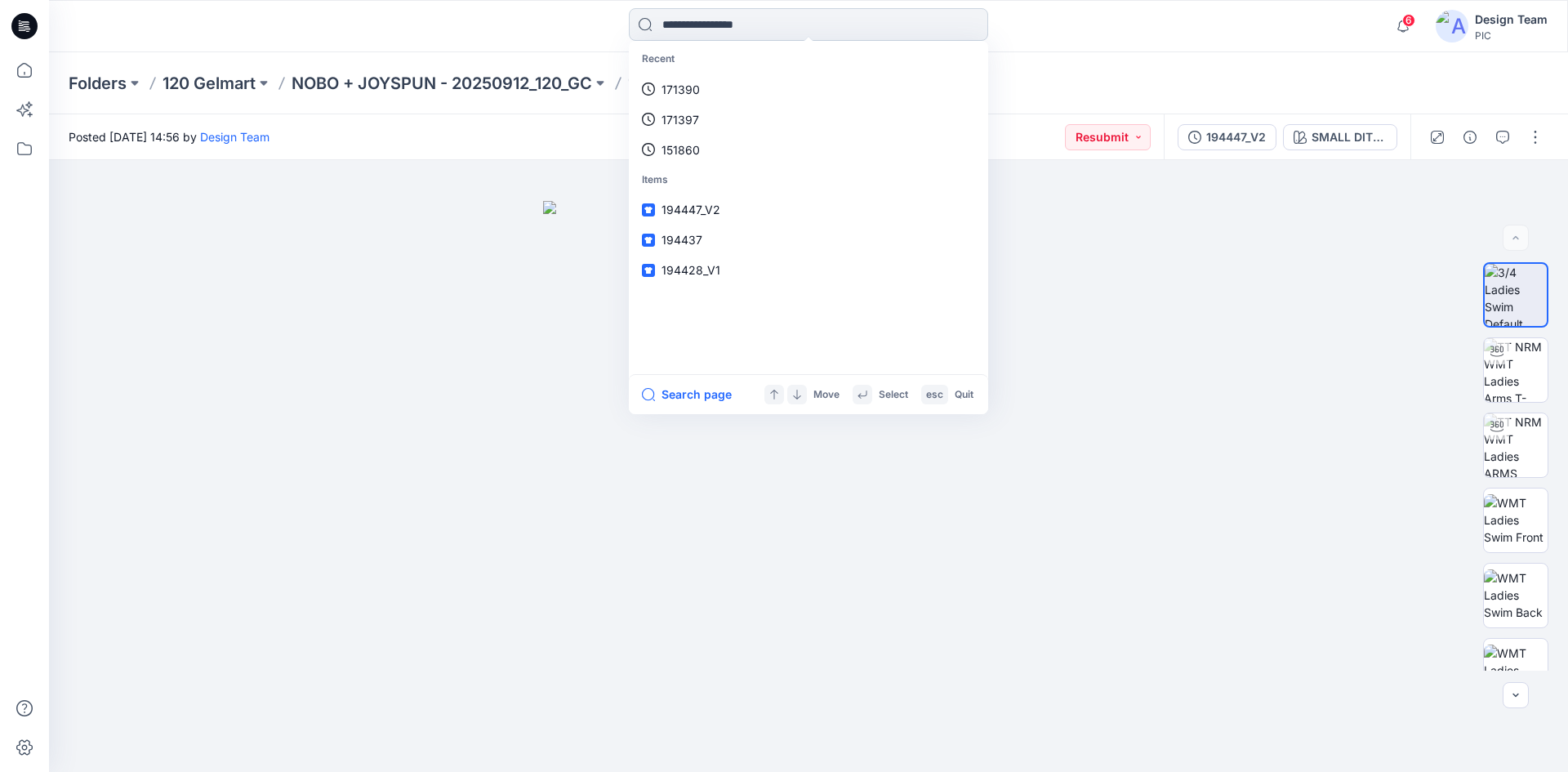
click at [713, 18] on input at bounding box center [808, 23] width 360 height 32
paste input "*******"
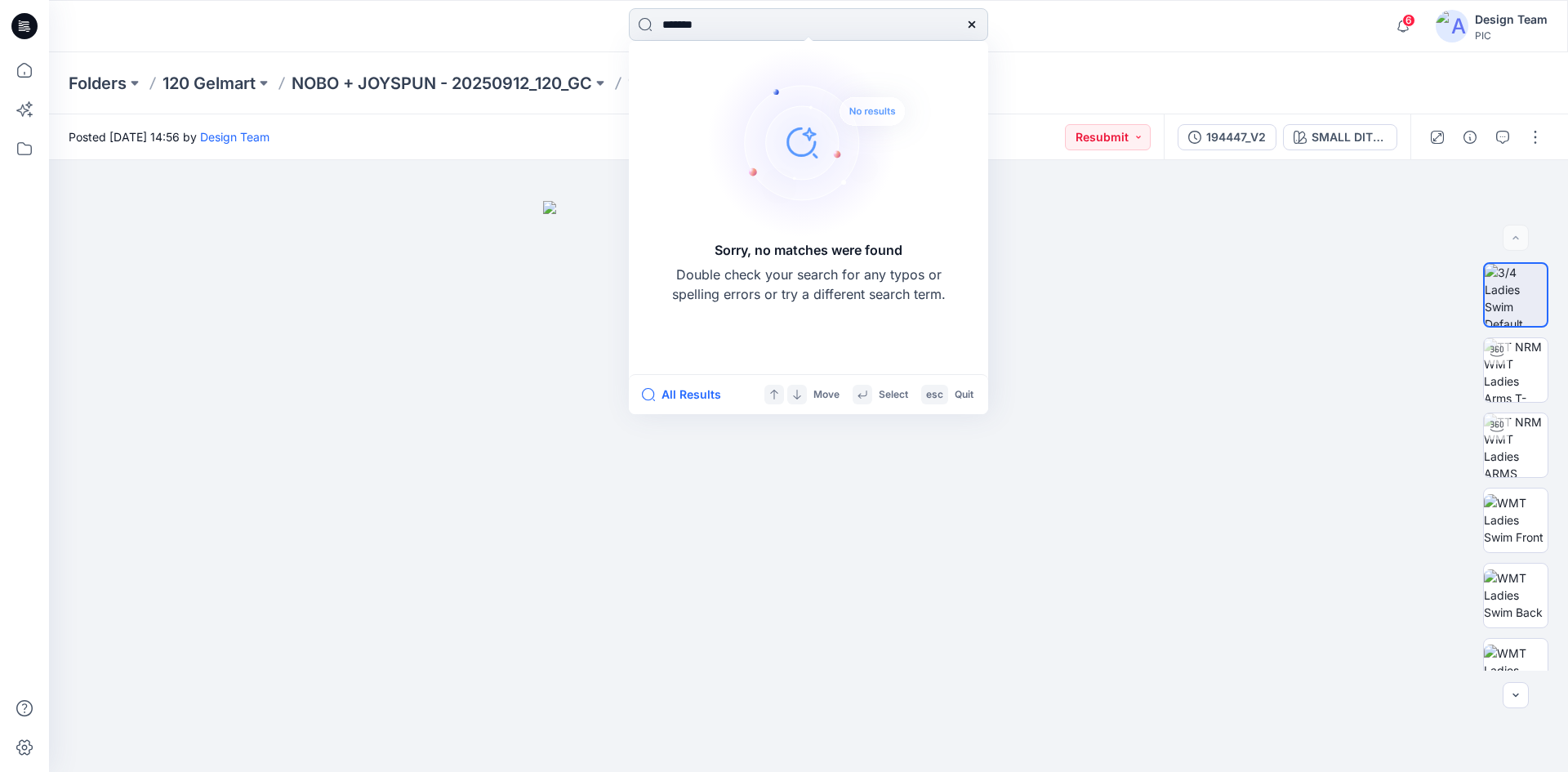
type input "******"
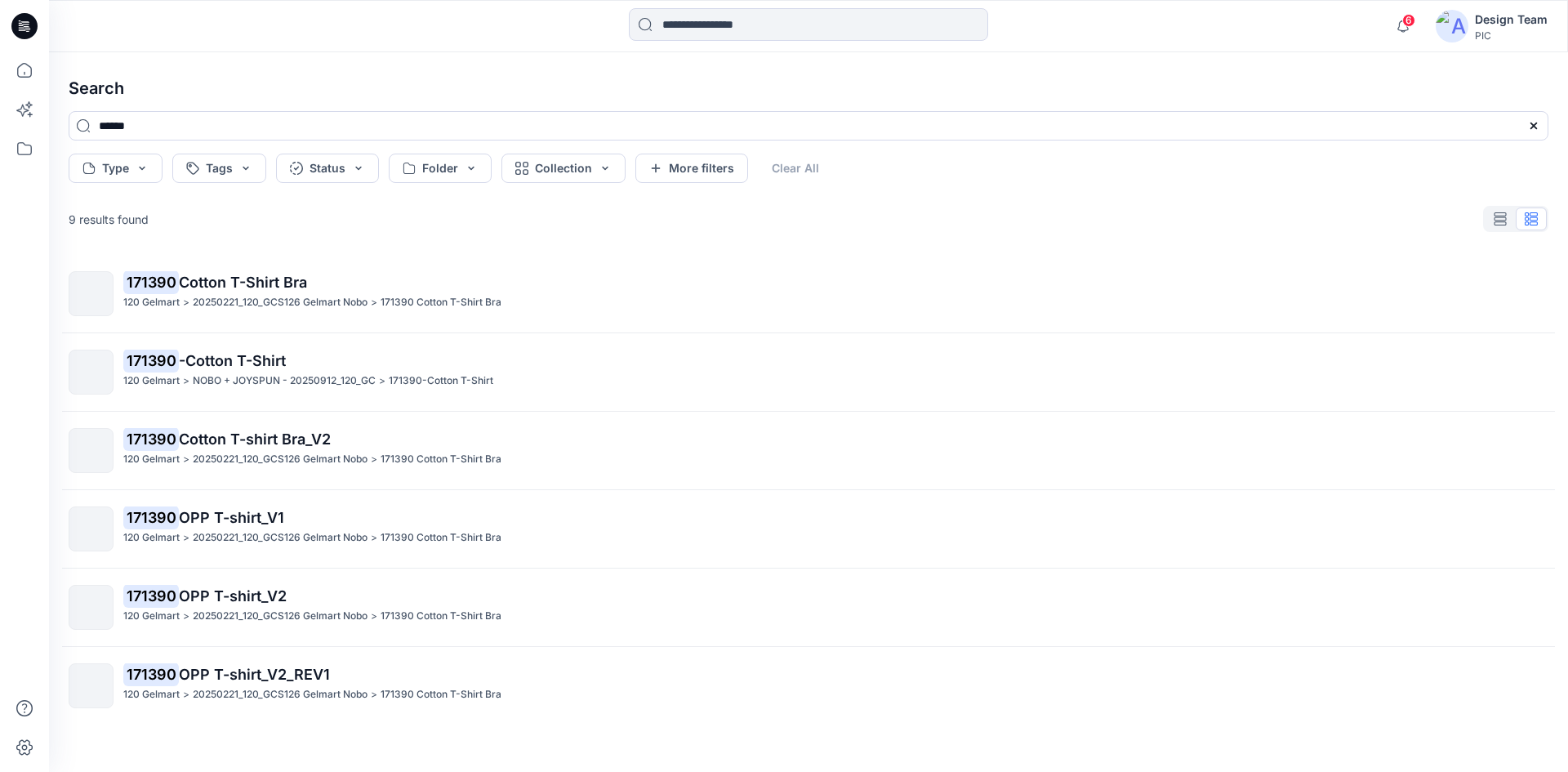
click at [22, 27] on icon at bounding box center [22, 27] width 6 height 1
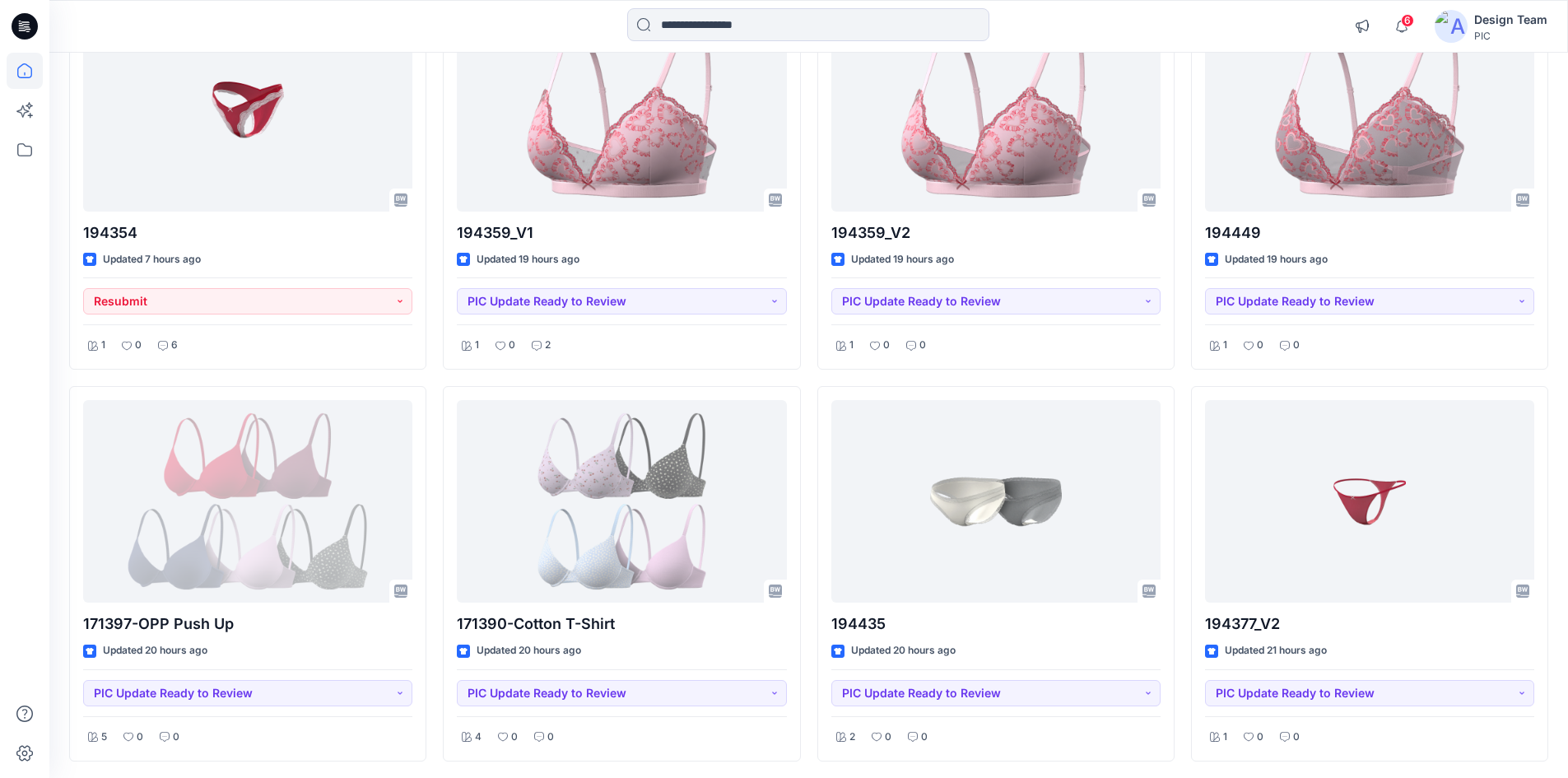
scroll to position [1348, 0]
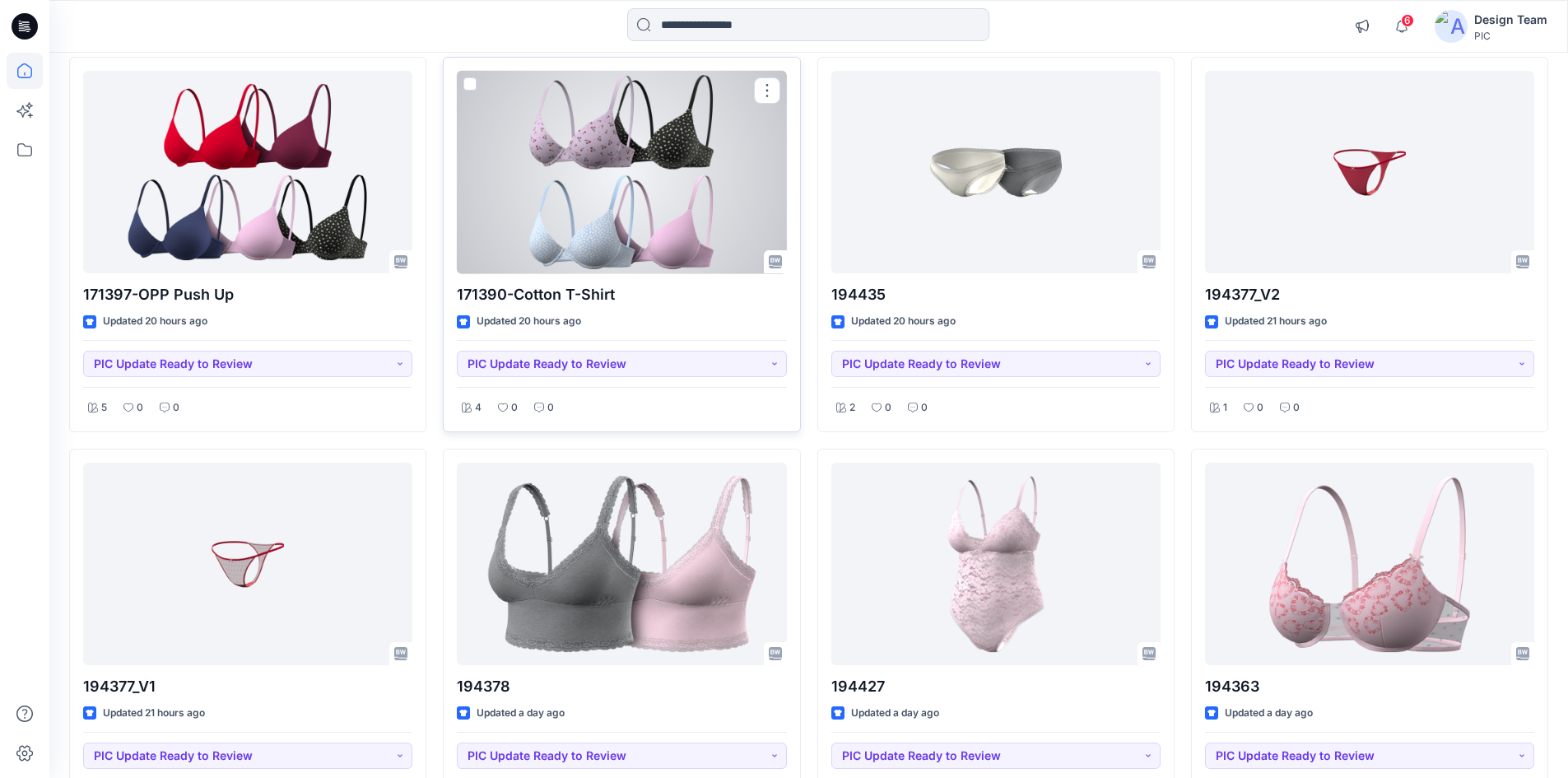
click at [525, 226] on div at bounding box center [621, 172] width 329 height 203
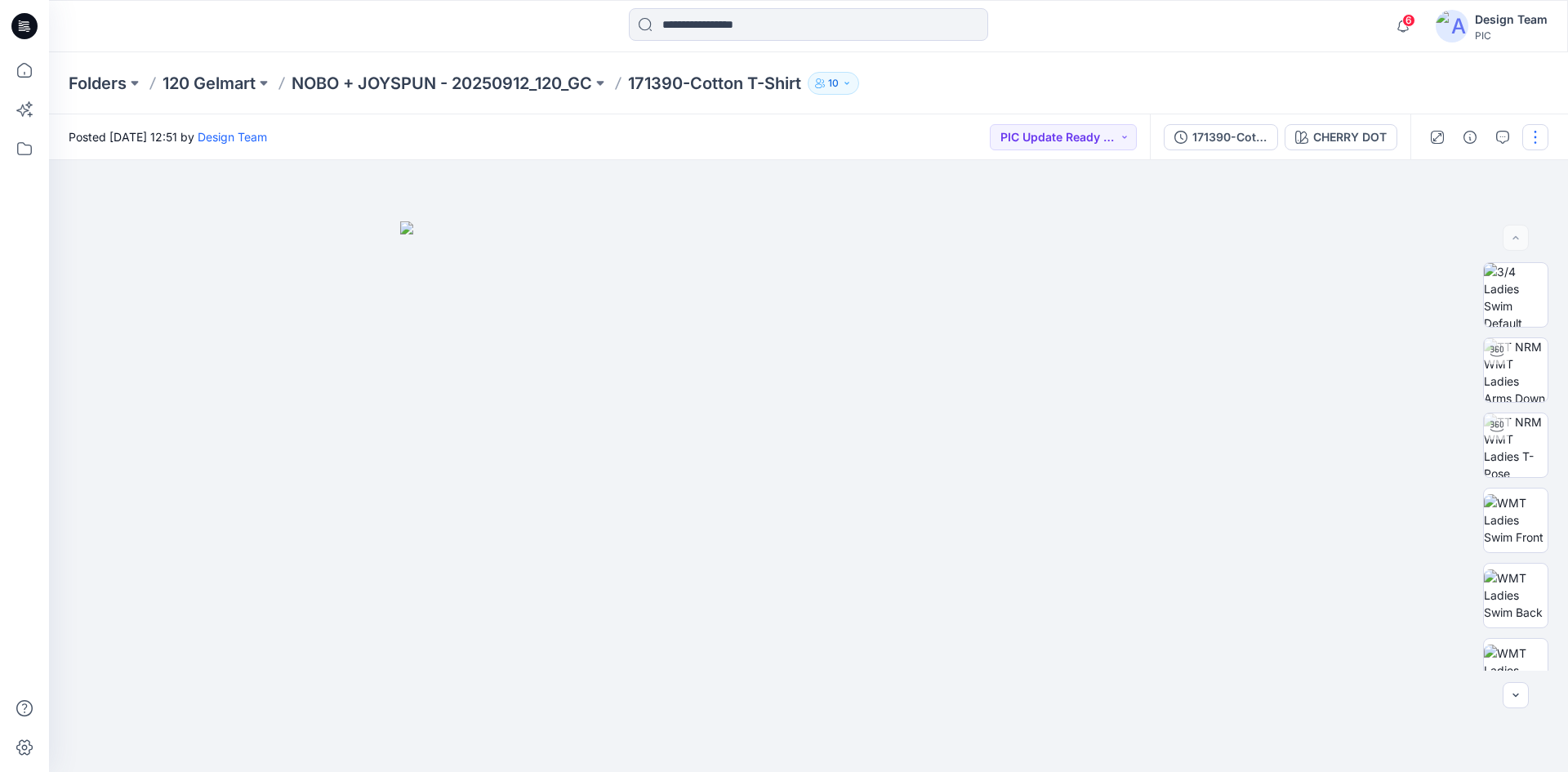
click at [1530, 147] on button "button" at bounding box center [1535, 137] width 26 height 26
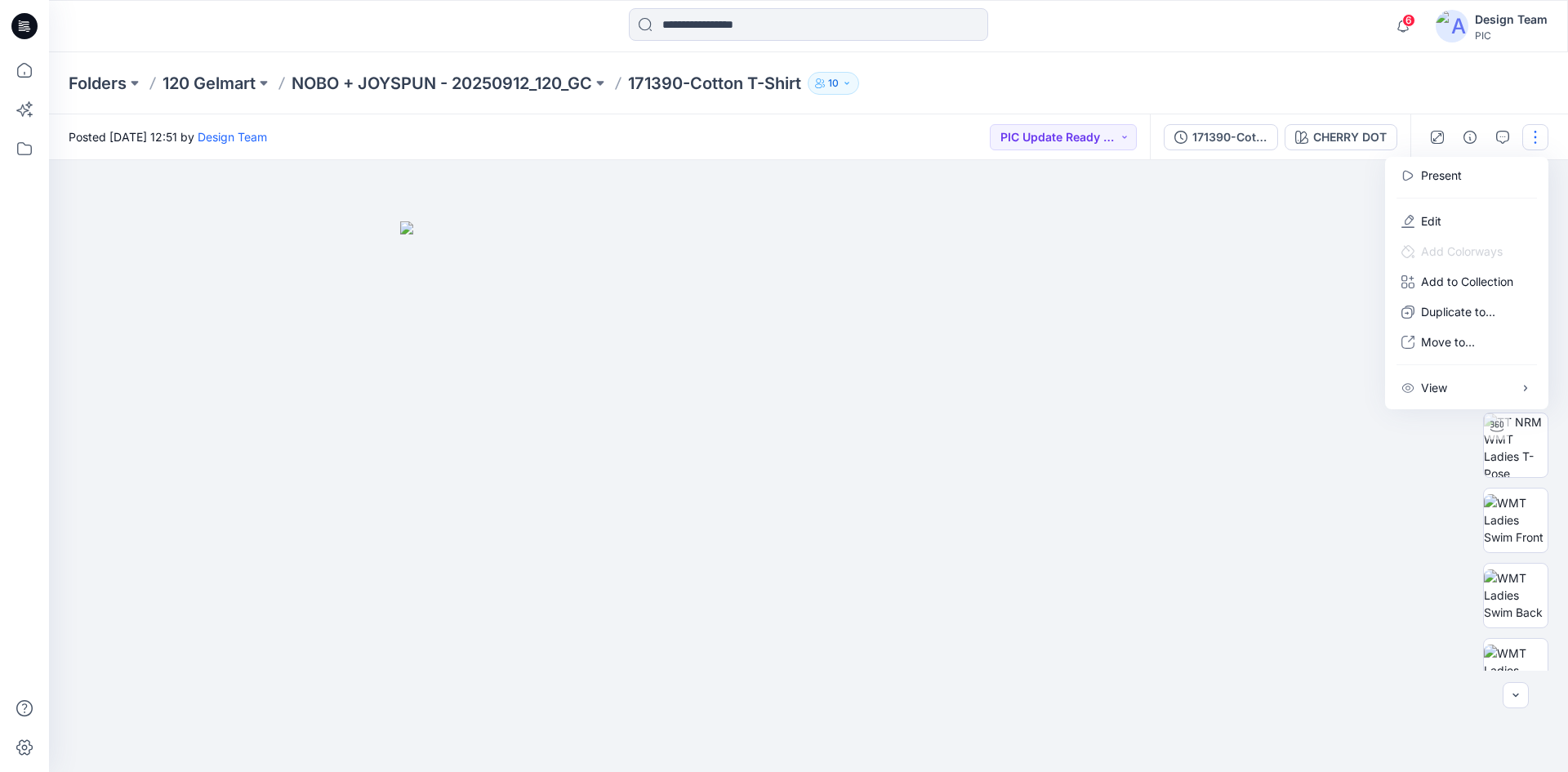
drag, startPoint x: 1249, startPoint y: 229, endPoint x: 1240, endPoint y: 209, distance: 21.9
click at [1249, 229] on div at bounding box center [808, 466] width 1519 height 612
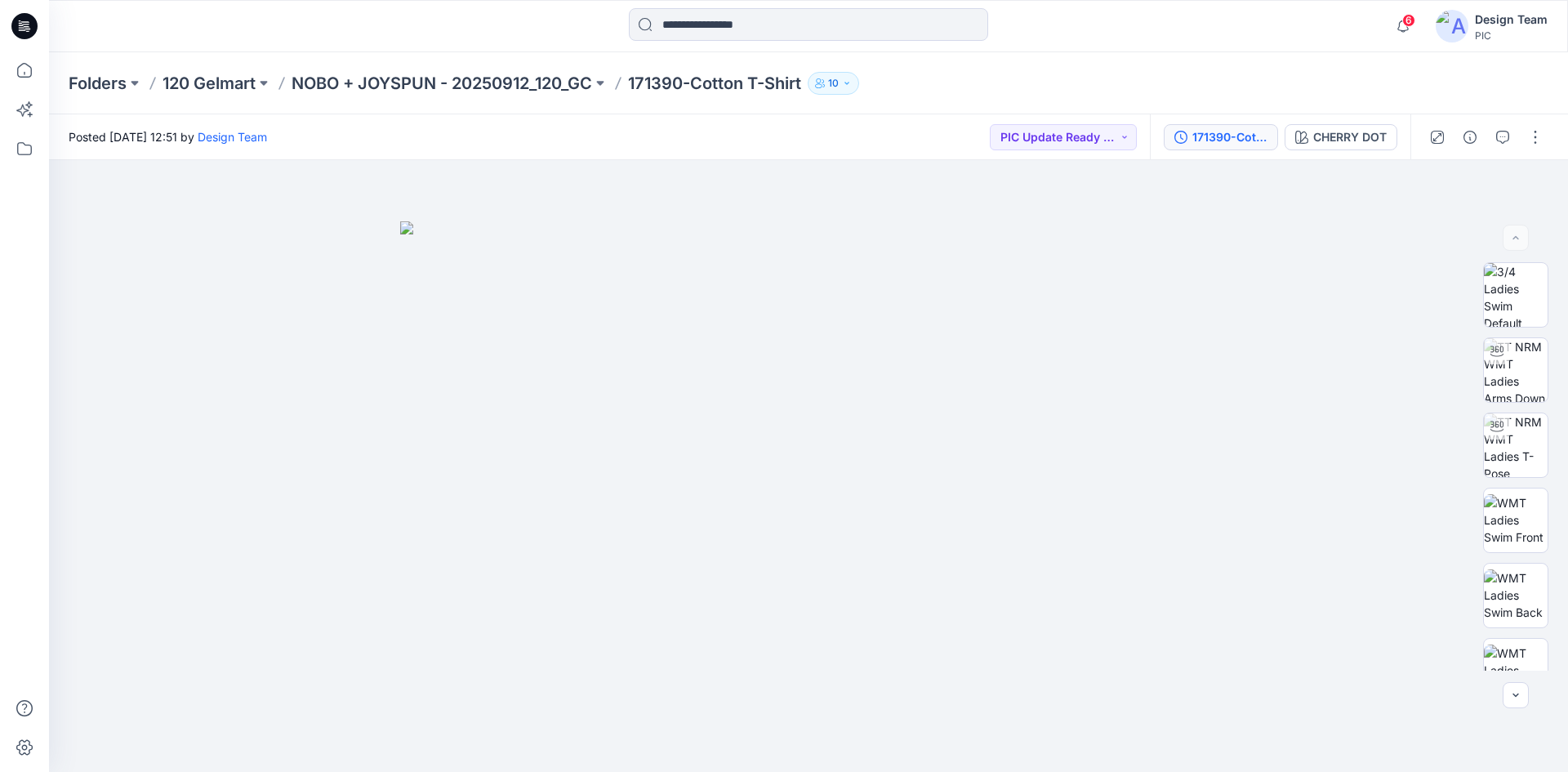
click at [1204, 147] on button "171390-Cotton T-Shirt" at bounding box center [1221, 137] width 114 height 26
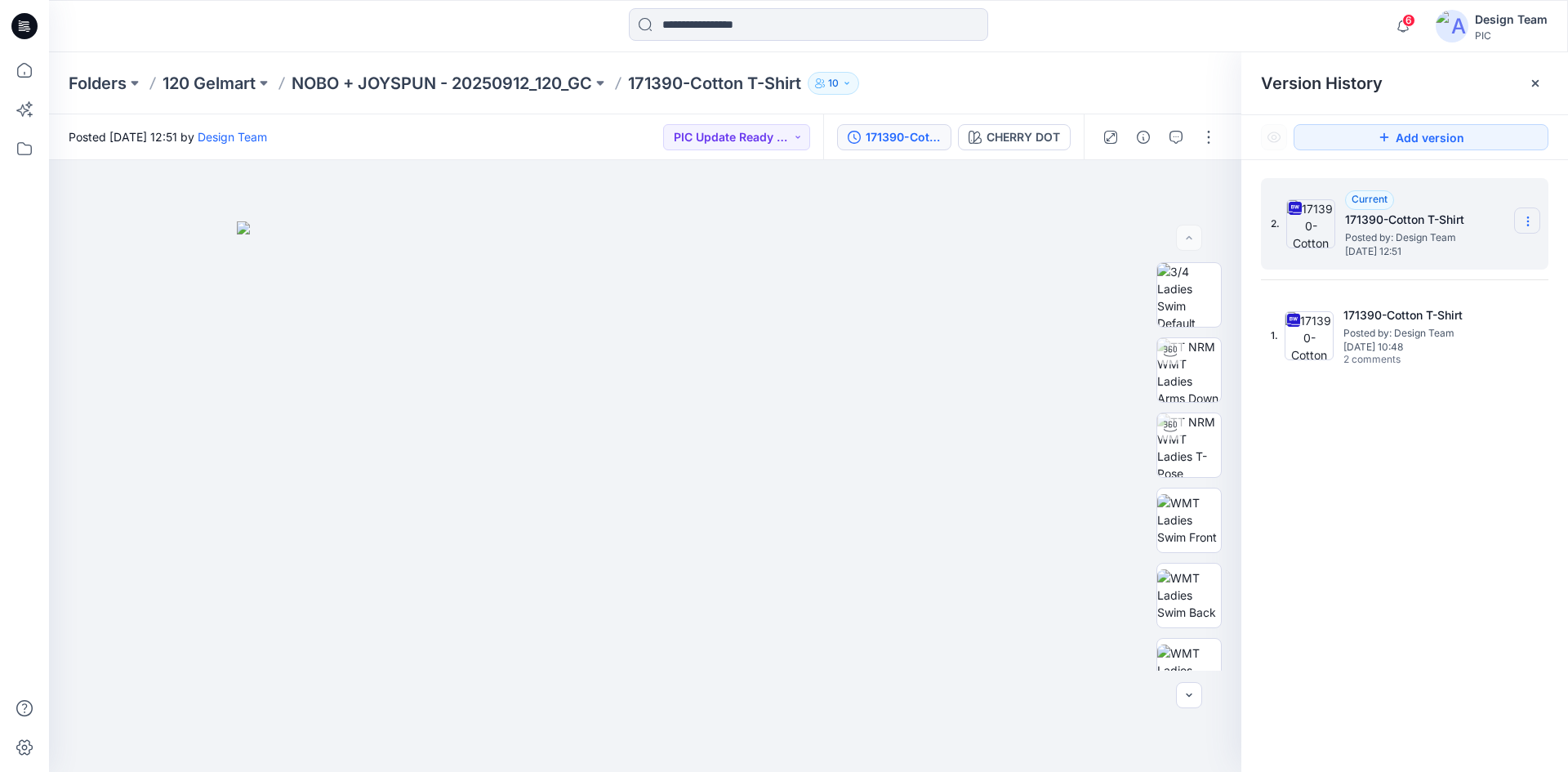
click at [1527, 223] on icon at bounding box center [1528, 221] width 13 height 13
click at [1473, 257] on span "Download Source BW File" at bounding box center [1446, 253] width 137 height 20
click at [1444, 444] on div "2. Current 171390-Cotton T-Shirt Posted by: Design Team Friday, September 26, 2…" at bounding box center [1405, 478] width 327 height 635
click at [22, 30] on icon at bounding box center [22, 29] width 8 height 1
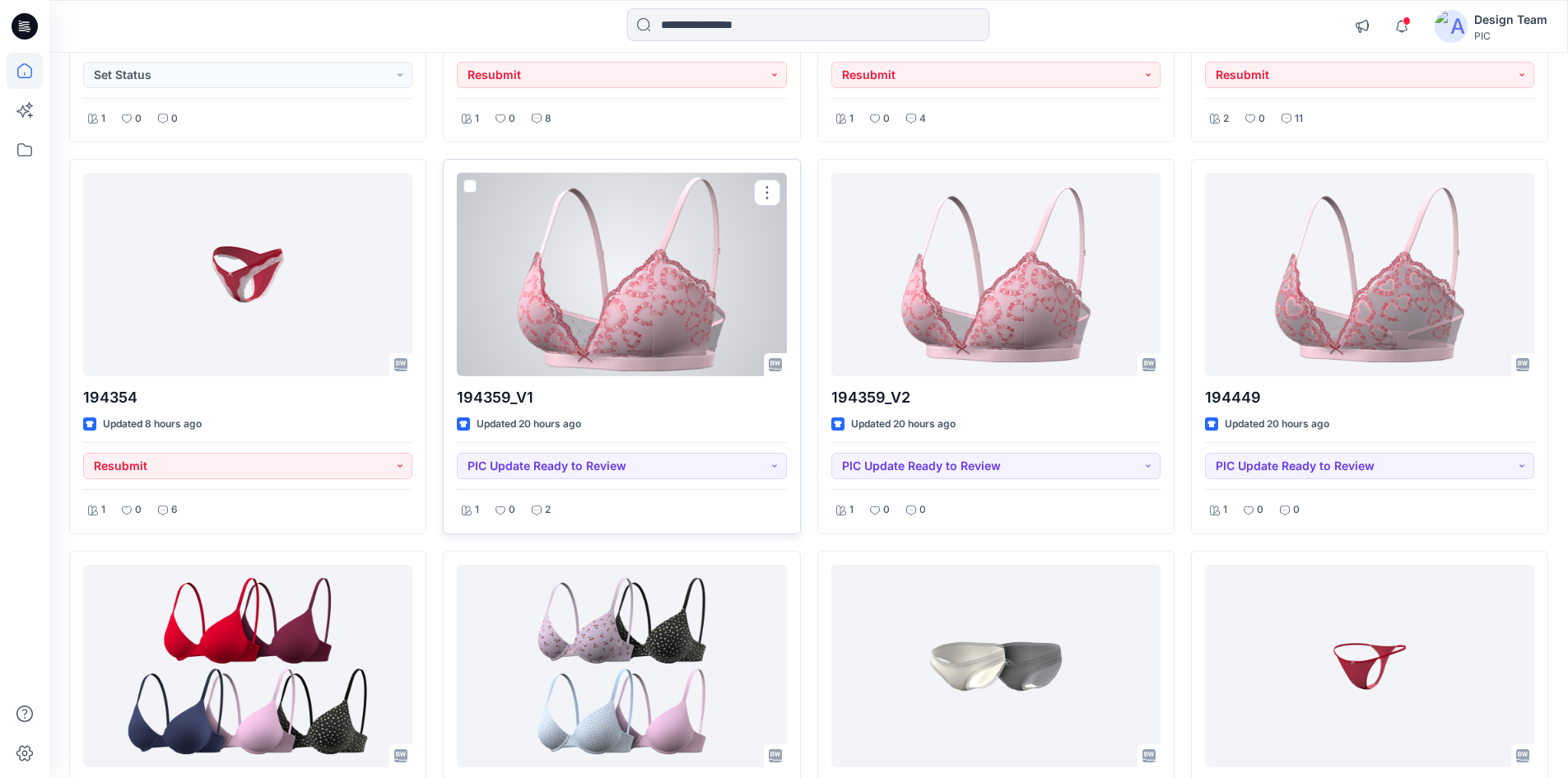
scroll to position [526, 0]
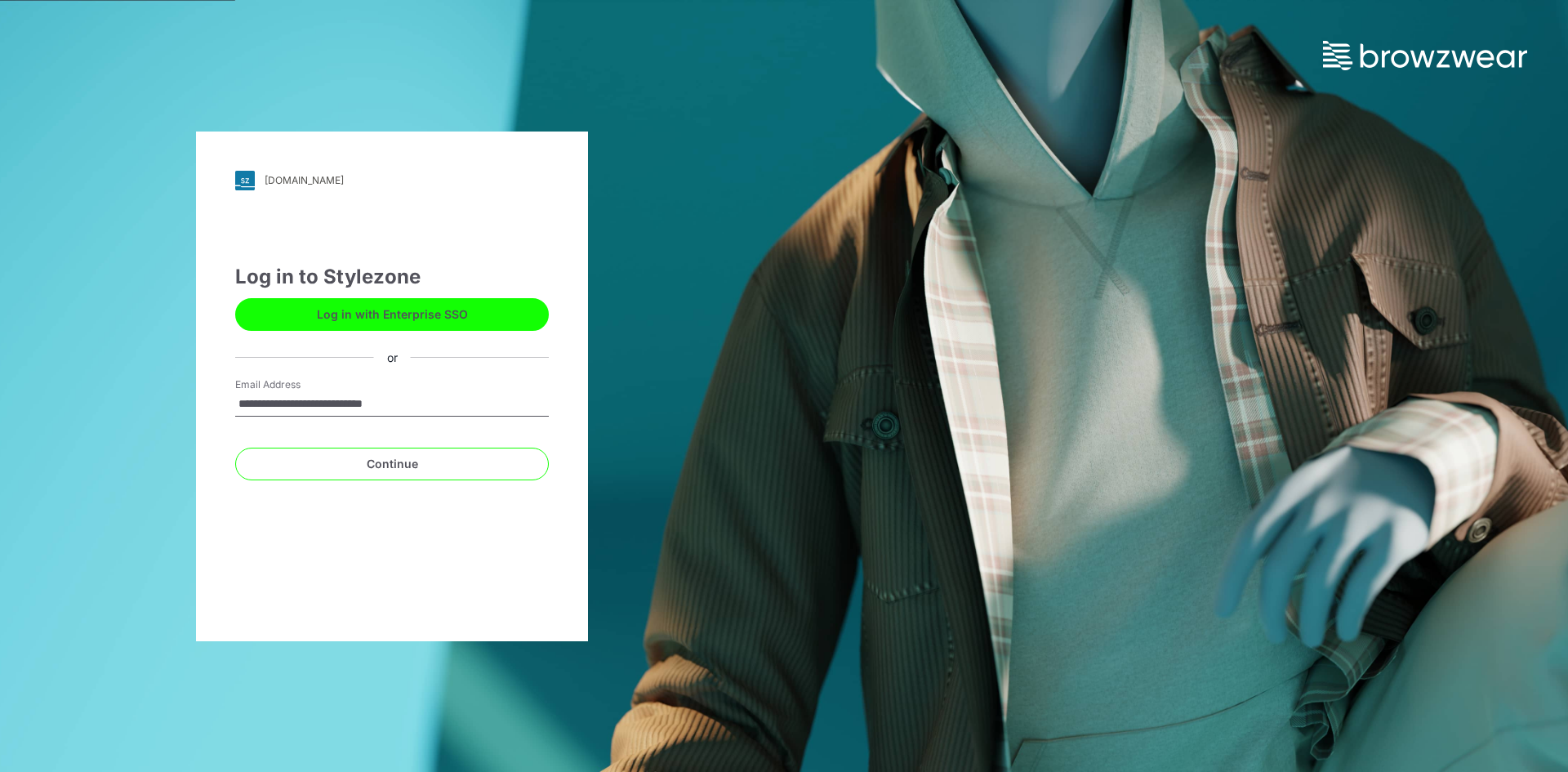
click at [457, 405] on input "**********" at bounding box center [392, 404] width 314 height 24
click at [268, 470] on button "Continue" at bounding box center [392, 463] width 314 height 32
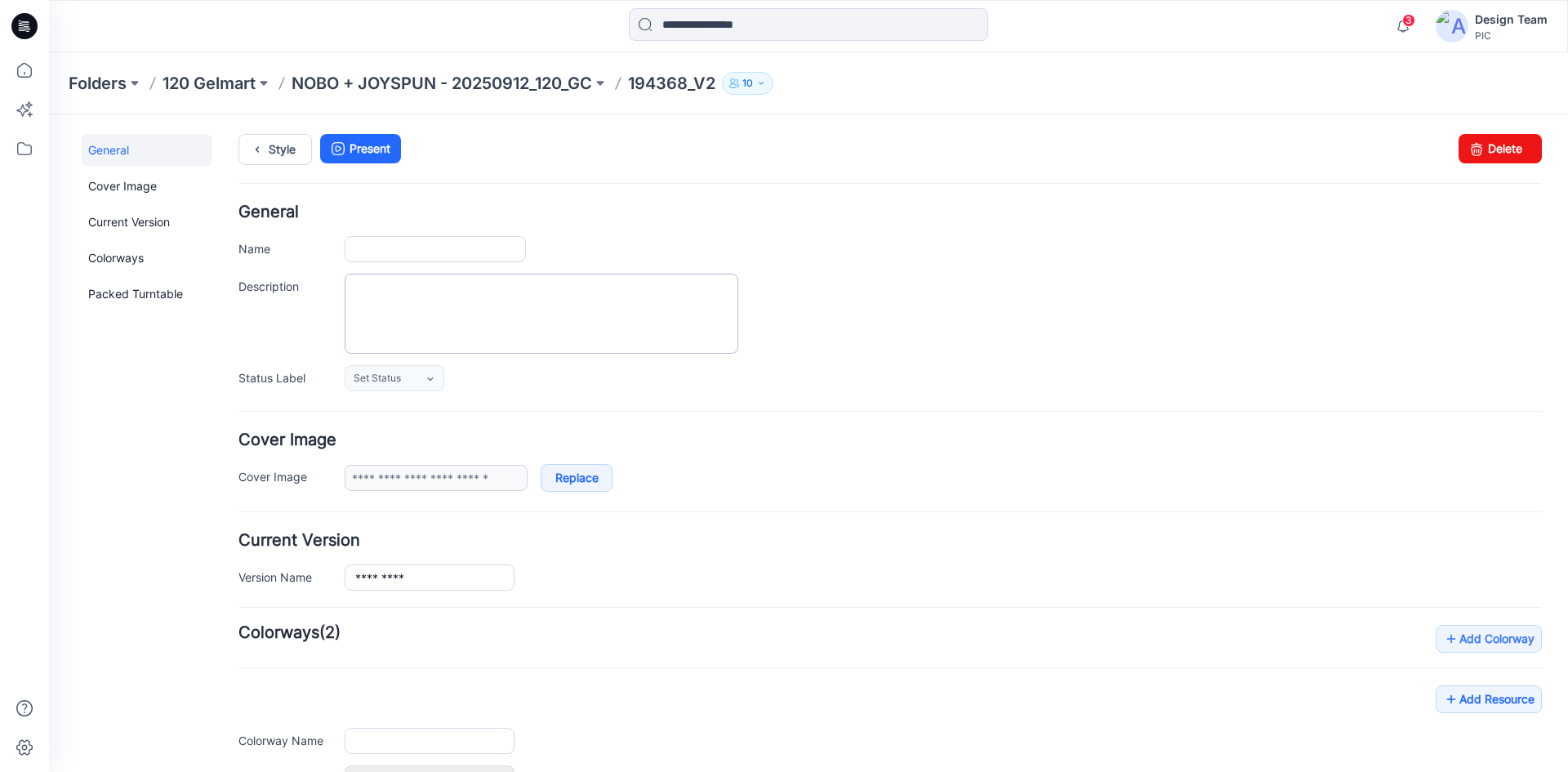
type input "*********"
type input "**********"
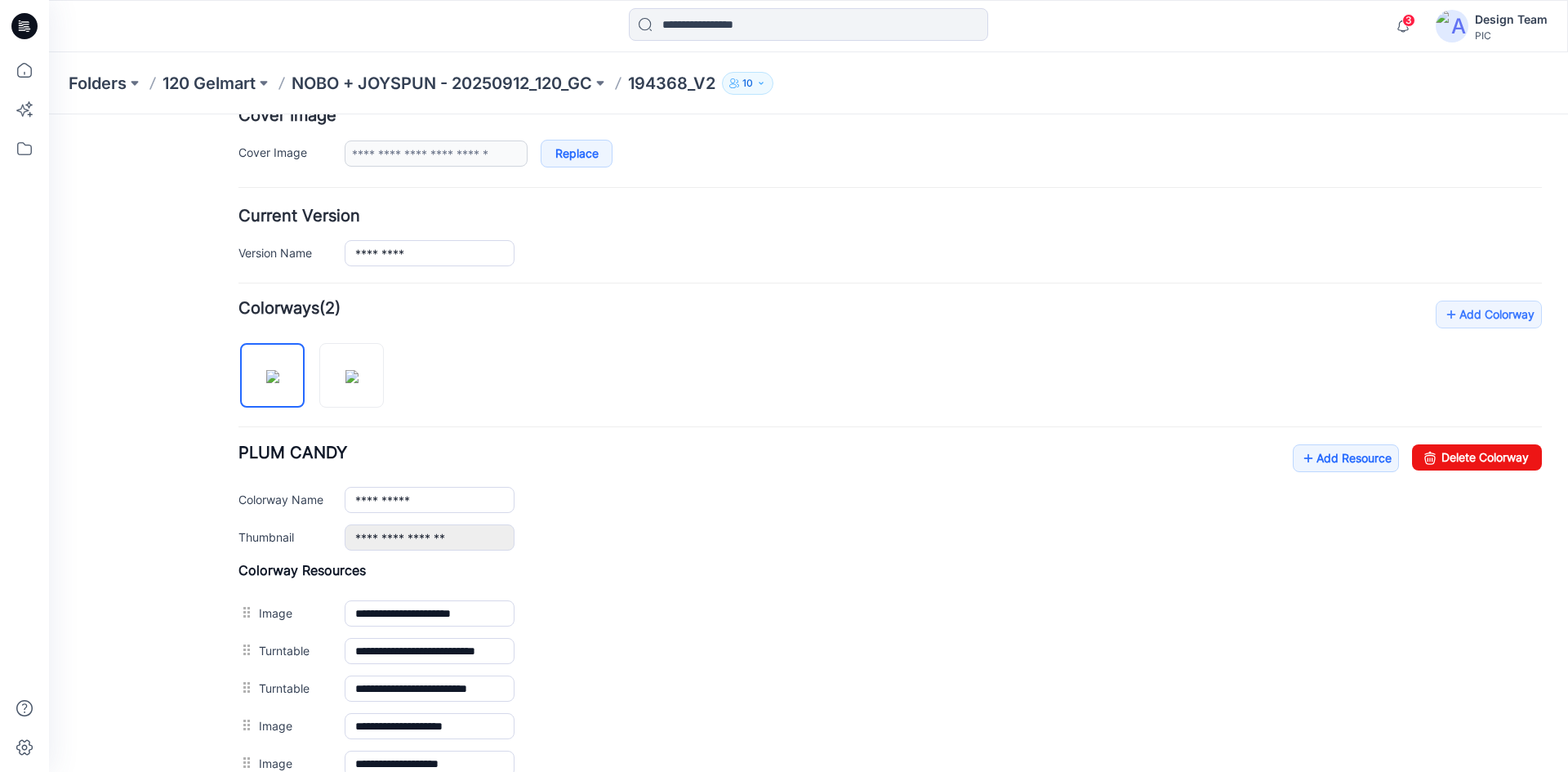
scroll to position [326, 0]
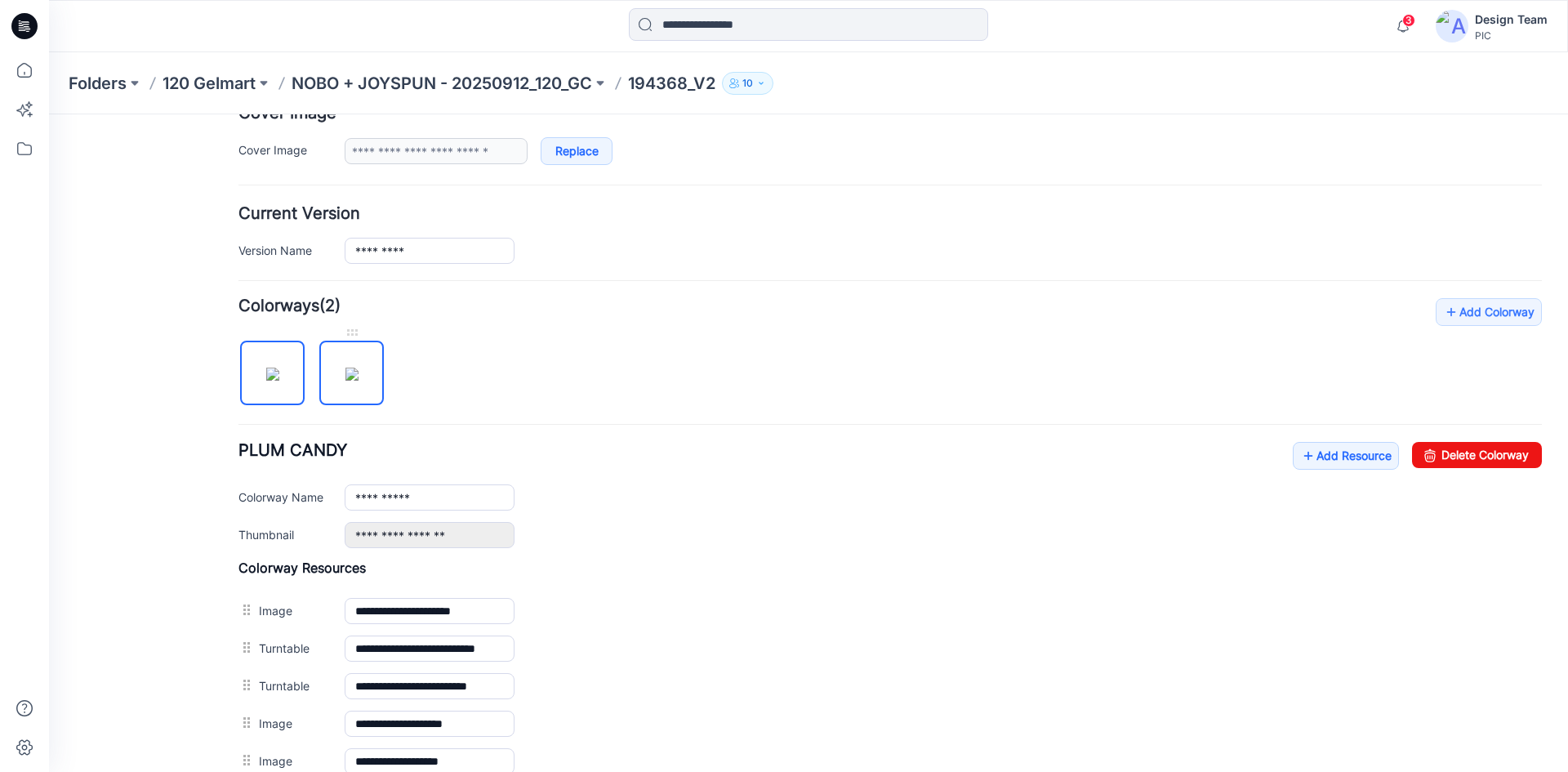
click at [359, 367] on img at bounding box center [351, 373] width 13 height 13
drag, startPoint x: 356, startPoint y: 333, endPoint x: 760, endPoint y: 316, distance: 404.4
click at [761, 316] on div "**********" at bounding box center [890, 614] width 1303 height 632
click at [351, 334] on div at bounding box center [352, 332] width 65 height 17
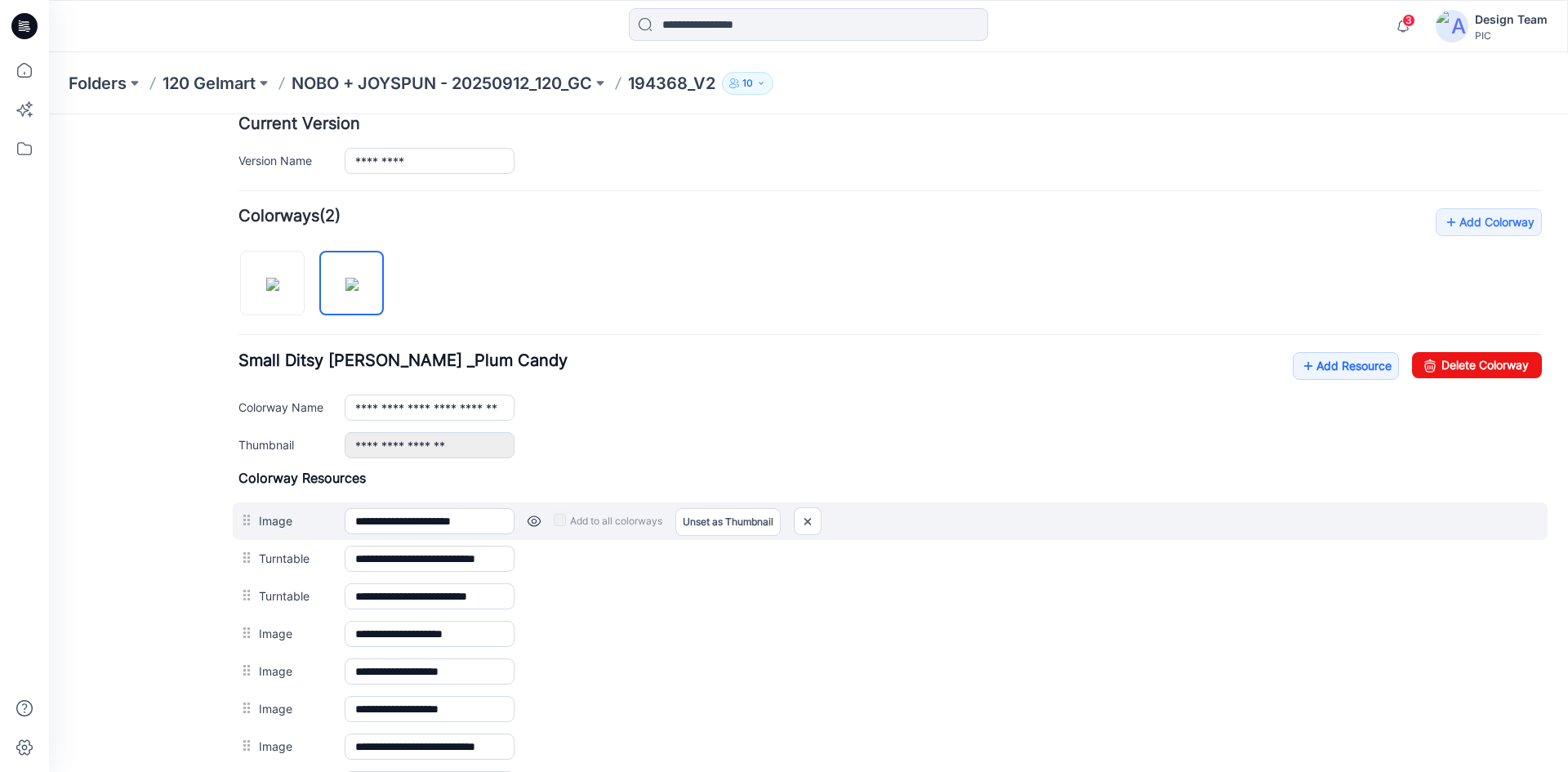
scroll to position [490, 0]
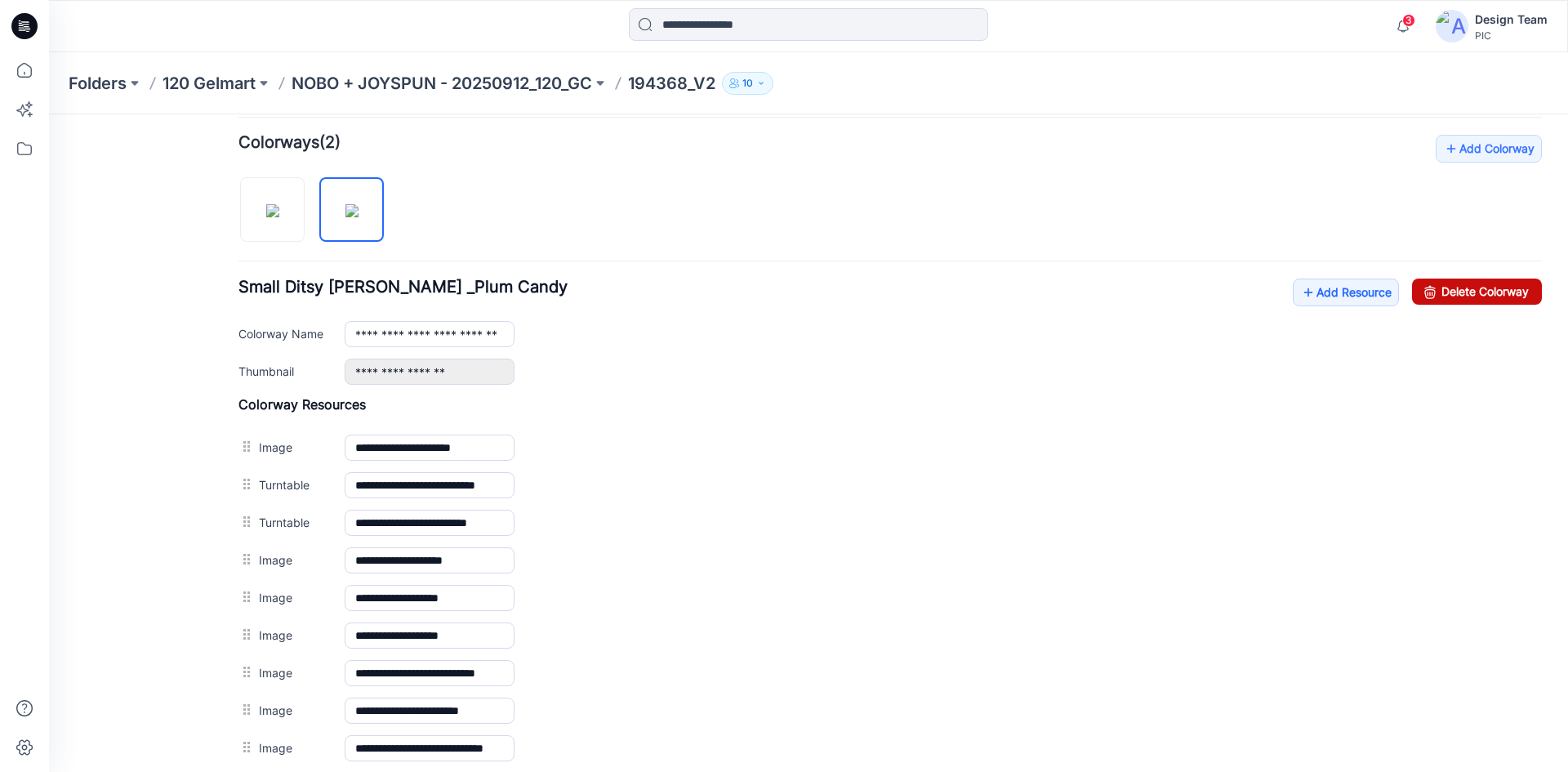
drag, startPoint x: 1475, startPoint y: 296, endPoint x: 906, endPoint y: 201, distance: 576.9
click at [1475, 296] on link "Delete Colorway" at bounding box center [1477, 291] width 130 height 26
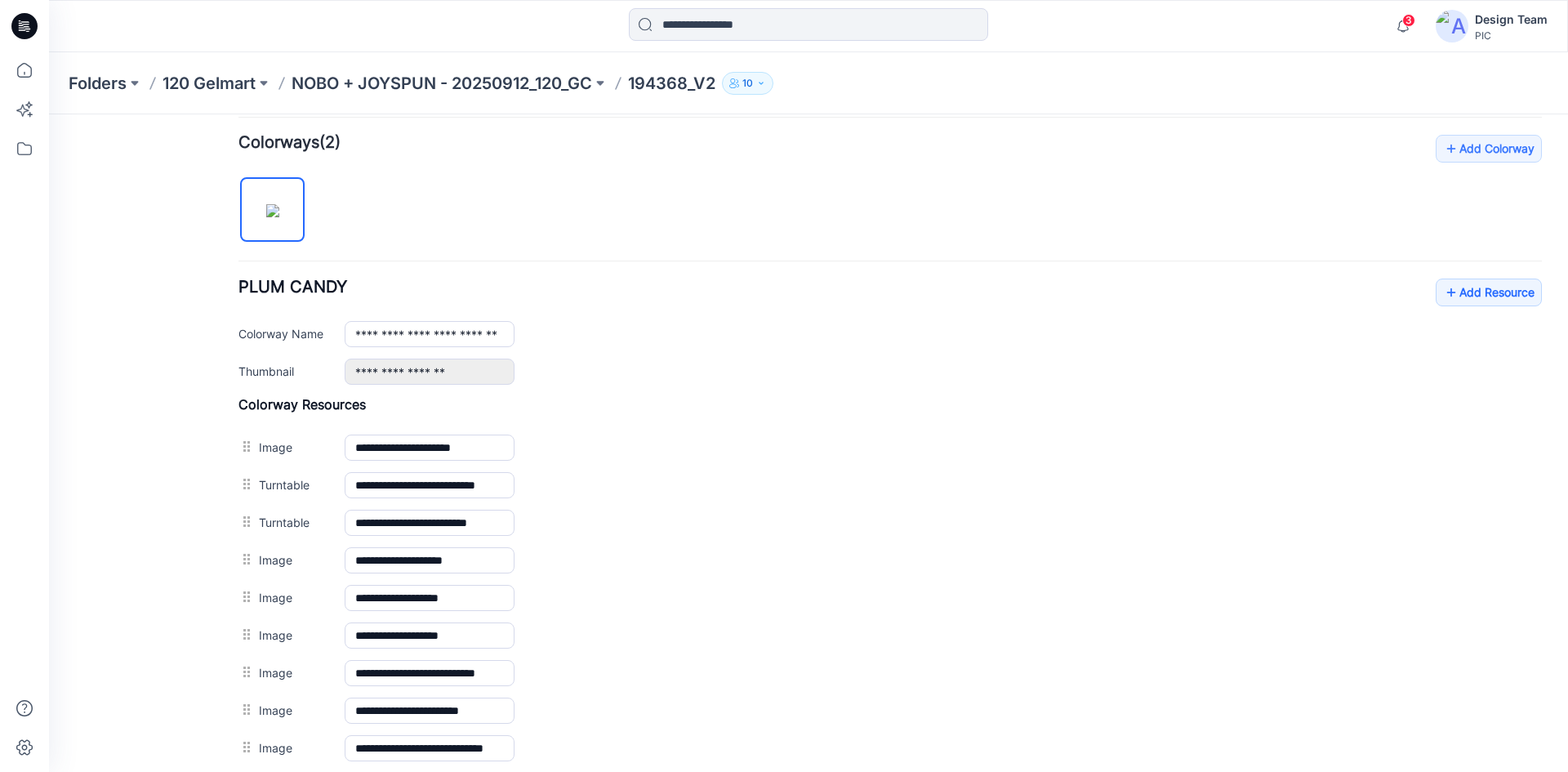
type input "**********"
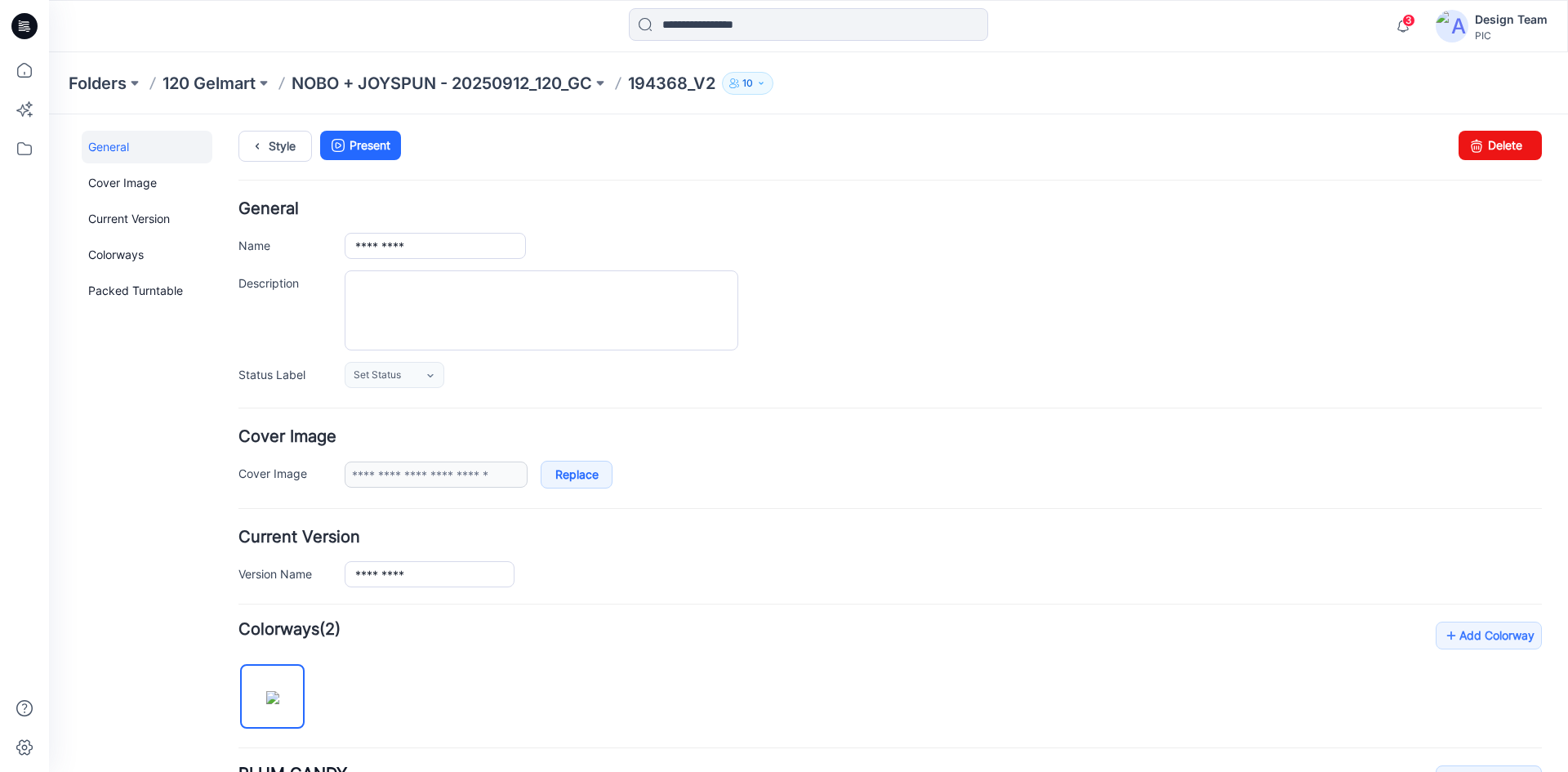
scroll to position [0, 0]
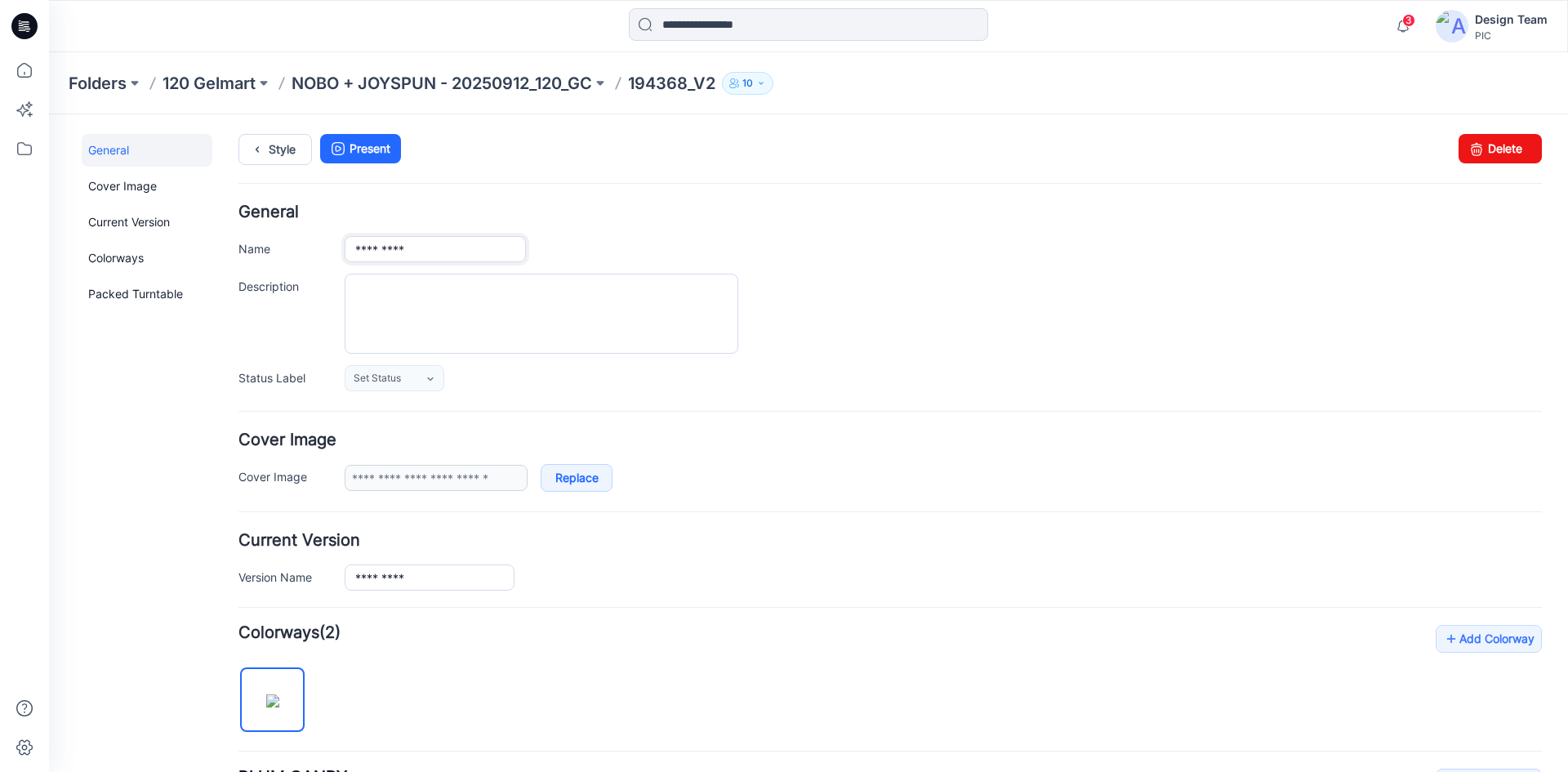
click at [434, 250] on input "*********" at bounding box center [435, 248] width 181 height 26
type input "*********"
click at [734, 219] on h4 "General" at bounding box center [890, 212] width 1303 height 16
click at [269, 149] on link "Style" at bounding box center [275, 150] width 73 height 31
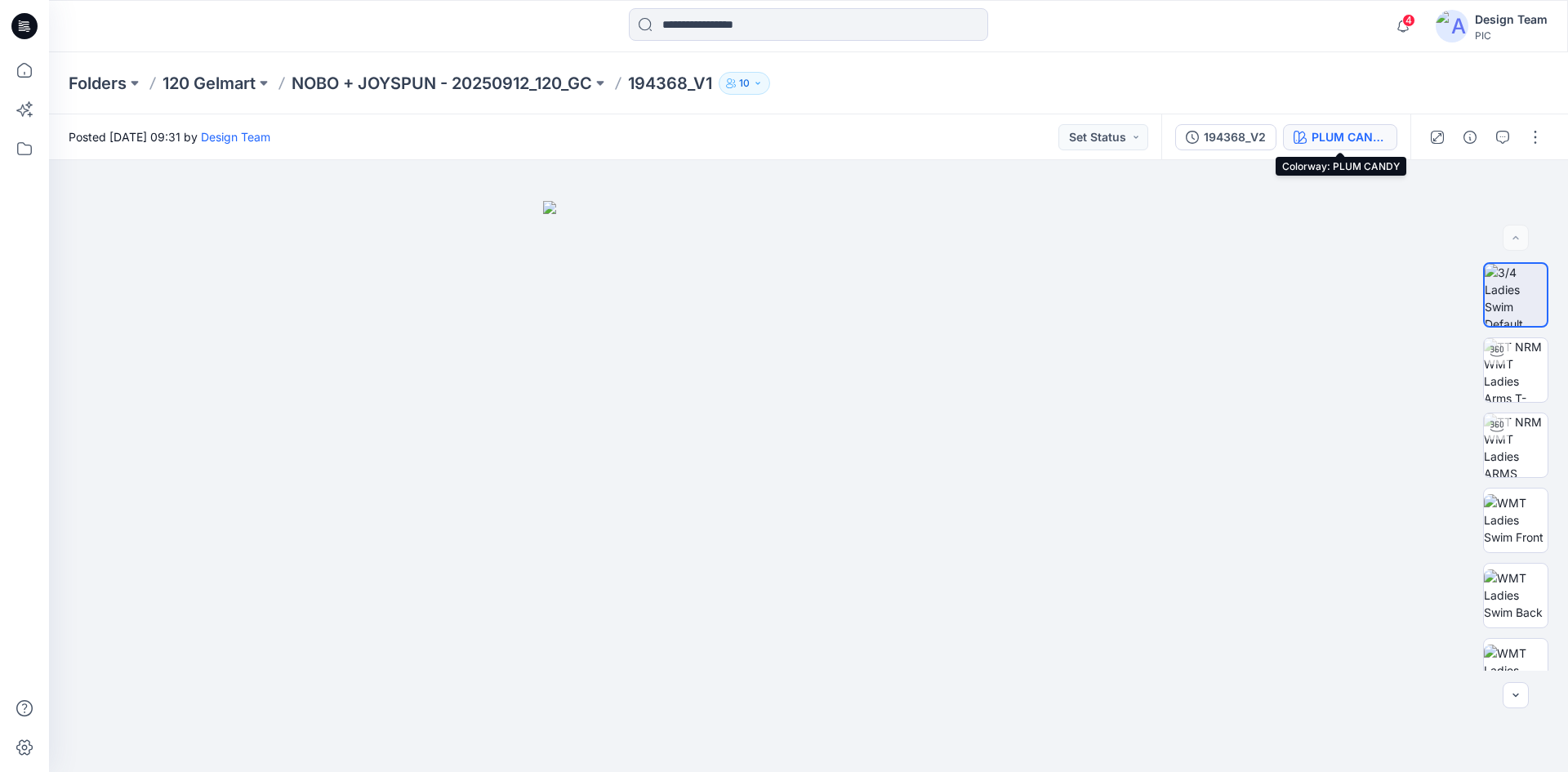
click at [1330, 141] on div "PLUM CANDY" at bounding box center [1349, 137] width 75 height 18
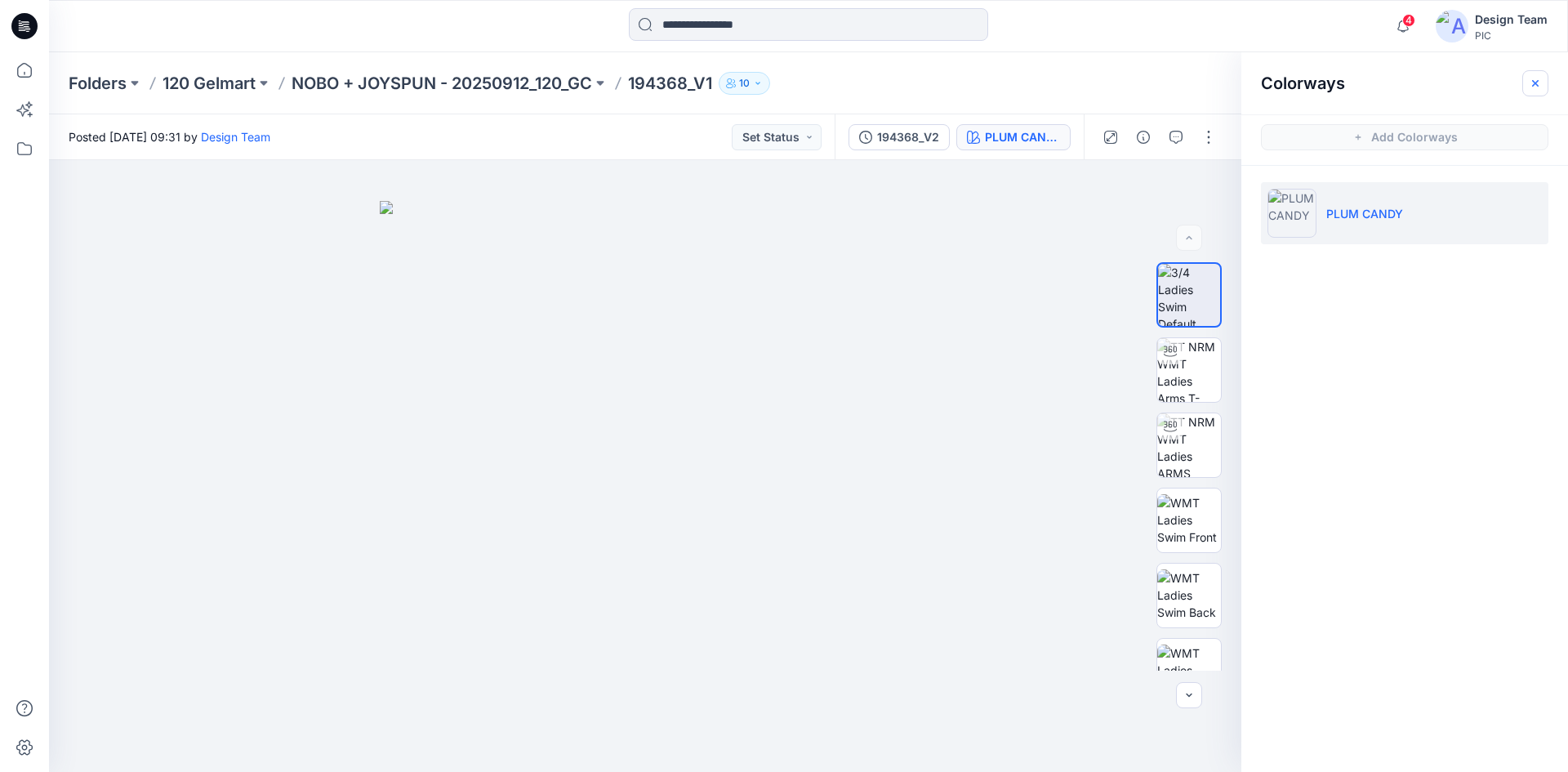
click at [1537, 78] on icon "button" at bounding box center [1535, 83] width 13 height 13
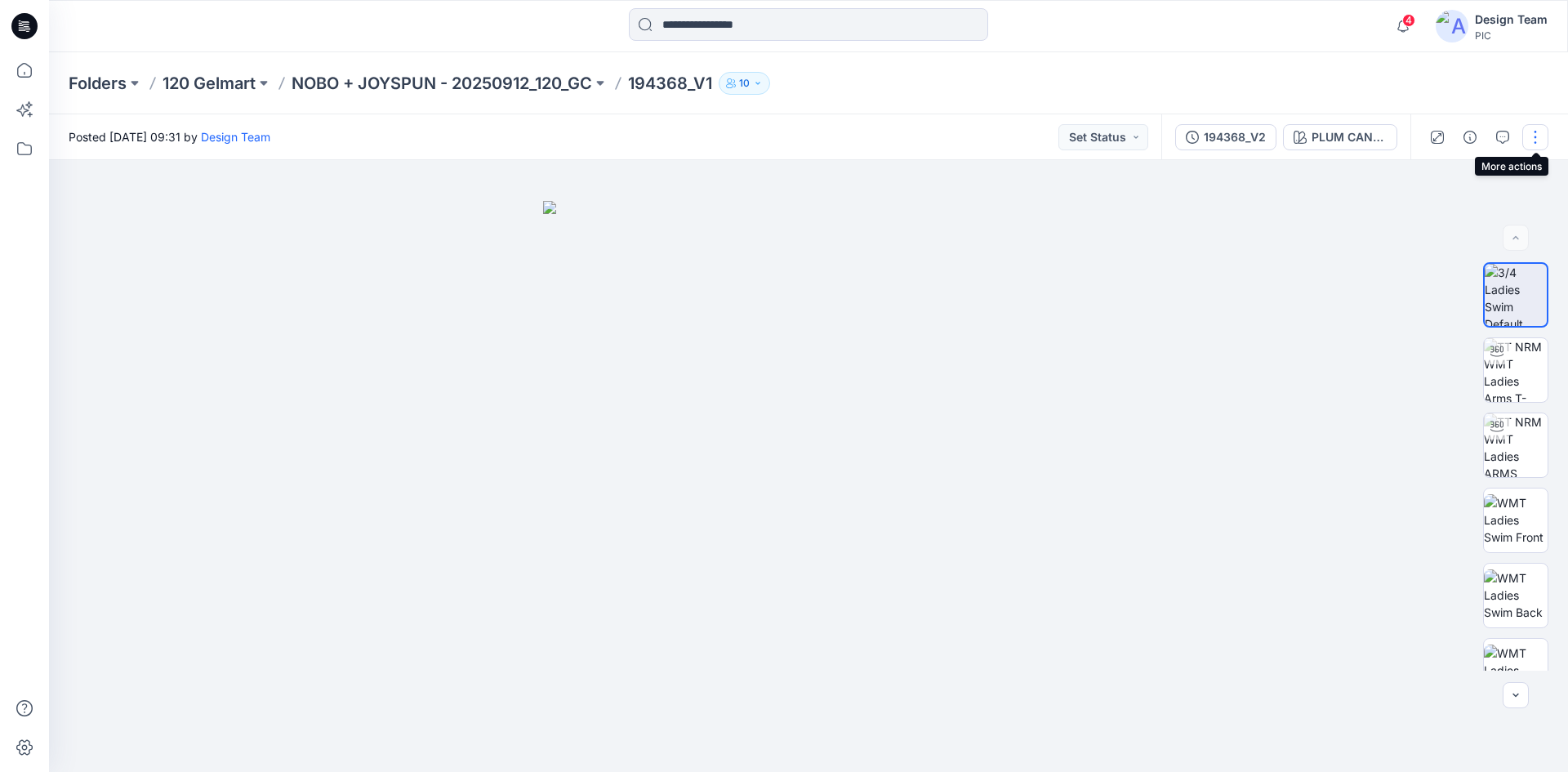
click at [1527, 147] on button "button" at bounding box center [1535, 137] width 26 height 26
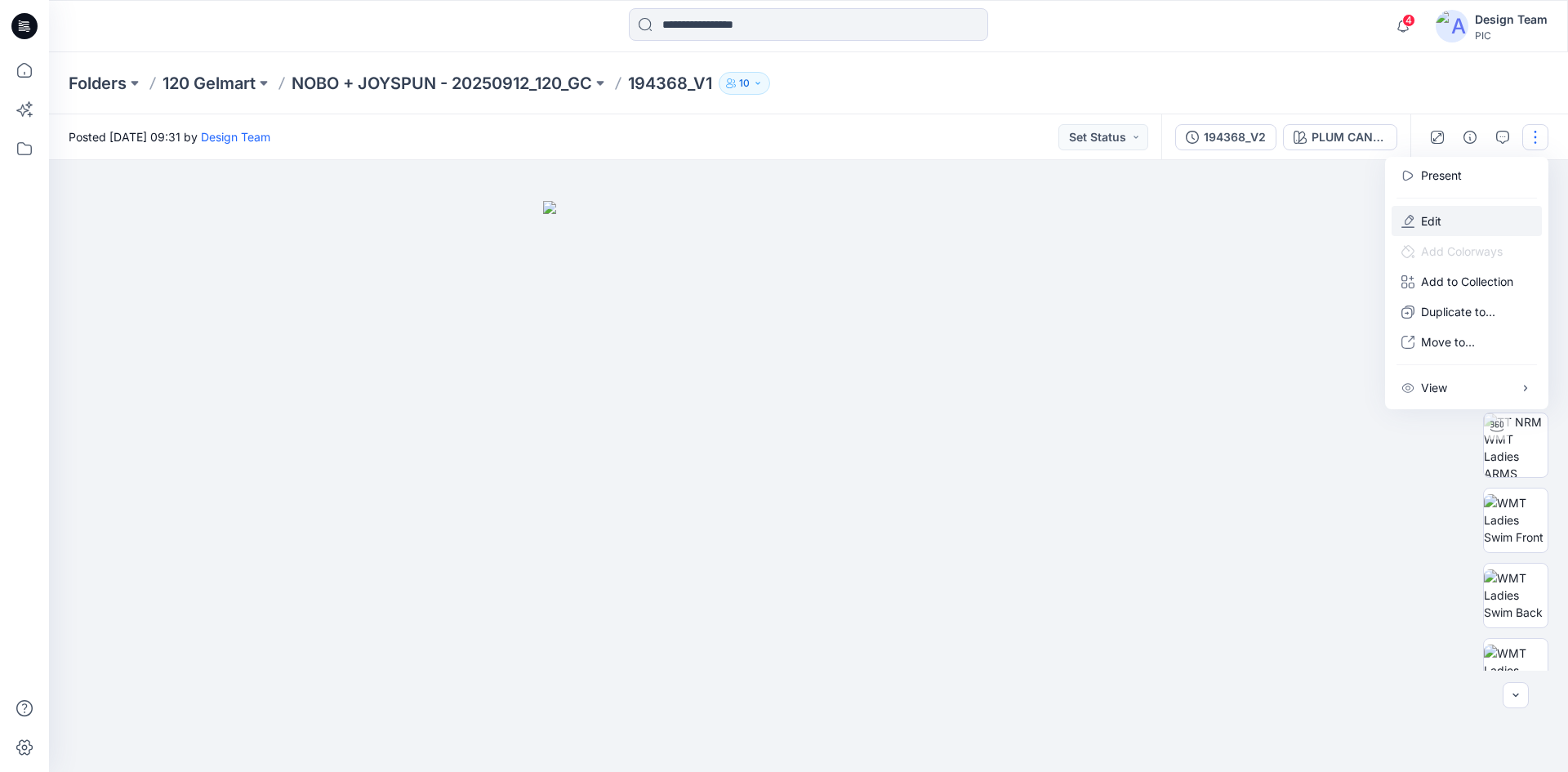
click at [1449, 215] on button "Edit" at bounding box center [1467, 221] width 151 height 30
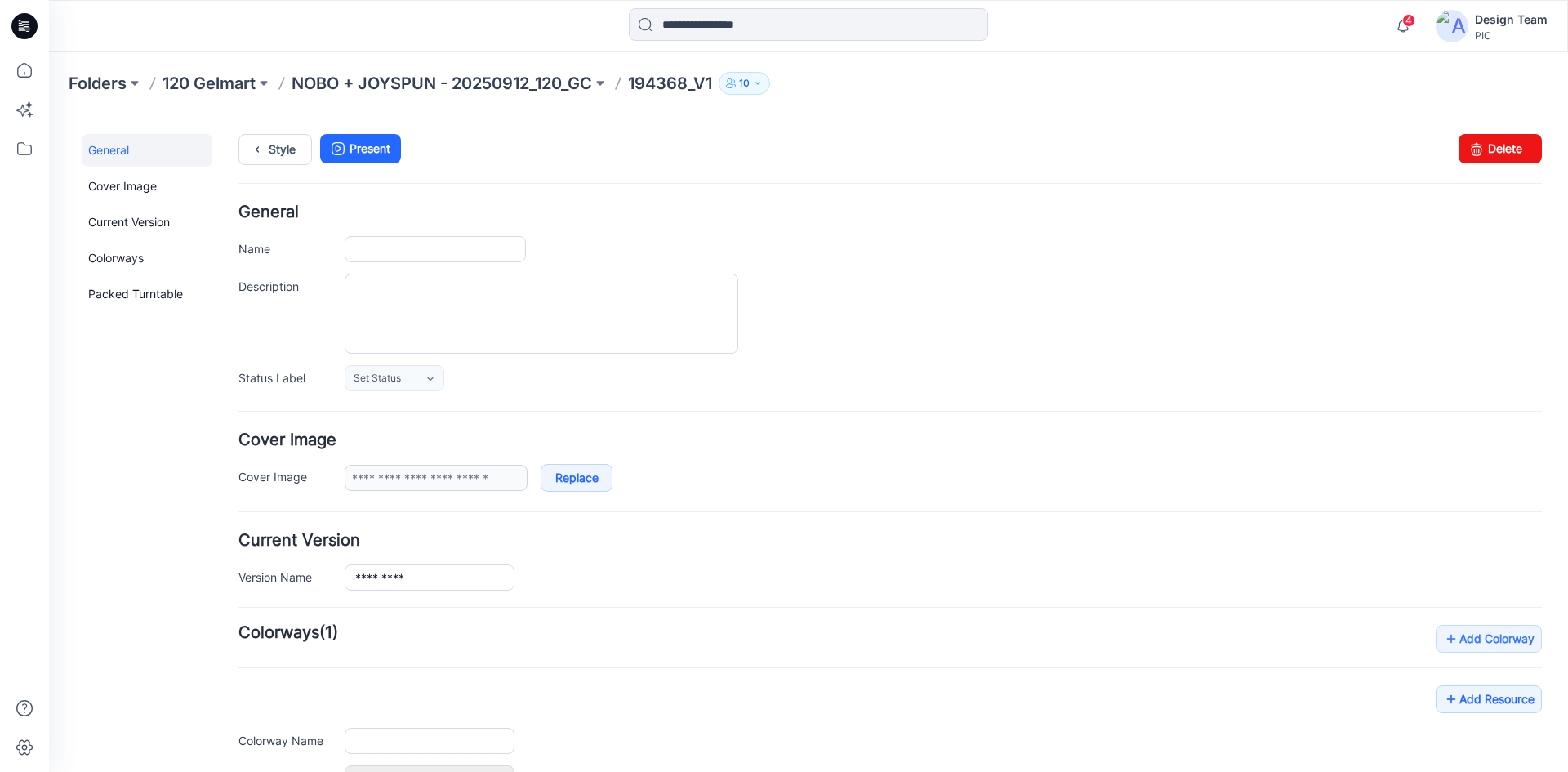
type input "*********"
type input "**********"
click at [424, 579] on input "*********" at bounding box center [430, 577] width 170 height 26
type input "*********"
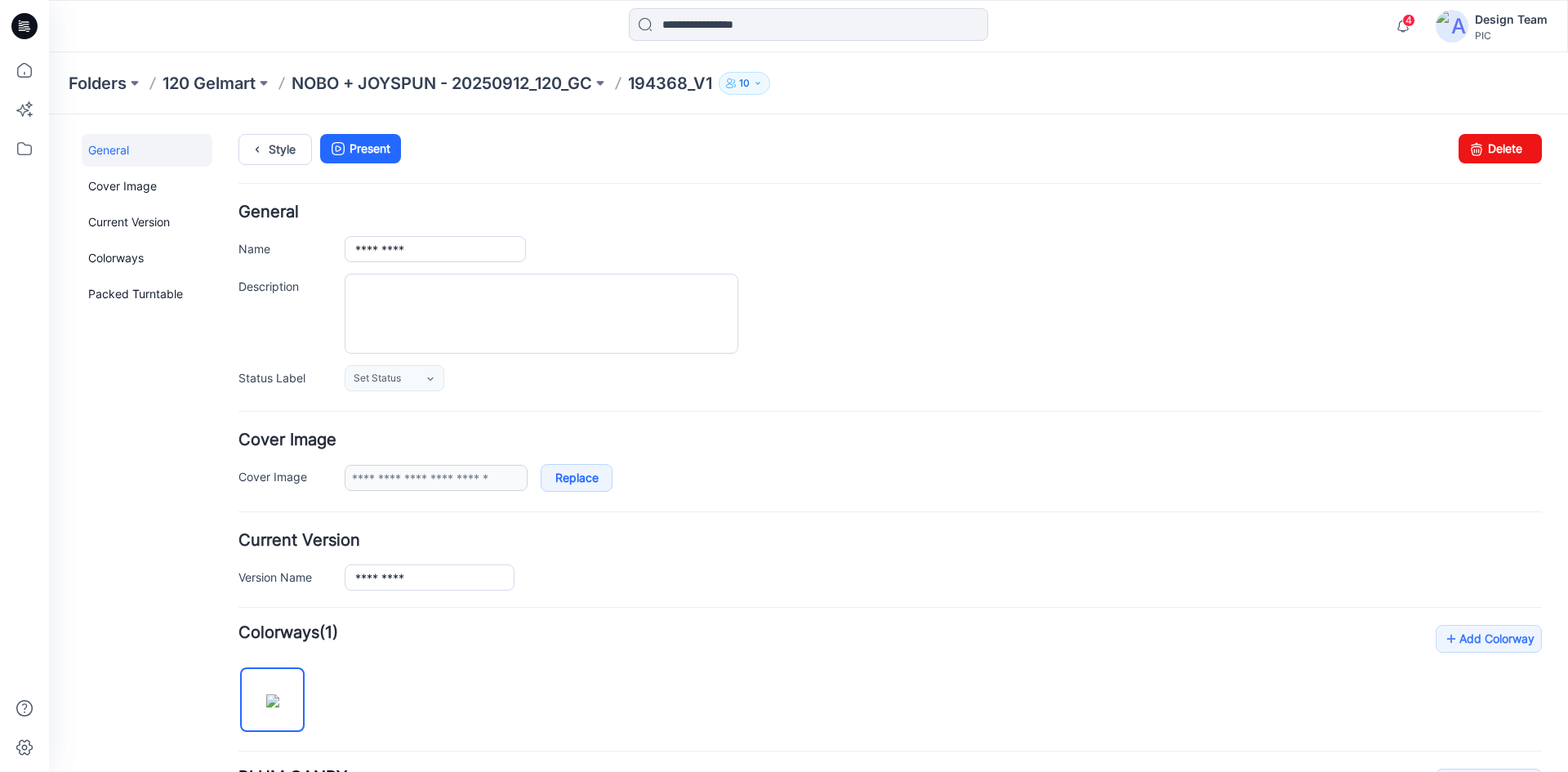
click at [701, 457] on div "**********" at bounding box center [890, 461] width 1303 height 60
click at [450, 250] on input "*********" at bounding box center [435, 248] width 181 height 26
click at [857, 299] on div at bounding box center [943, 314] width 1198 height 80
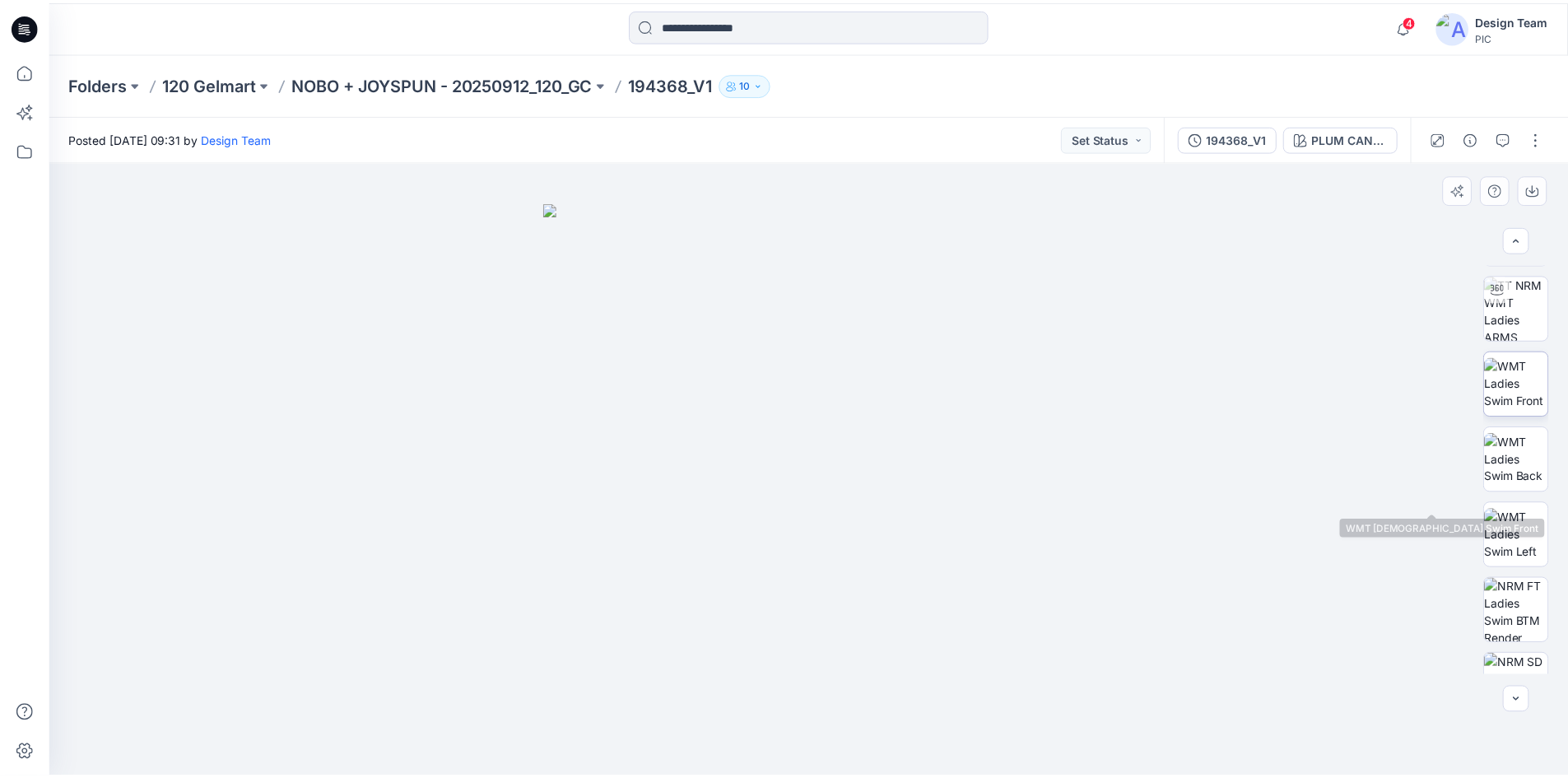
scroll to position [260, 0]
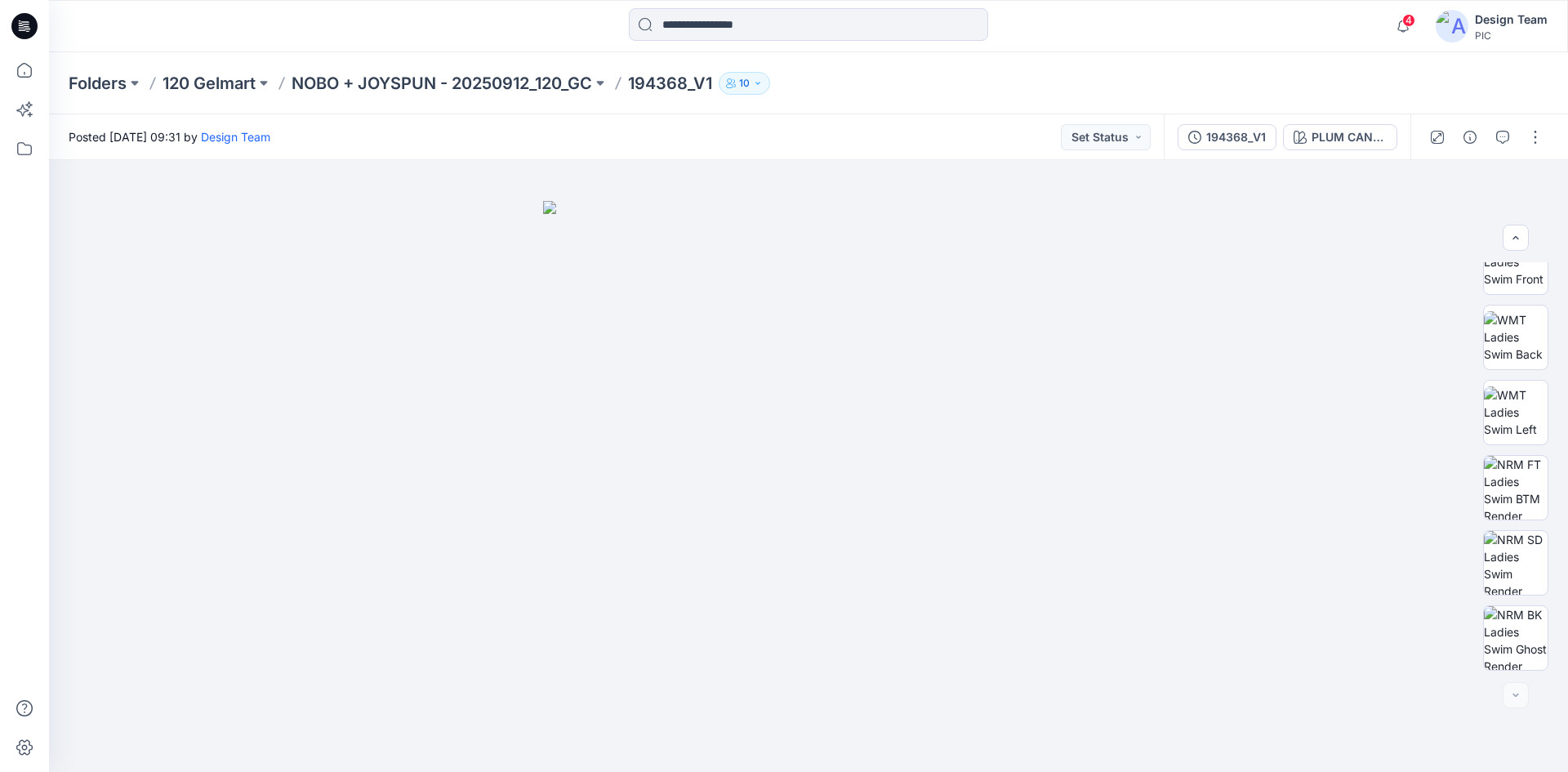
click at [22, 28] on icon at bounding box center [24, 25] width 26 height 26
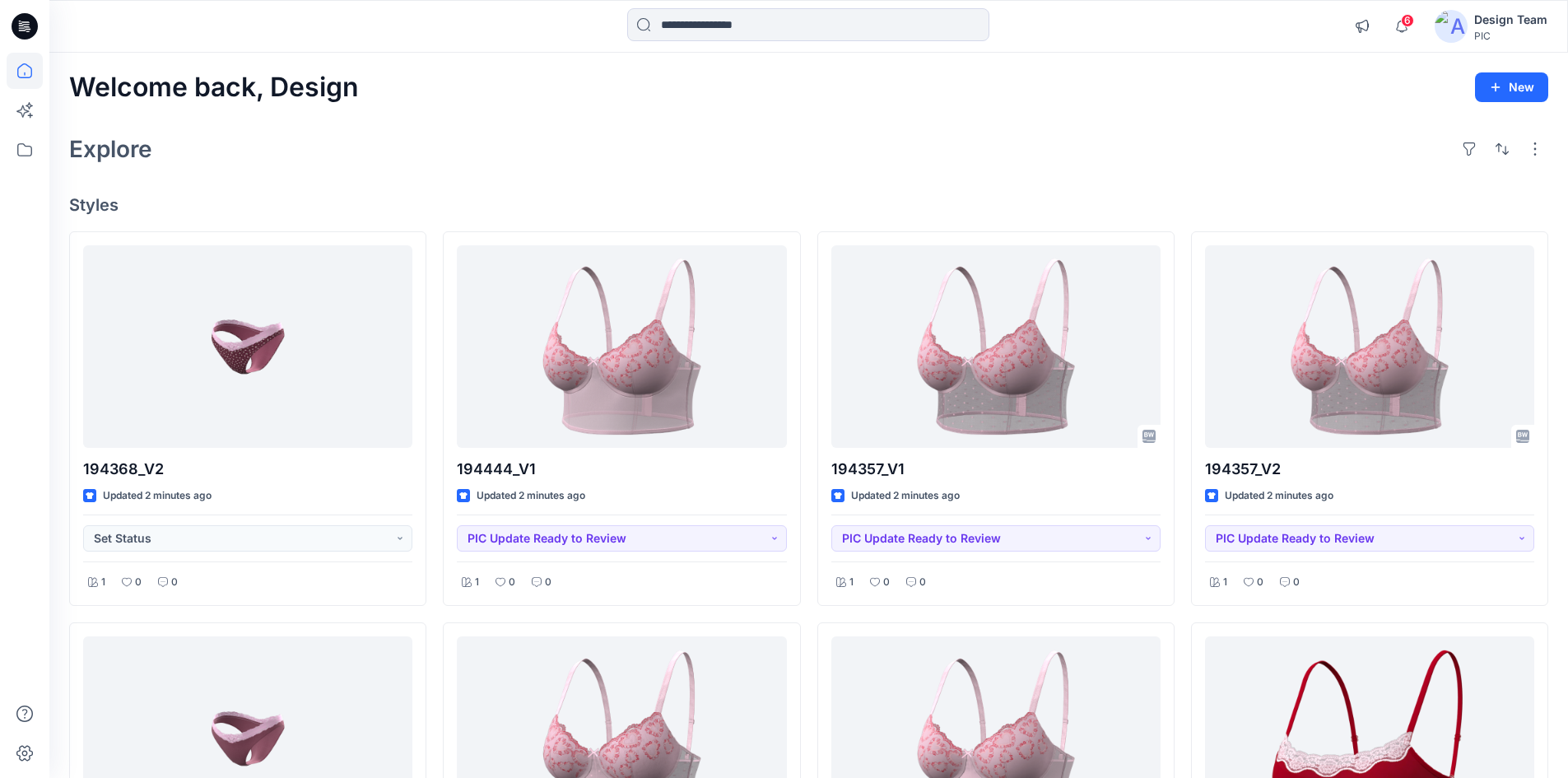
click at [557, 101] on div "Welcome back, Design New" at bounding box center [808, 88] width 1478 height 31
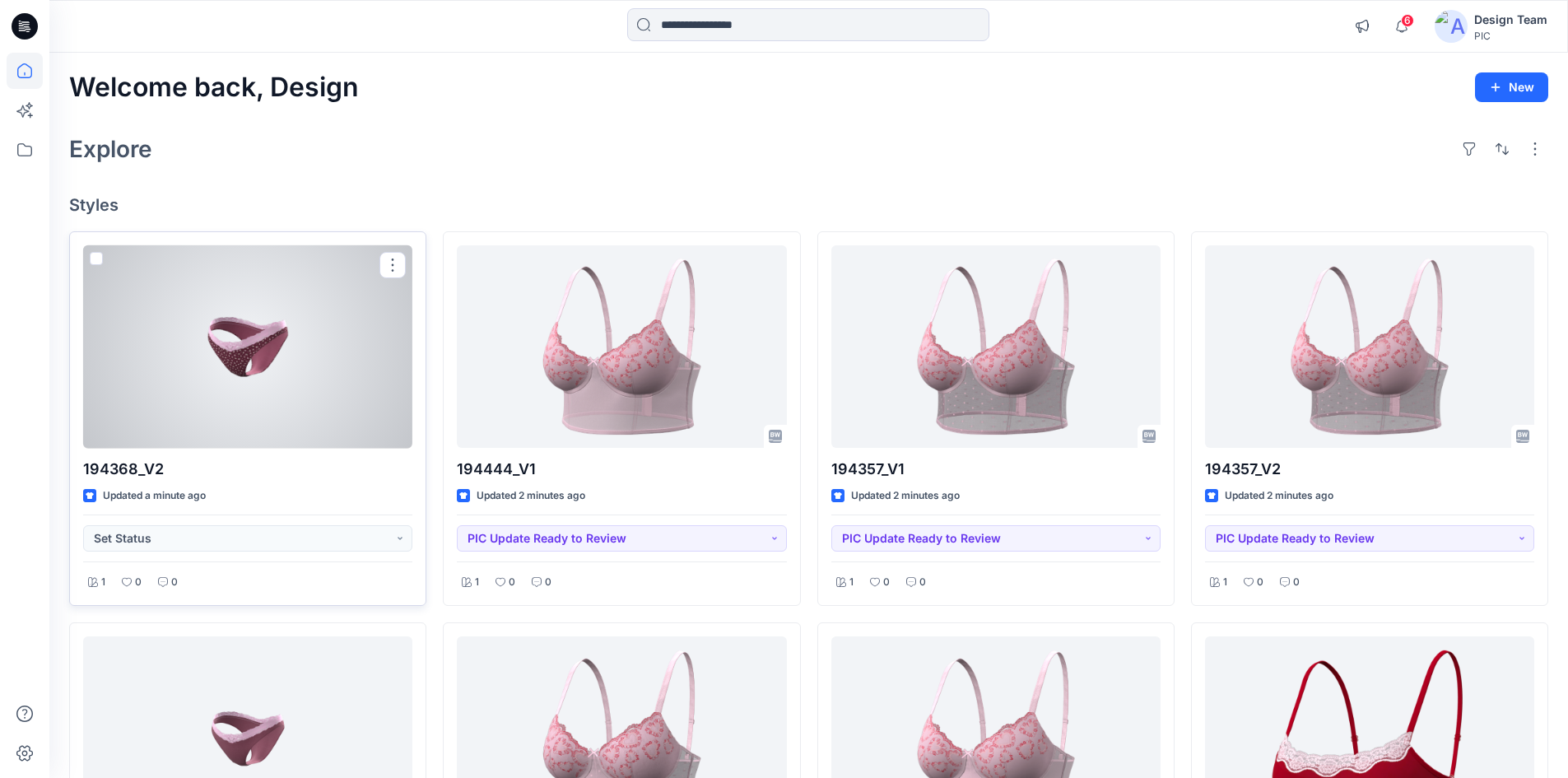
click at [333, 353] on div at bounding box center [247, 347] width 329 height 203
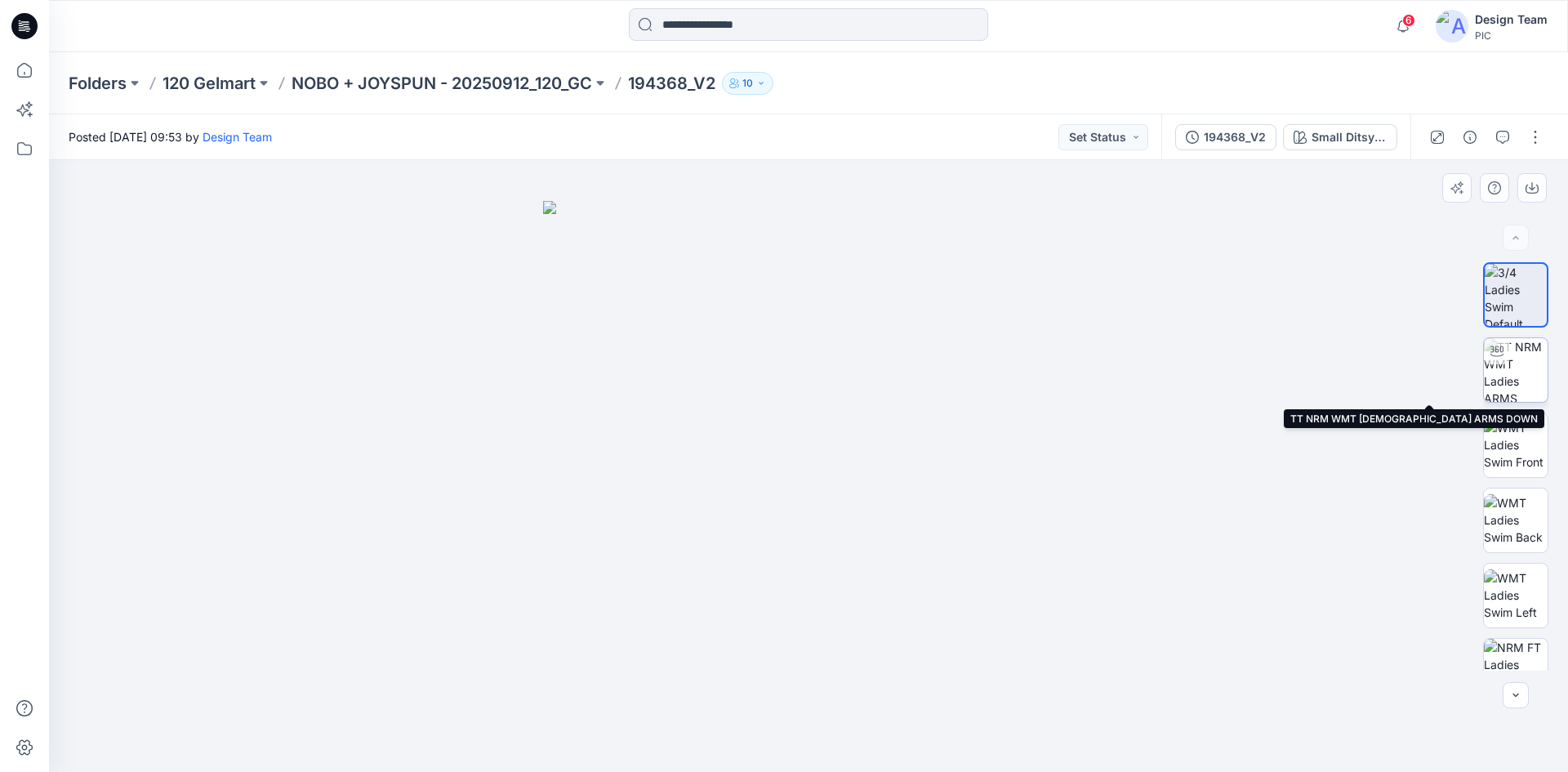
click at [1521, 378] on img at bounding box center [1515, 369] width 64 height 64
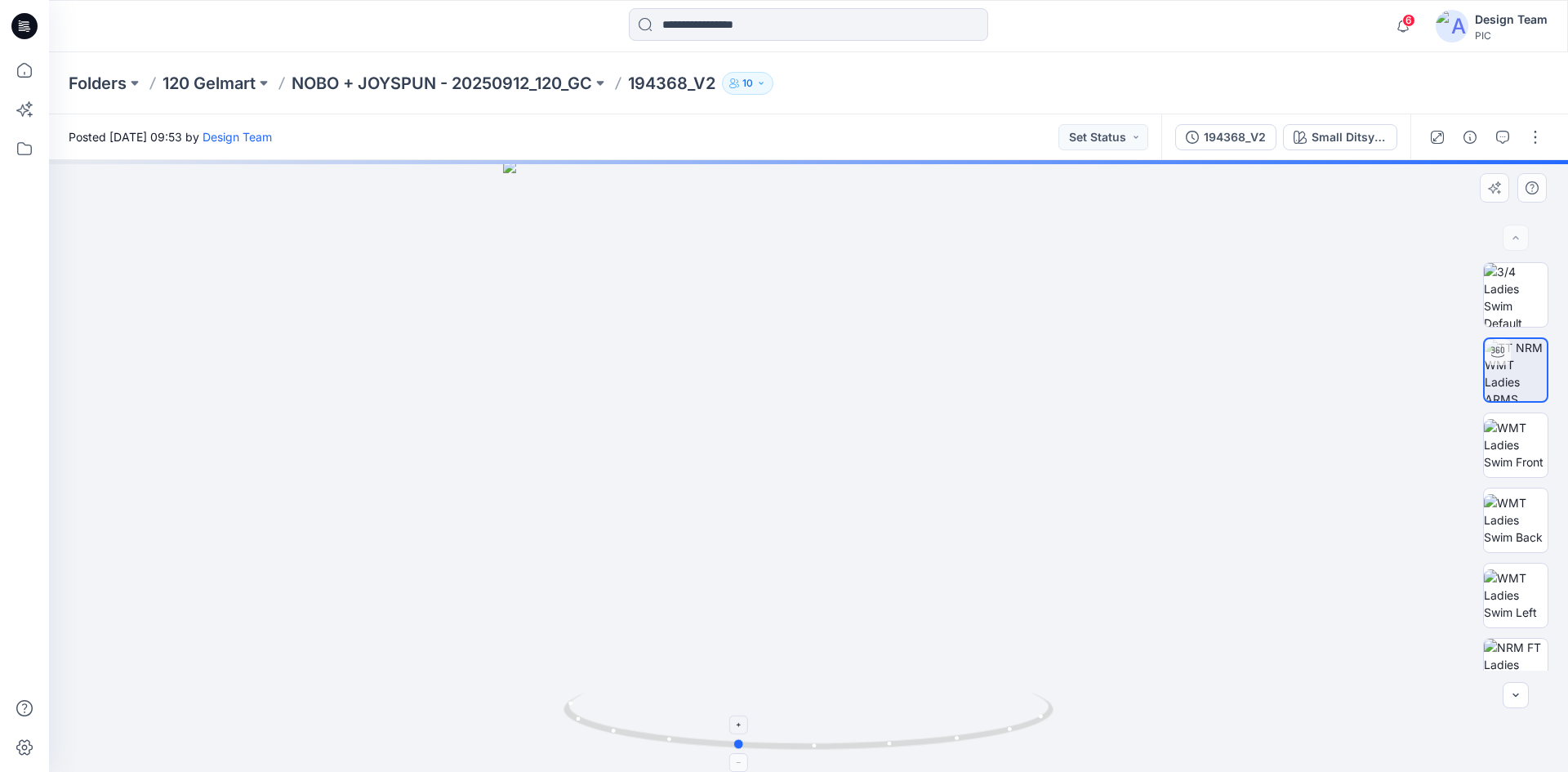
drag, startPoint x: 819, startPoint y: 752, endPoint x: 739, endPoint y: 735, distance: 81.8
click at [739, 735] on icon at bounding box center [810, 723] width 494 height 62
